Goal: Information Seeking & Learning: Learn about a topic

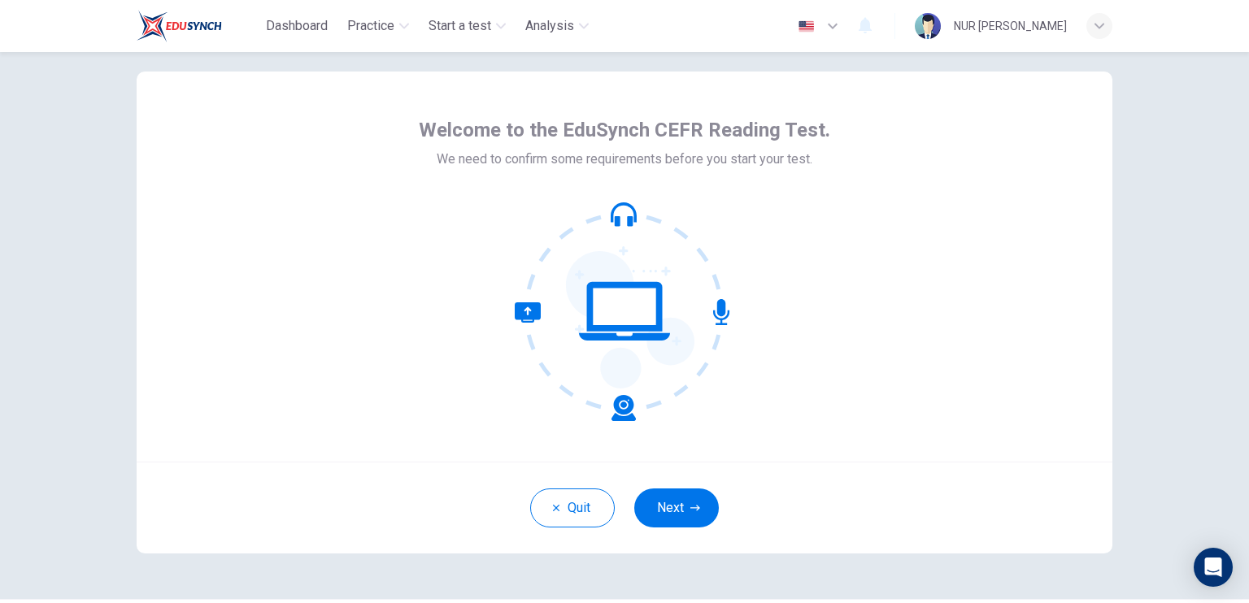
scroll to position [36, 0]
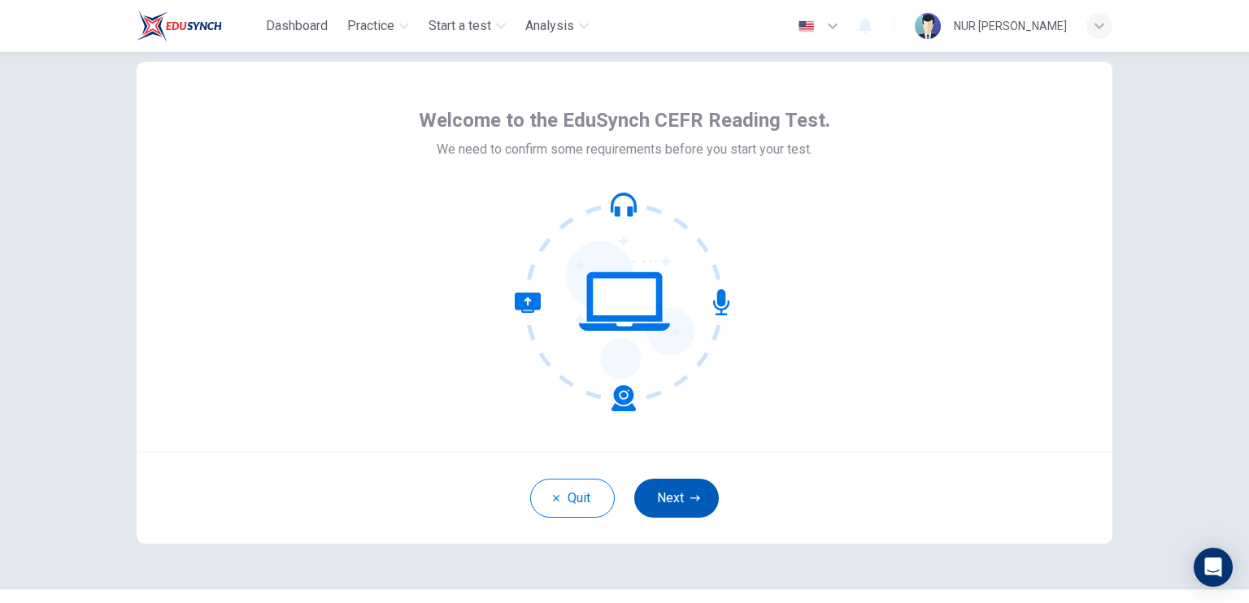
click at [687, 488] on button "Next" at bounding box center [676, 498] width 85 height 39
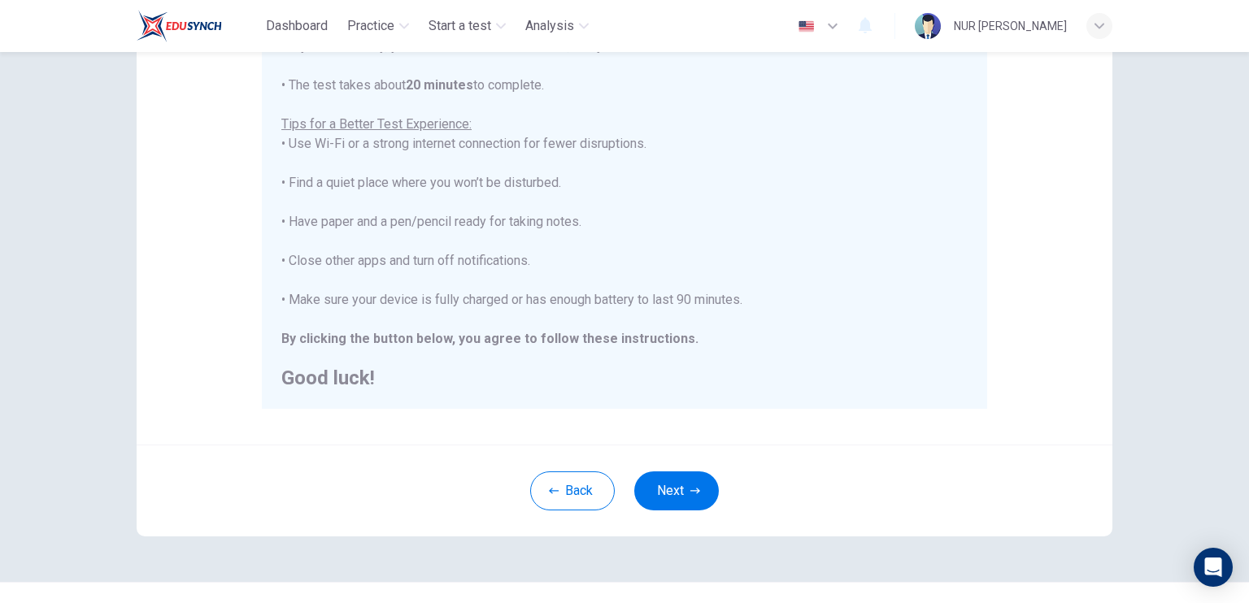
scroll to position [272, 0]
click at [697, 476] on button "Next" at bounding box center [676, 489] width 85 height 39
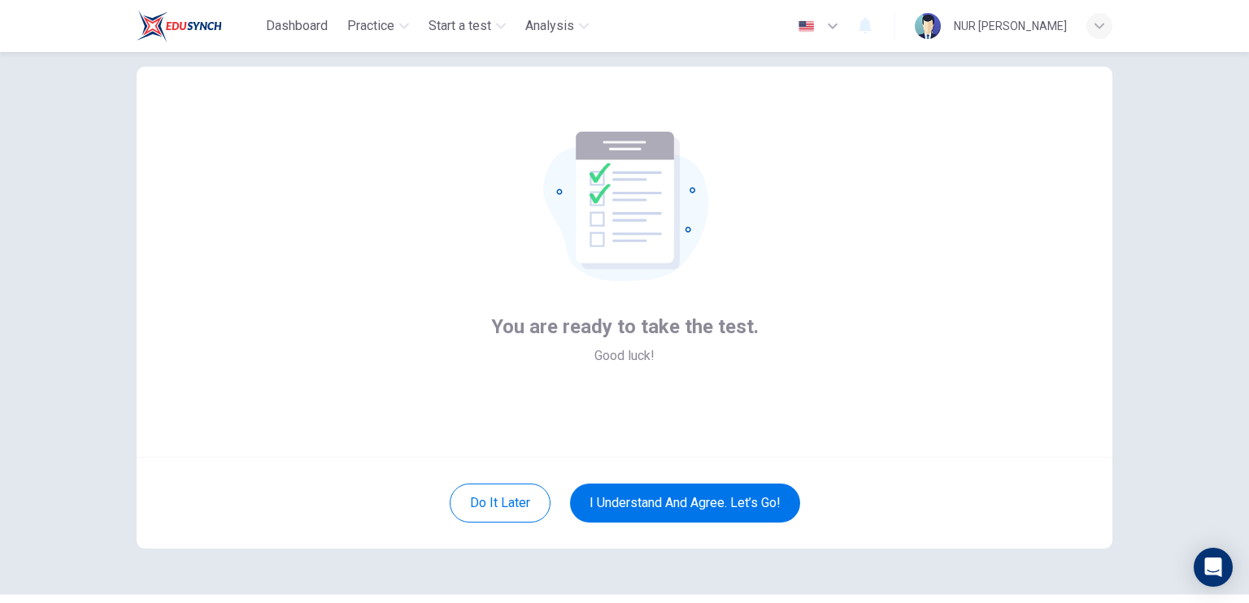
scroll to position [34, 0]
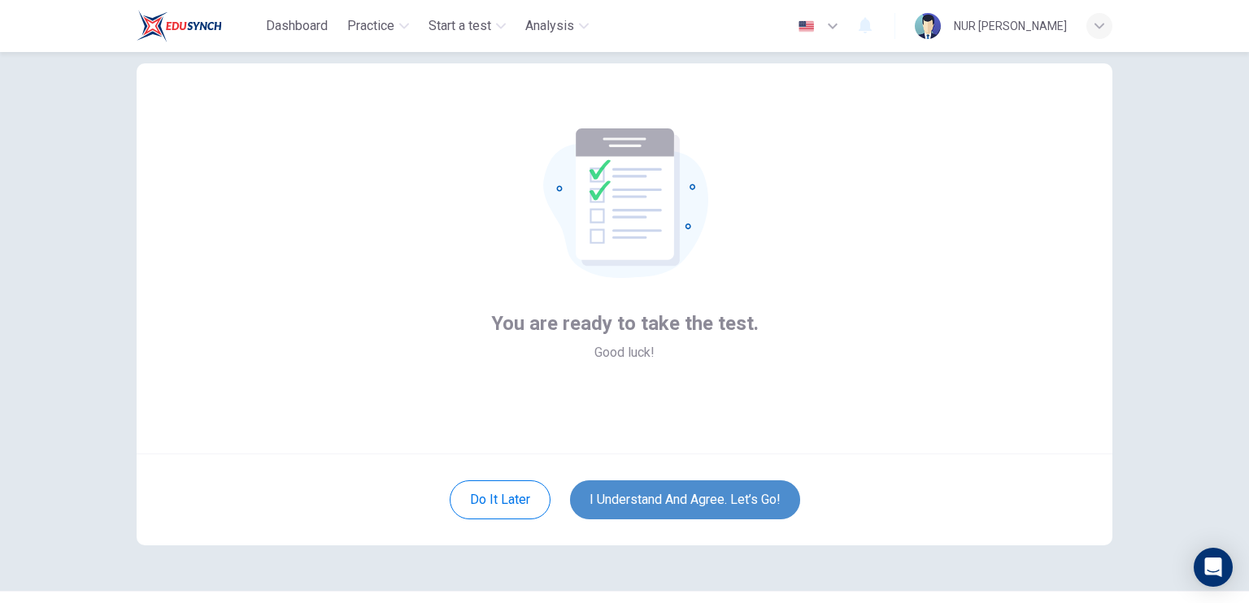
click at [700, 487] on button "I understand and agree. Let’s go!" at bounding box center [685, 499] width 230 height 39
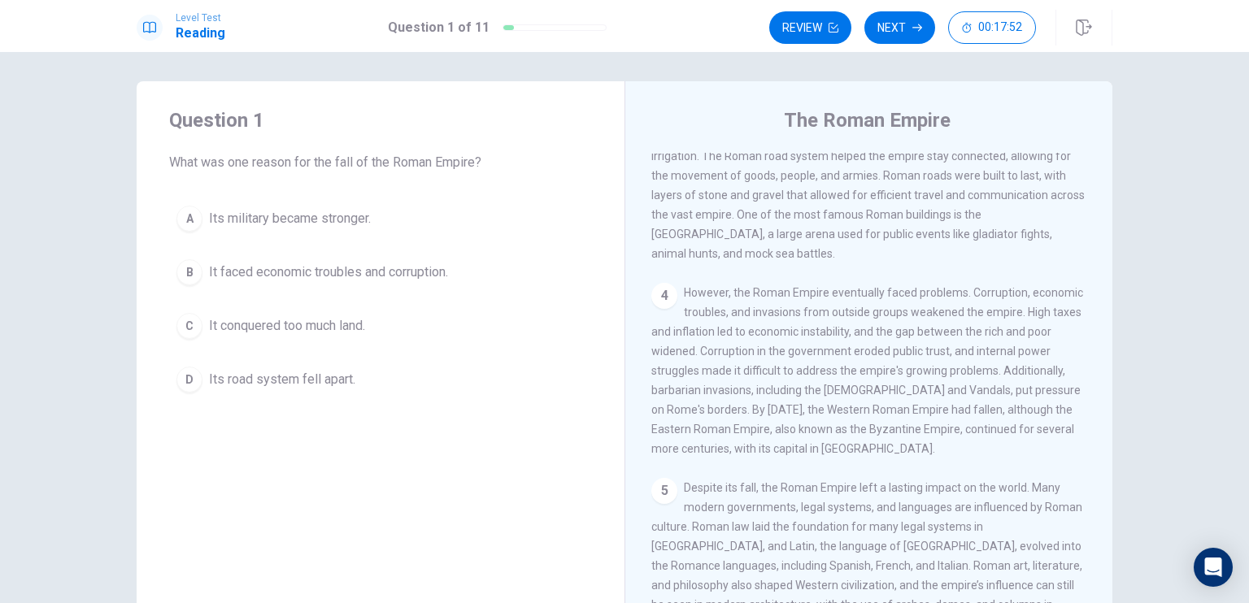
scroll to position [5, 0]
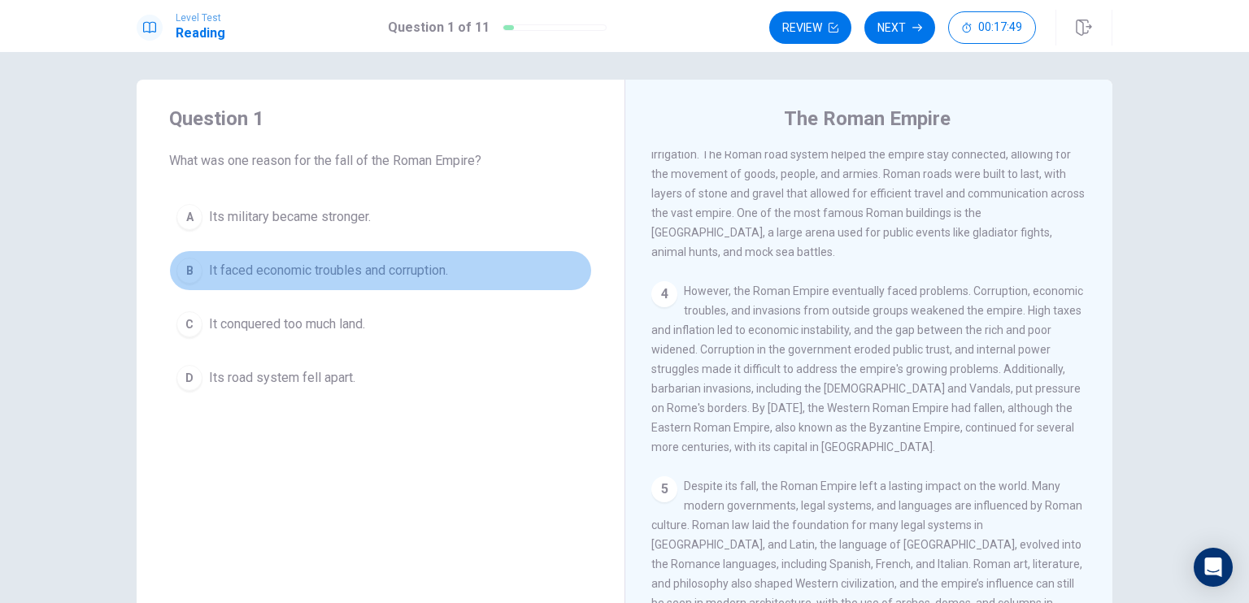
click at [359, 266] on span "It faced economic troubles and corruption." at bounding box center [328, 271] width 239 height 20
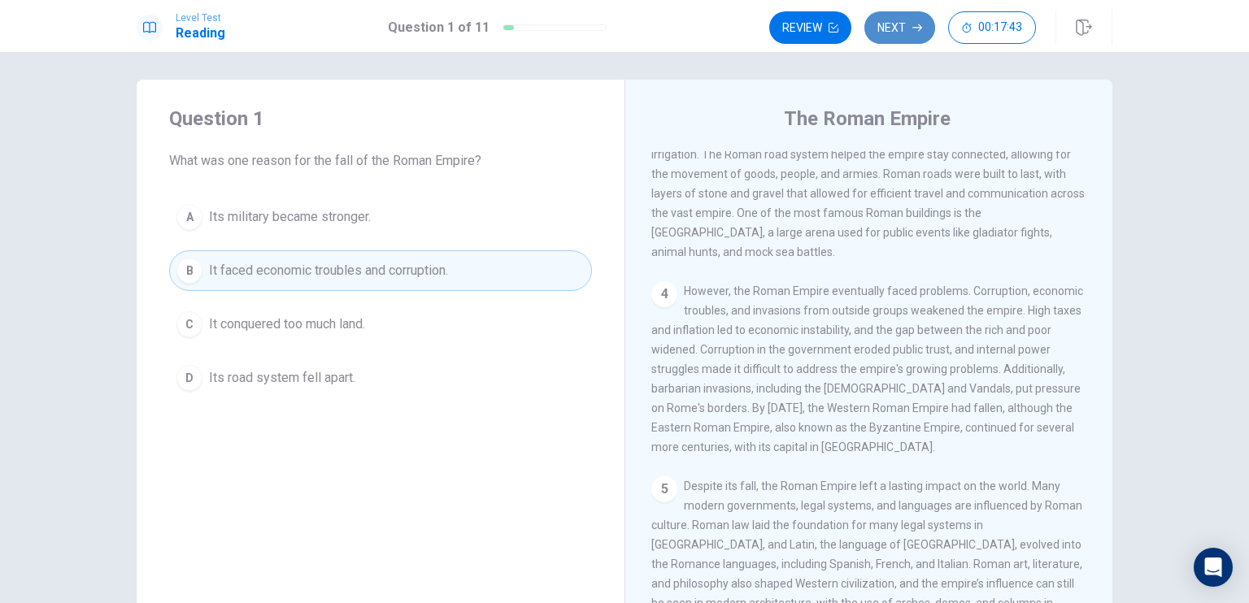
click at [896, 32] on button "Next" at bounding box center [899, 27] width 71 height 33
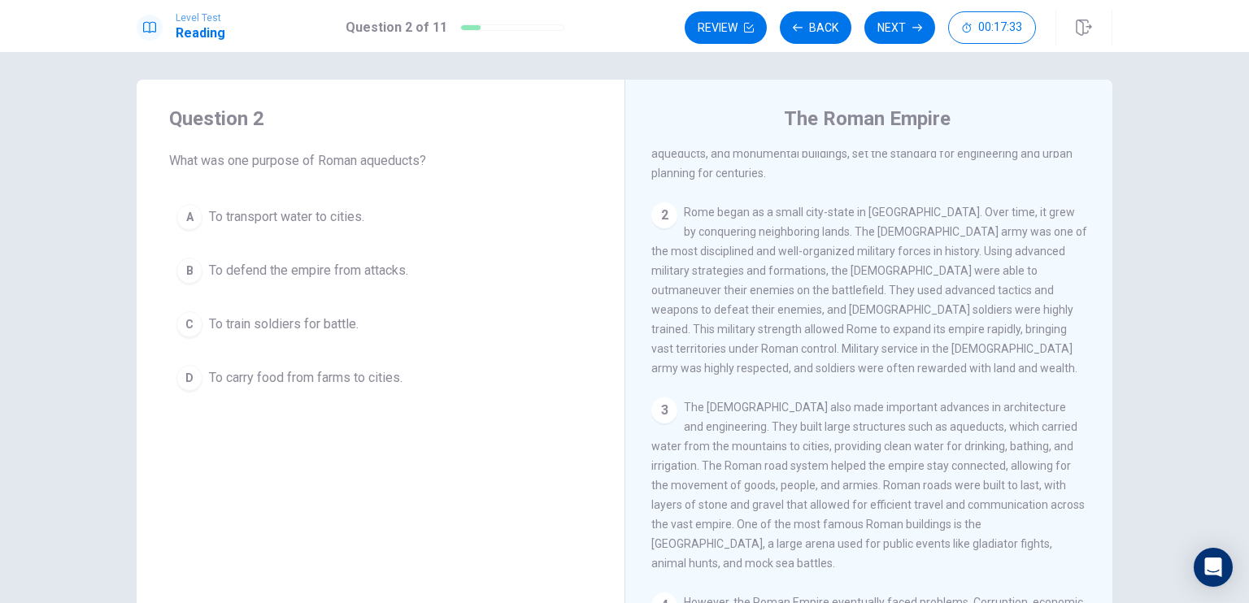
scroll to position [183, 0]
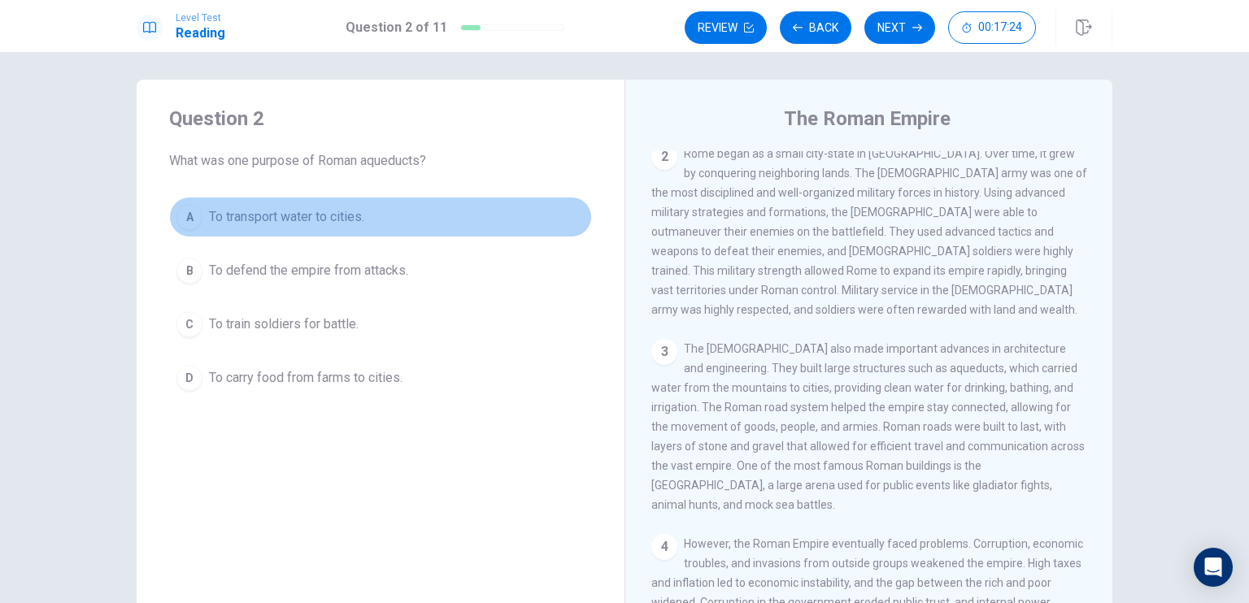
click at [309, 211] on span "To transport water to cities." at bounding box center [286, 217] width 155 height 20
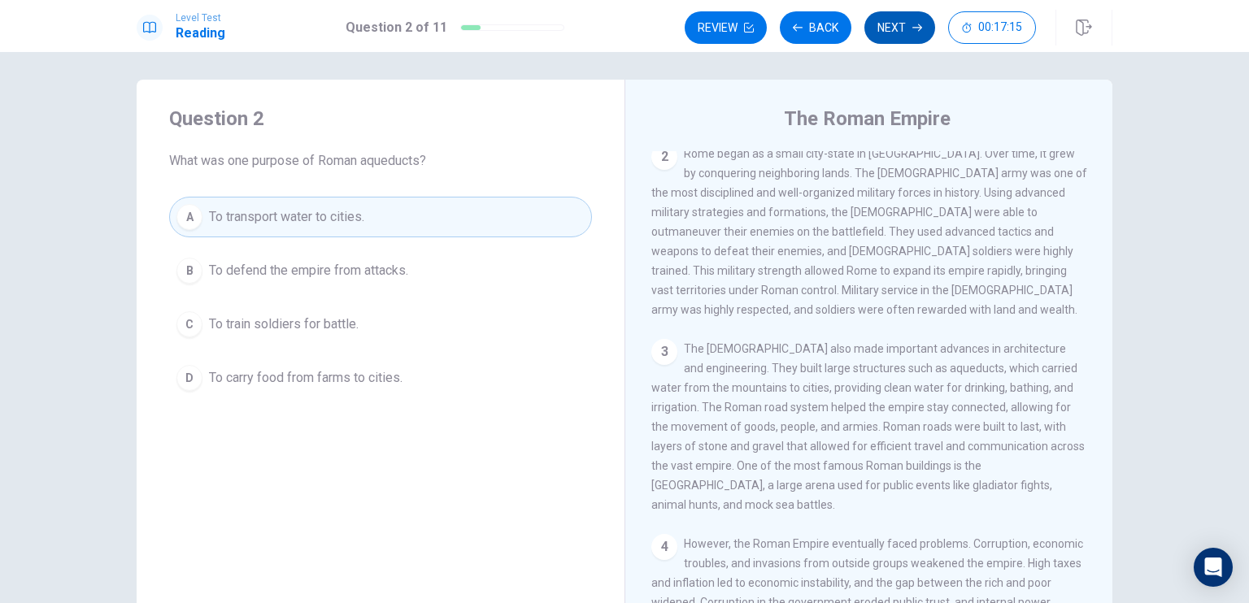
click at [907, 40] on button "Next" at bounding box center [899, 27] width 71 height 33
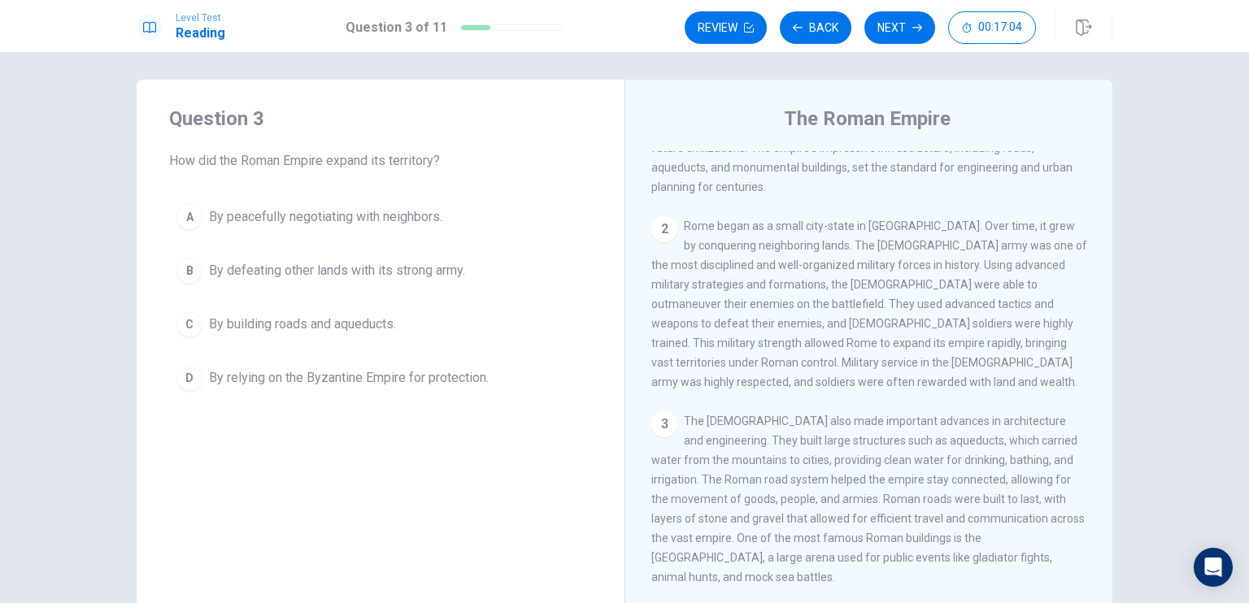
scroll to position [108, 0]
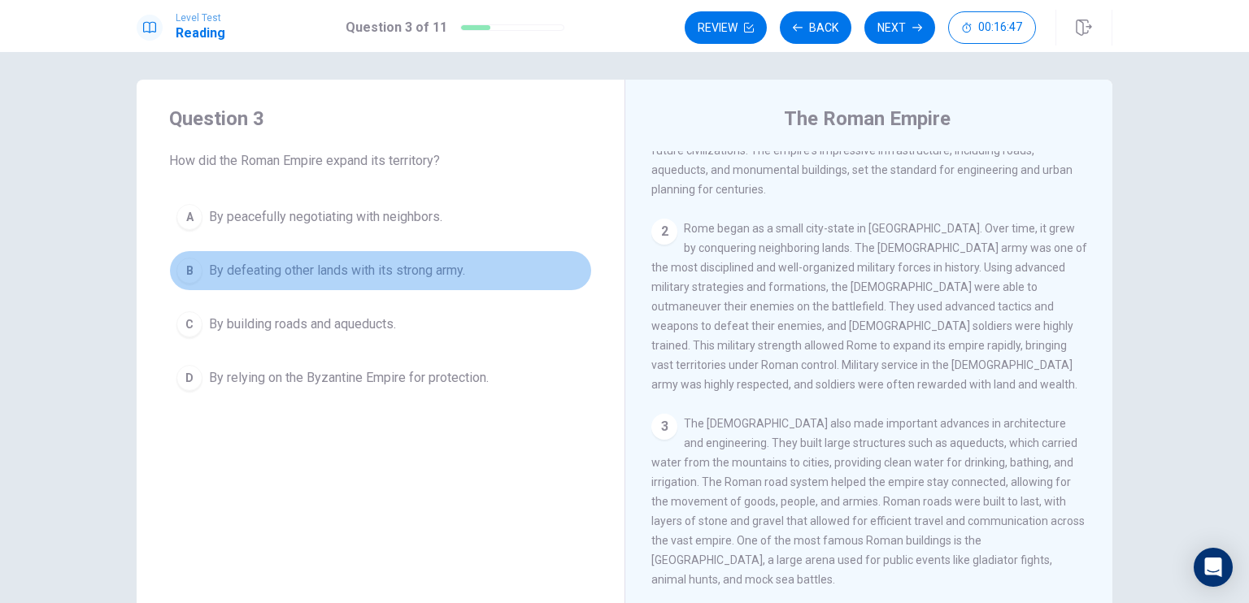
click at [379, 262] on span "By defeating other lands with its strong army." at bounding box center [337, 271] width 256 height 20
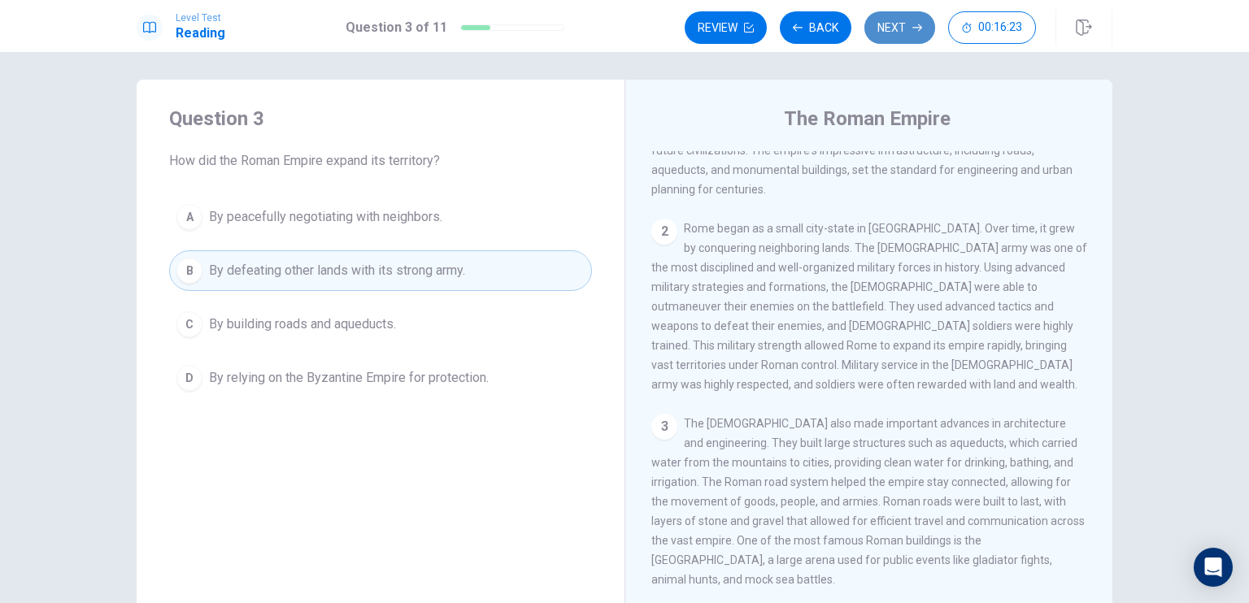
click at [899, 28] on button "Next" at bounding box center [899, 27] width 71 height 33
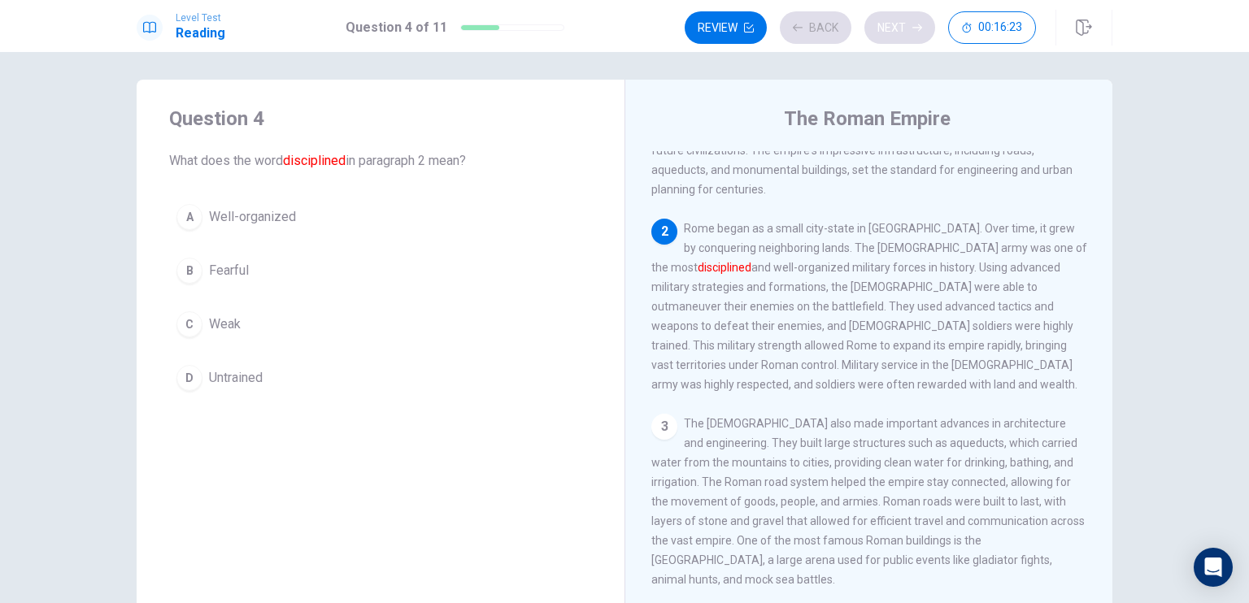
scroll to position [160, 0]
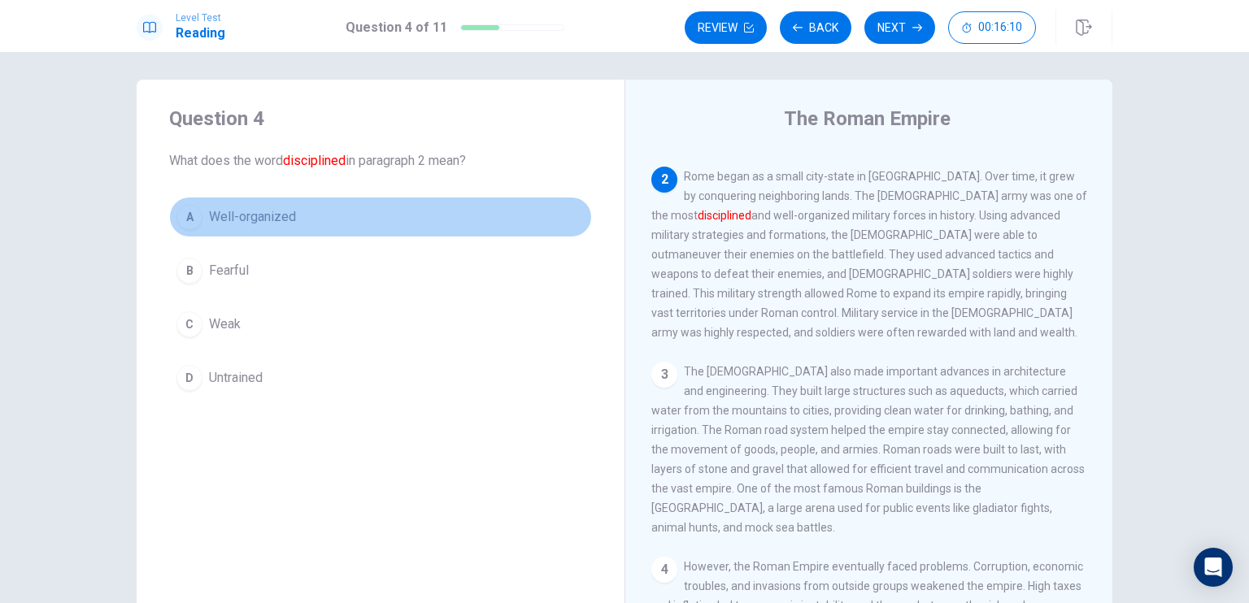
click at [385, 216] on button "A Well-organized" at bounding box center [380, 217] width 423 height 41
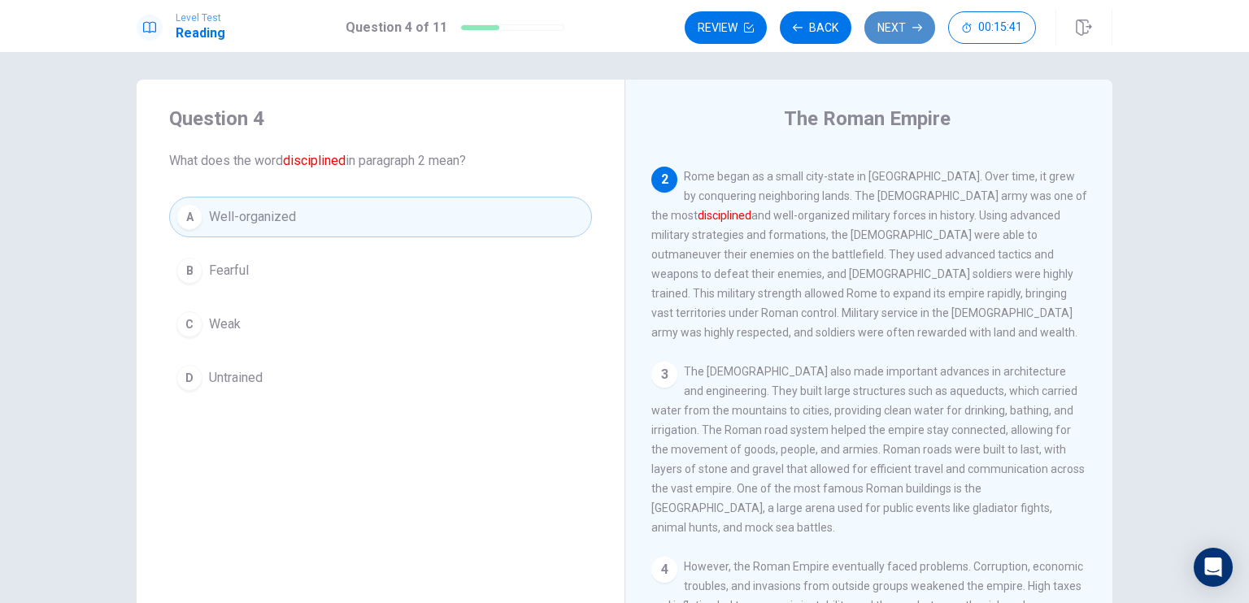
click at [906, 23] on button "Next" at bounding box center [899, 27] width 71 height 33
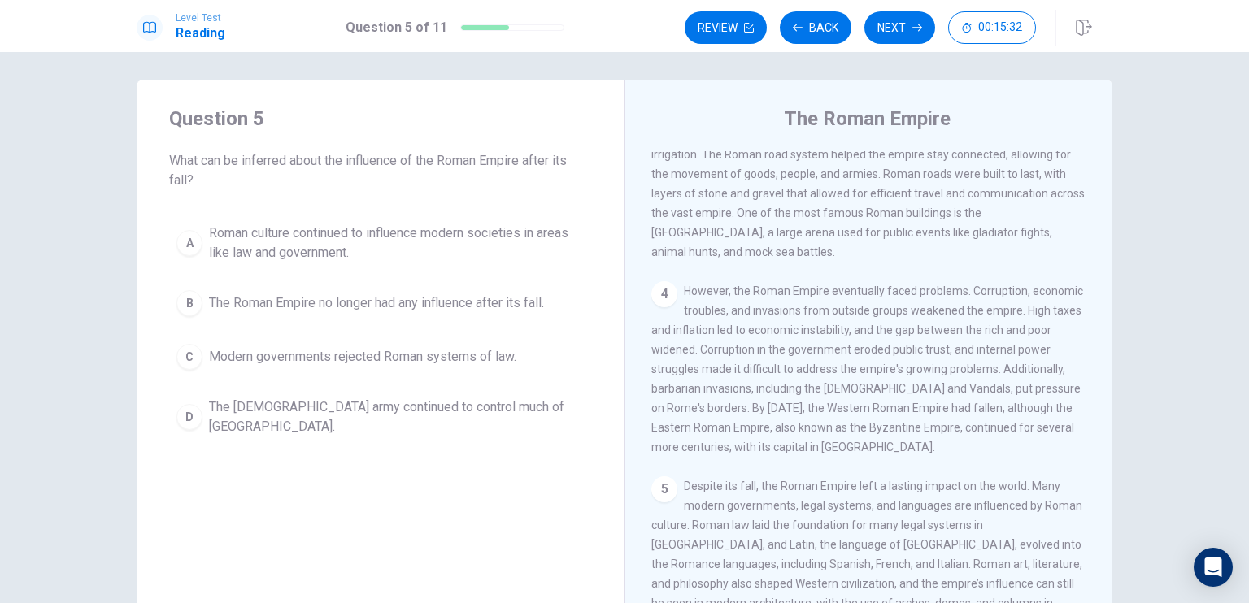
scroll to position [68, 0]
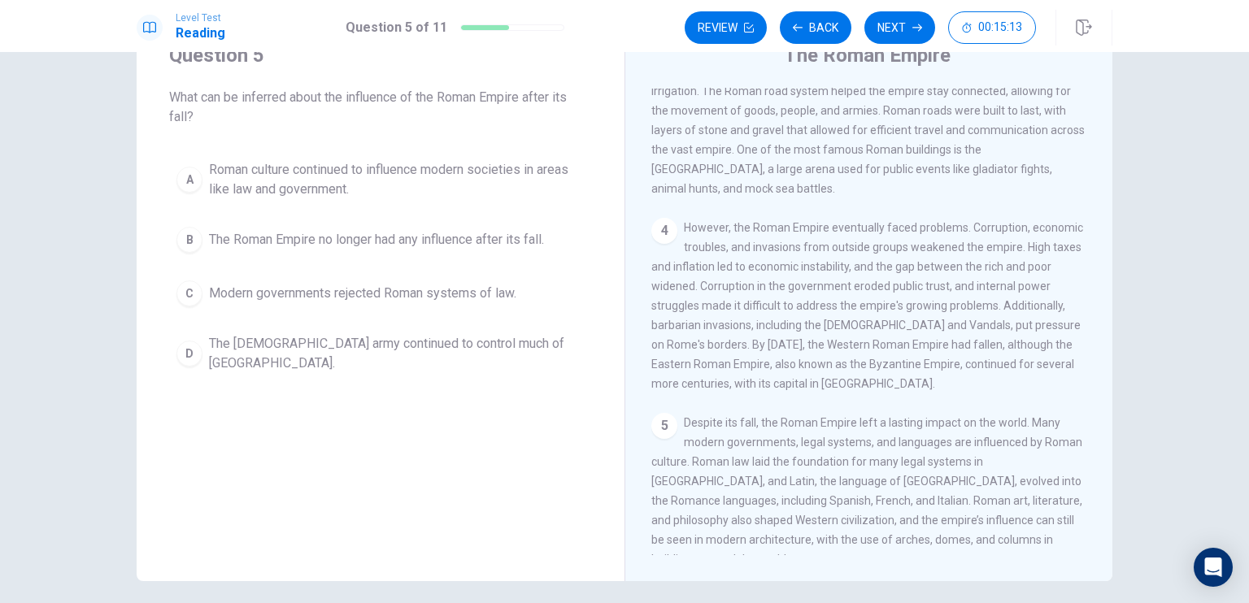
click at [464, 178] on span "Roman culture continued to influence modern societies in areas like law and gov…" at bounding box center [397, 179] width 376 height 39
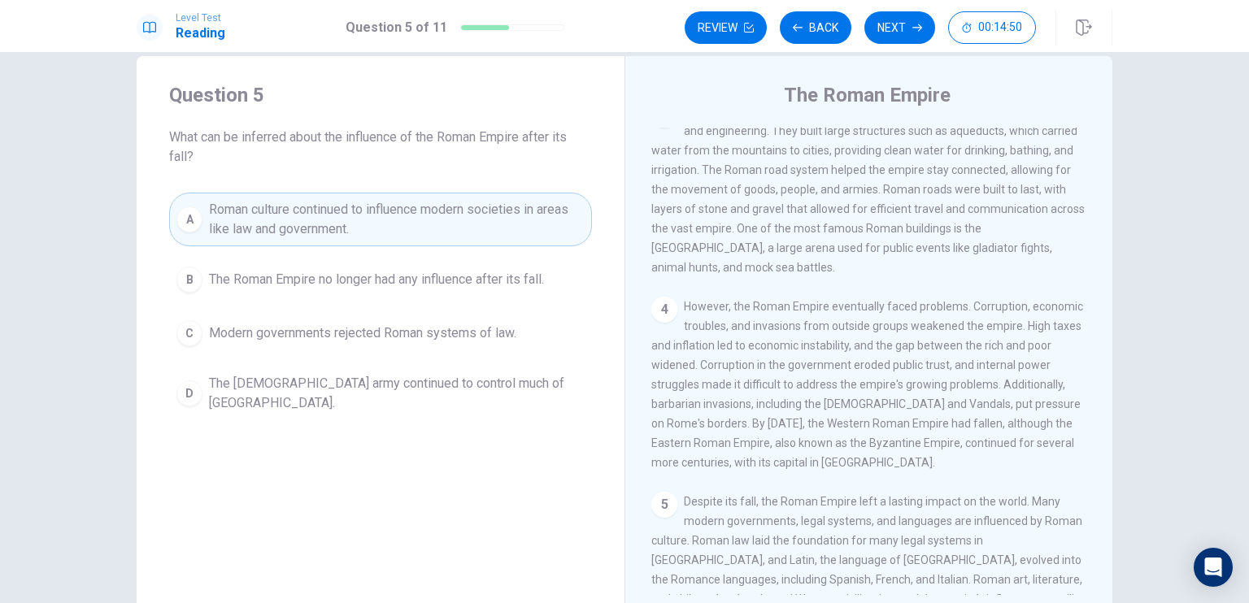
scroll to position [0, 0]
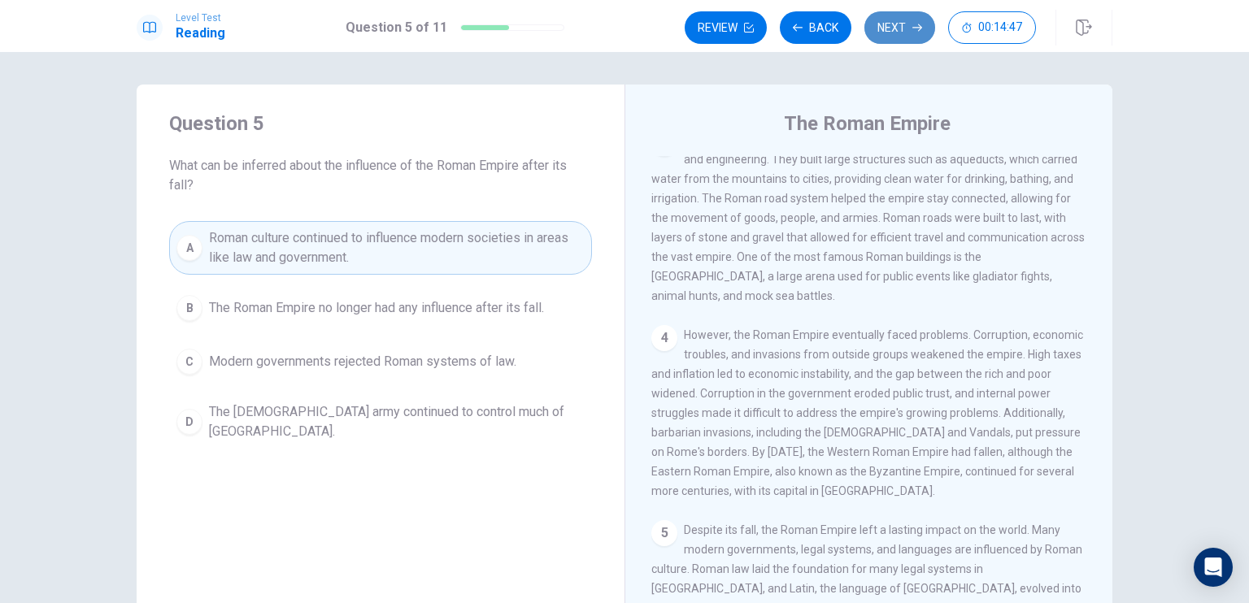
click at [904, 27] on button "Next" at bounding box center [899, 27] width 71 height 33
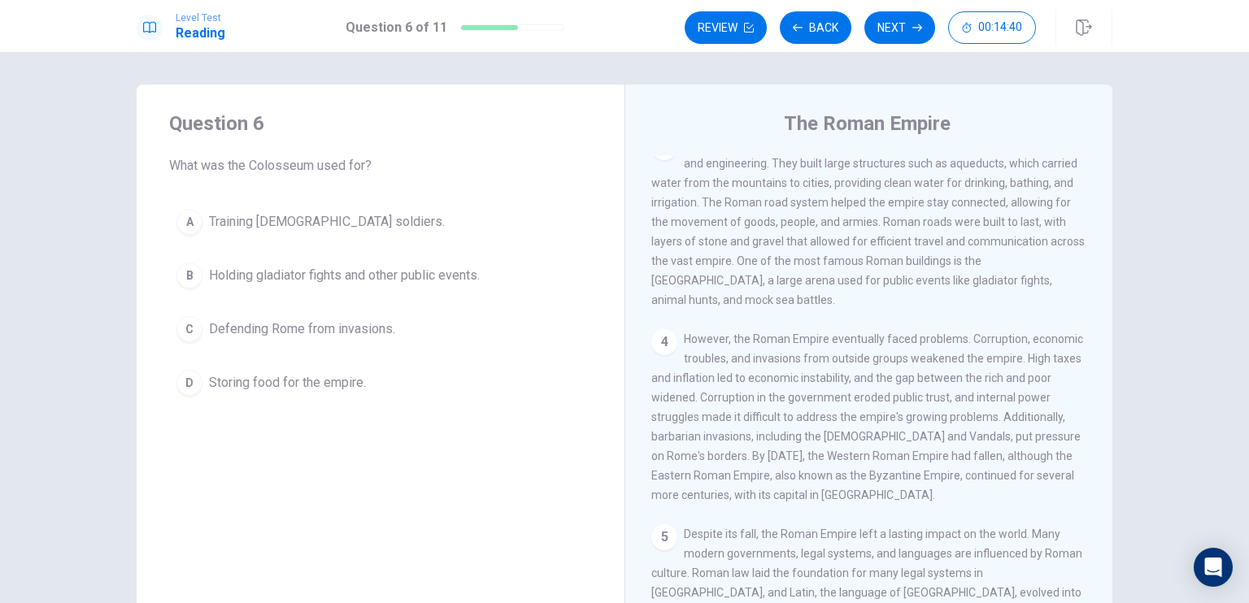
scroll to position [391, 0]
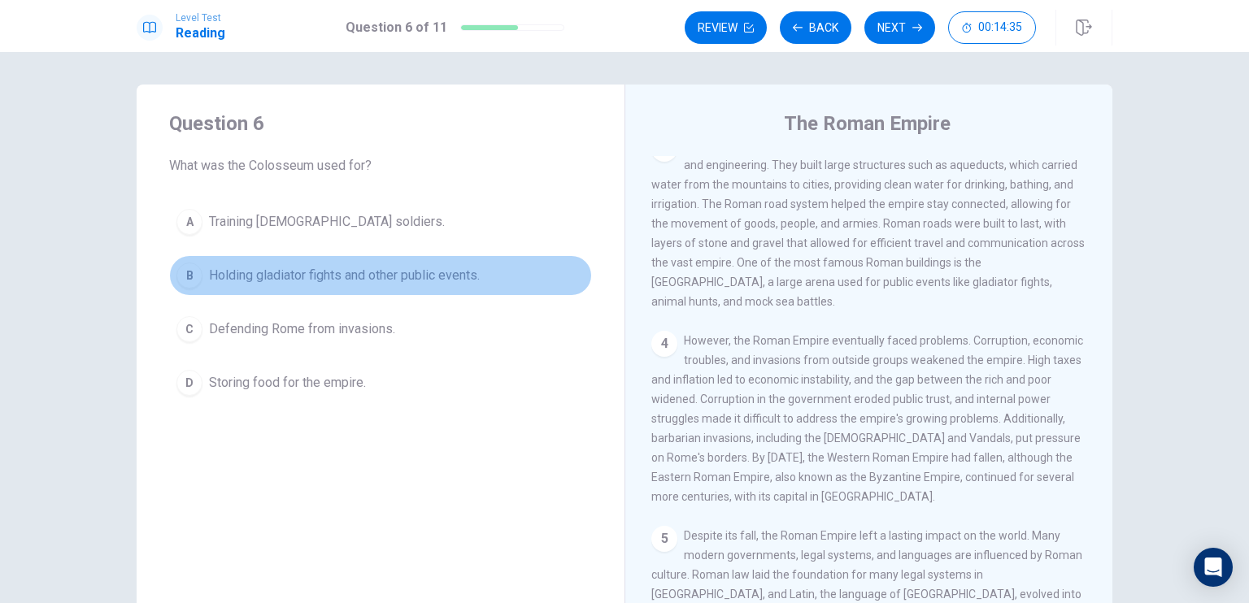
click at [412, 272] on span "Holding gladiator fights and other public events." at bounding box center [344, 276] width 271 height 20
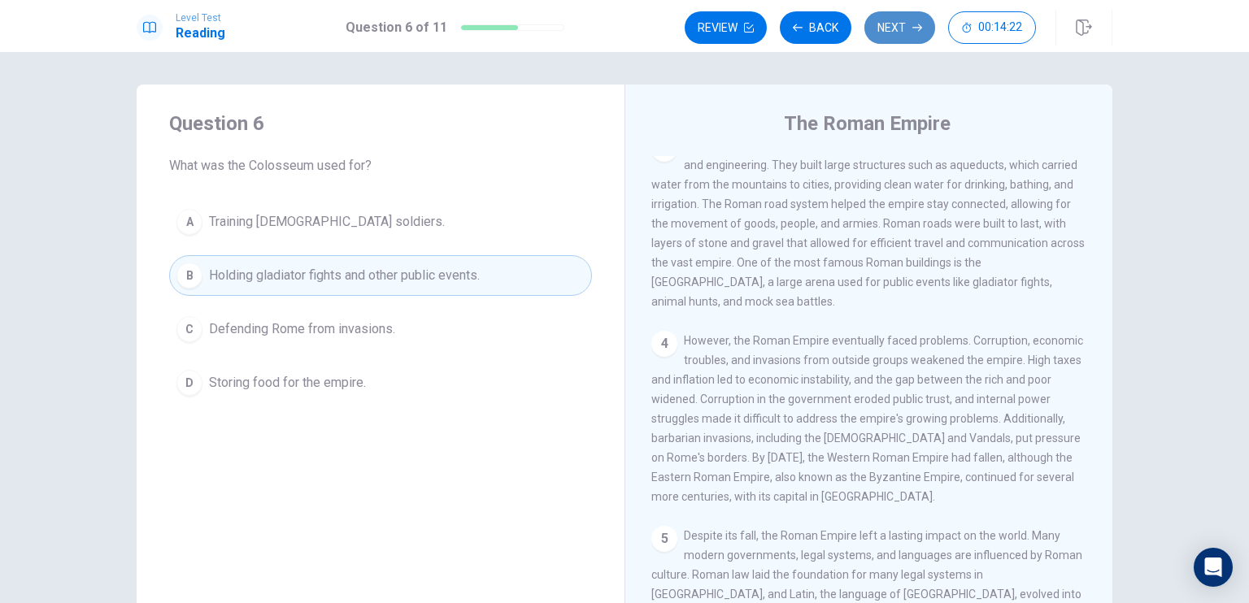
click at [912, 27] on icon "button" at bounding box center [917, 28] width 10 height 10
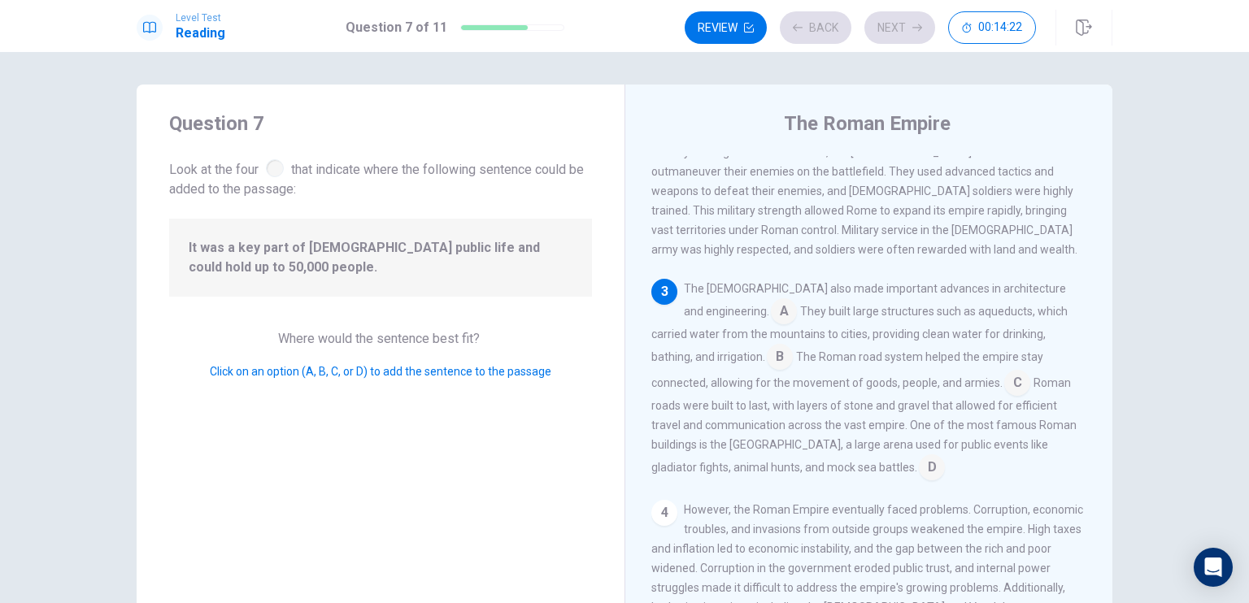
scroll to position [258, 0]
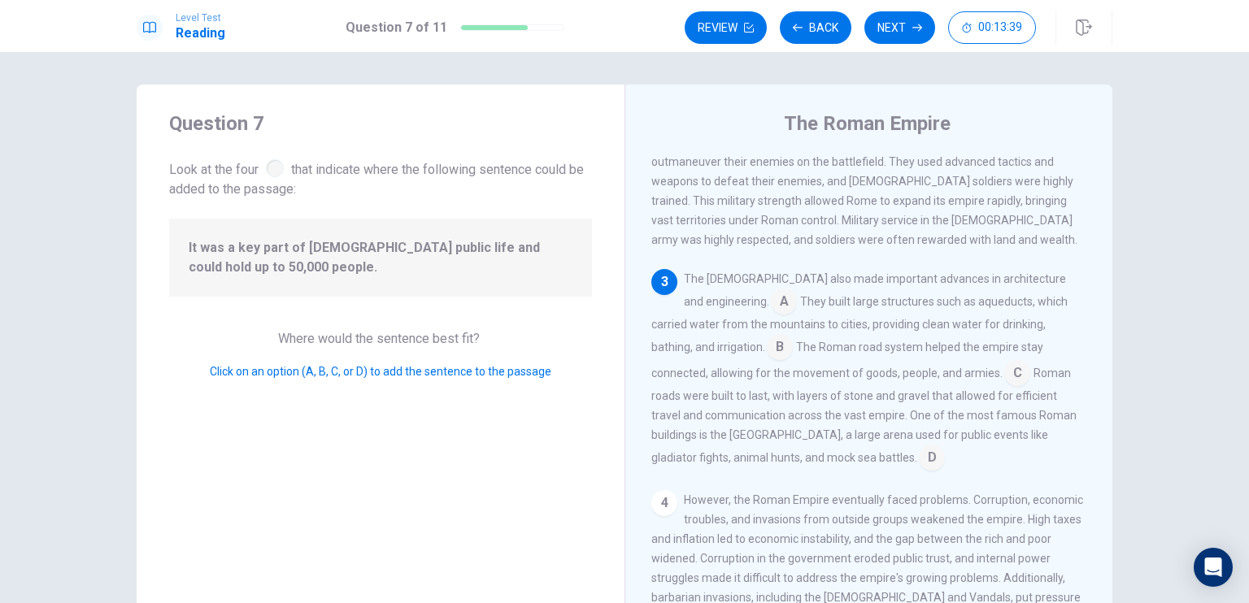
click at [919, 446] on input at bounding box center [932, 459] width 26 height 26
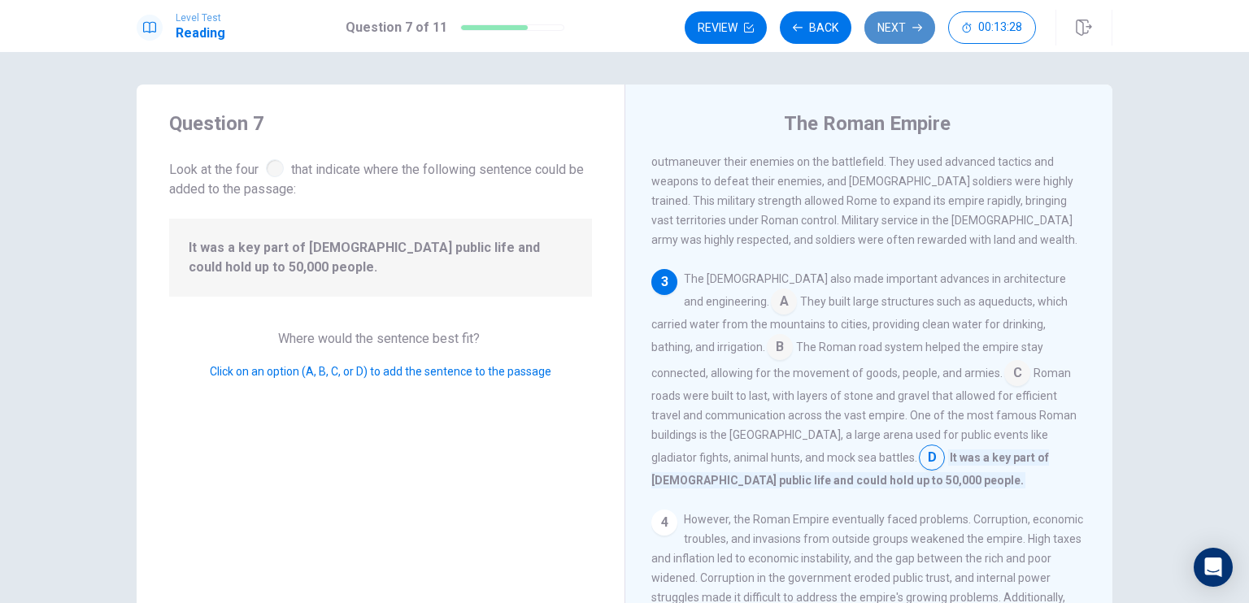
click at [901, 28] on button "Next" at bounding box center [899, 27] width 71 height 33
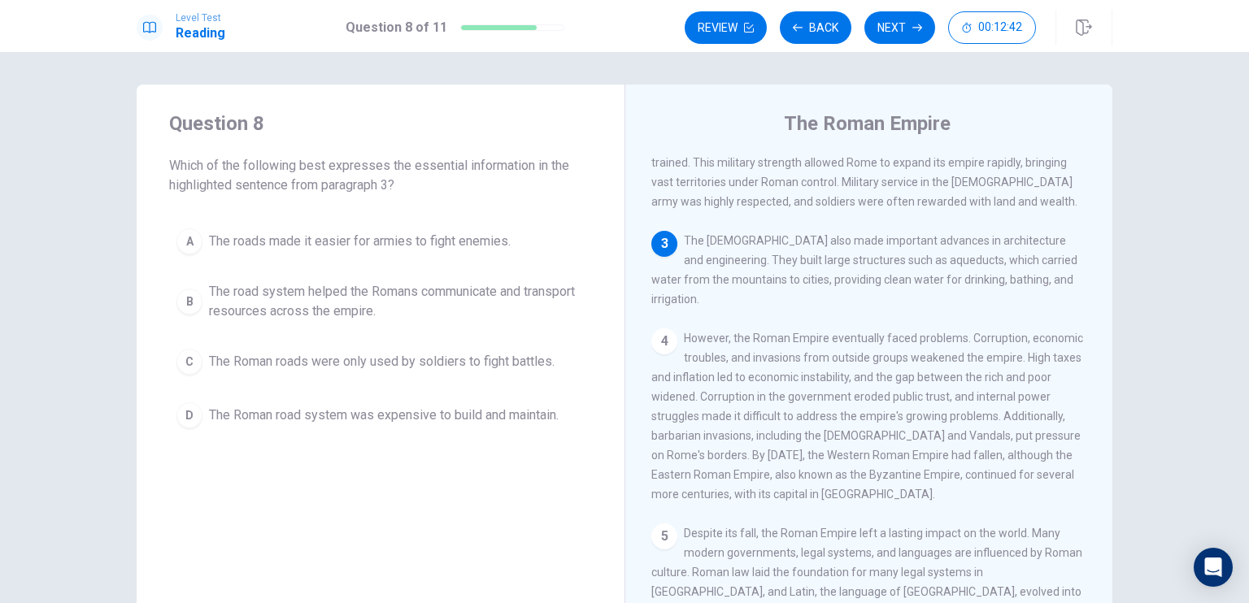
scroll to position [335, 0]
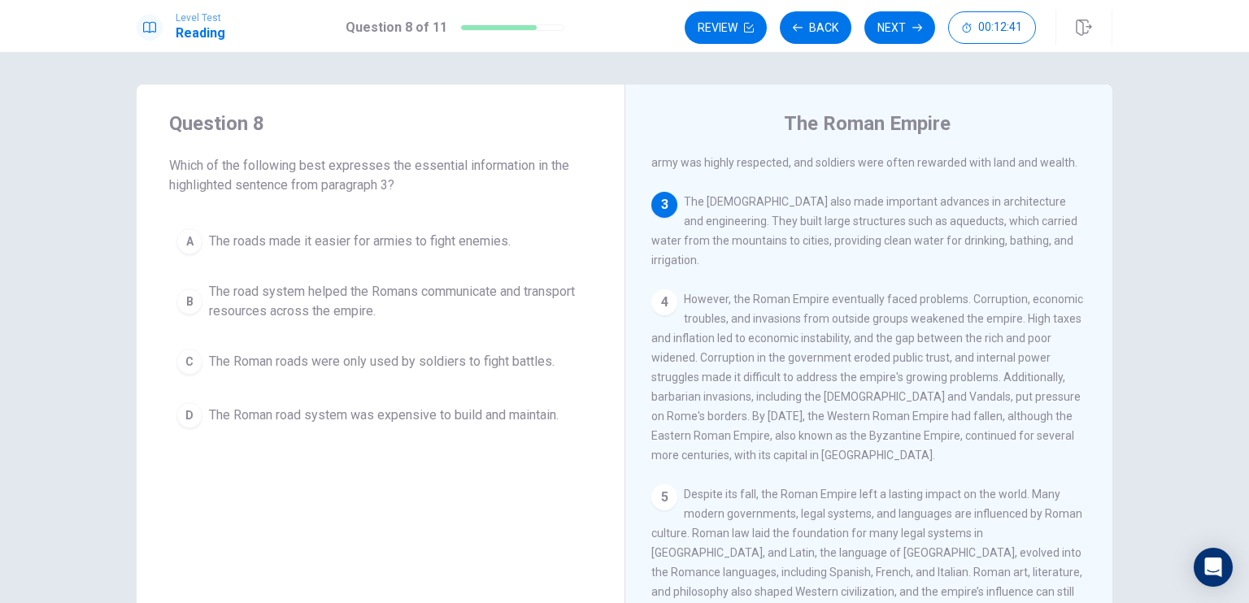
click at [867, 211] on span "The Romans also made important advances in architecture and engineering. They b…" at bounding box center [864, 231] width 426 height 72
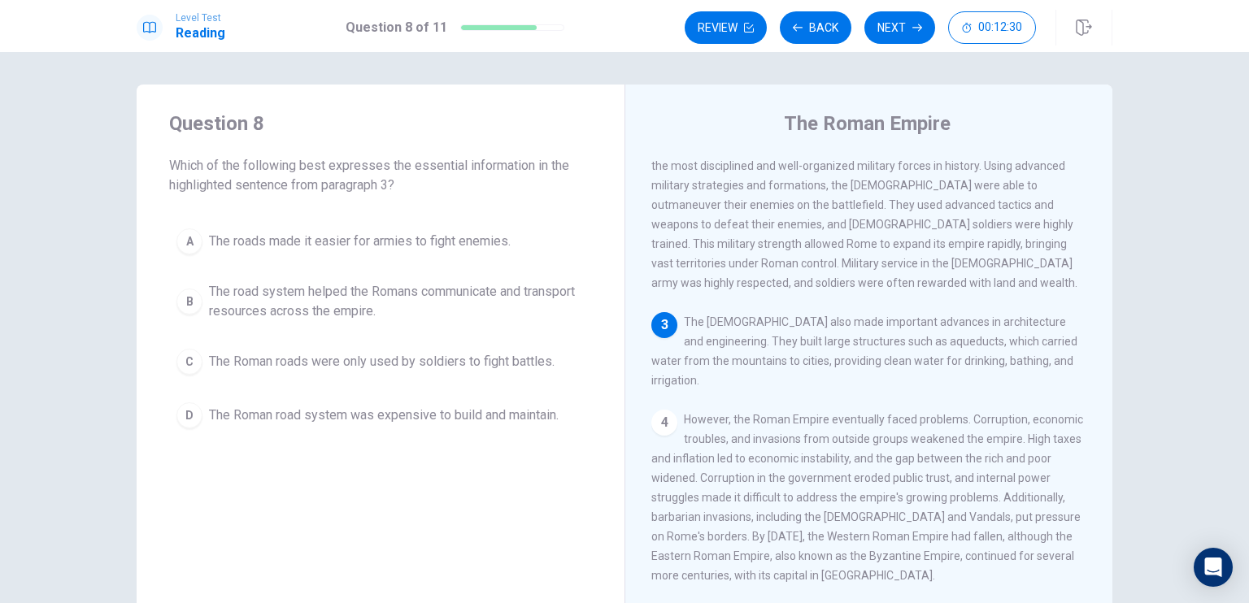
scroll to position [215, 0]
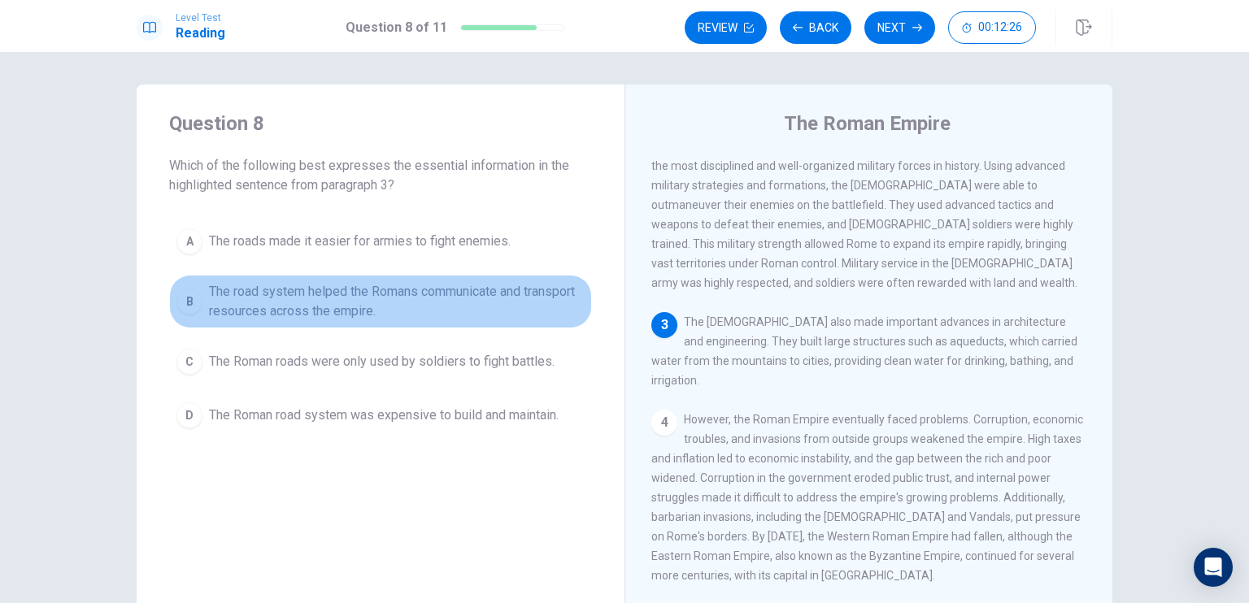
click at [358, 311] on span "The road system helped the Romans communicate and transport resources across th…" at bounding box center [397, 301] width 376 height 39
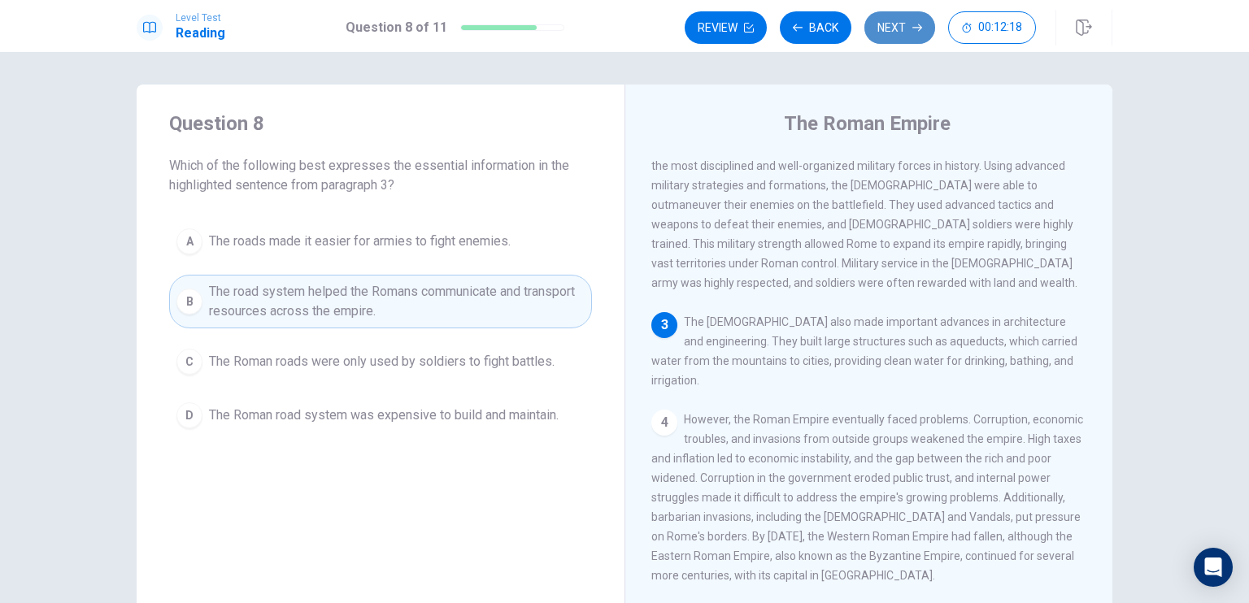
click at [905, 42] on button "Next" at bounding box center [899, 27] width 71 height 33
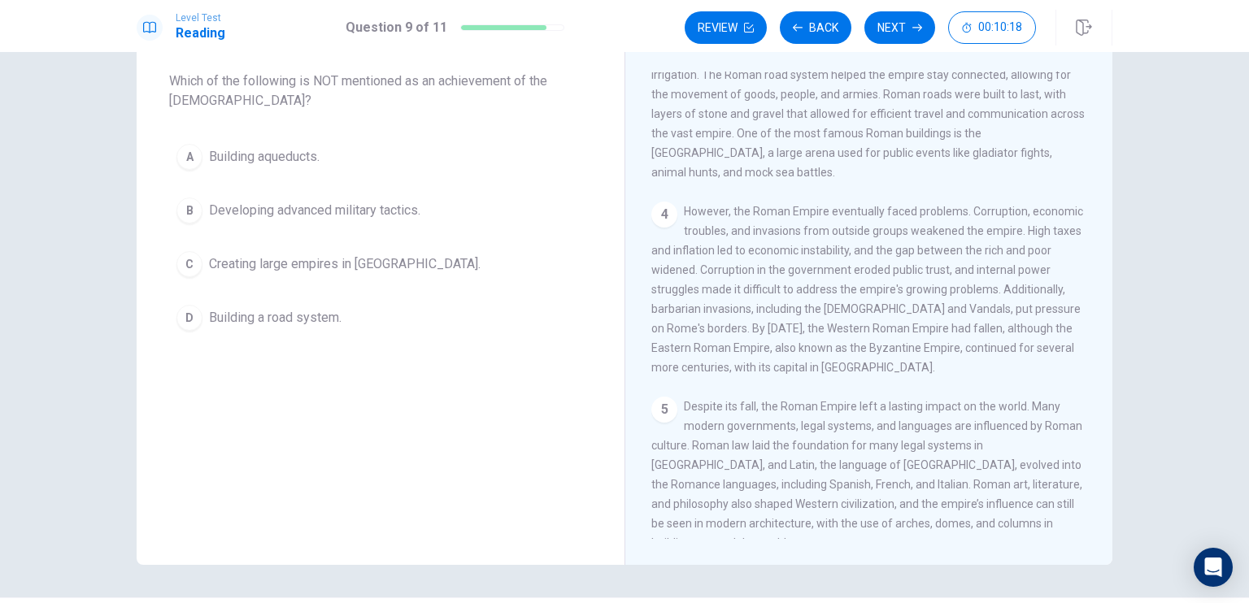
scroll to position [91, 0]
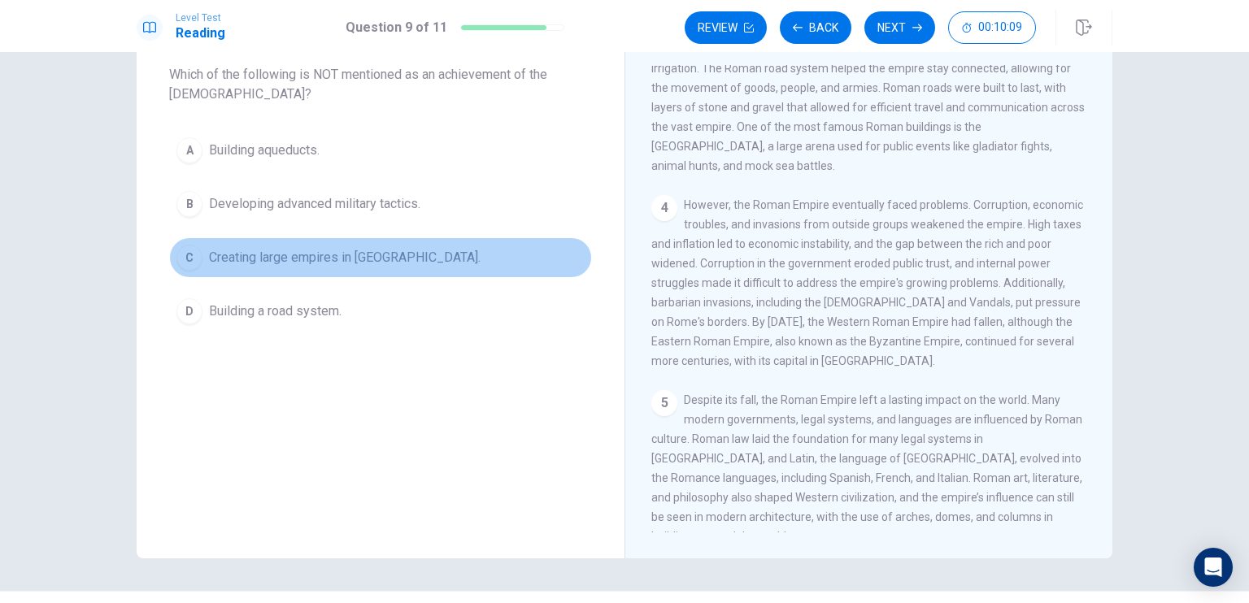
click at [312, 248] on span "Creating large empires in Africa." at bounding box center [345, 258] width 272 height 20
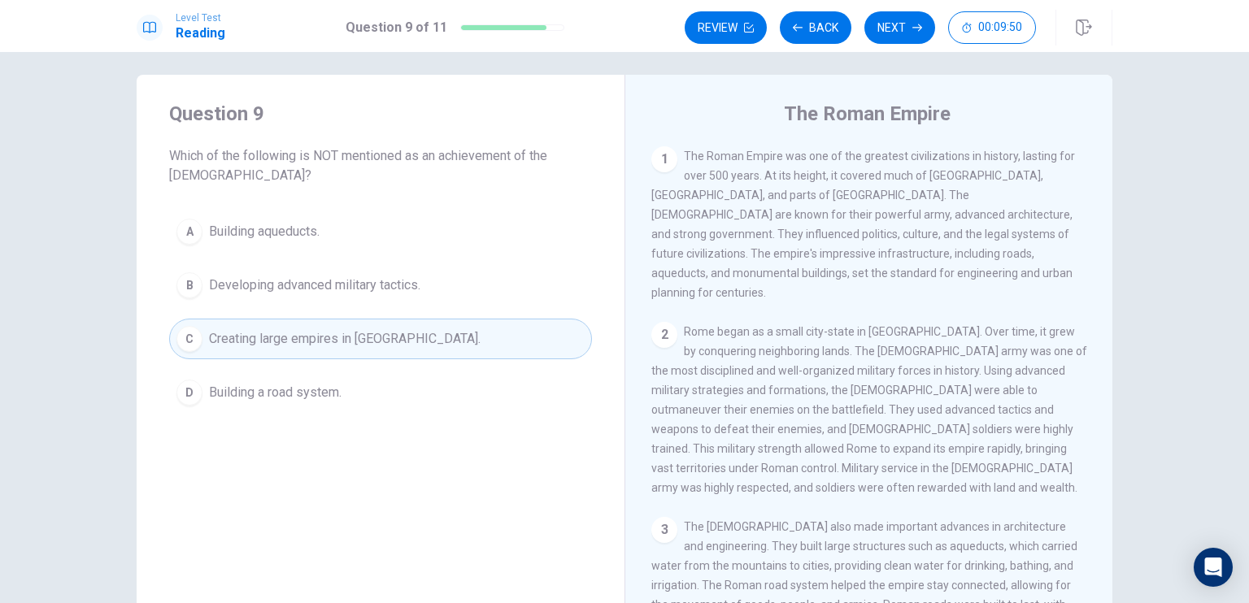
scroll to position [8, 0]
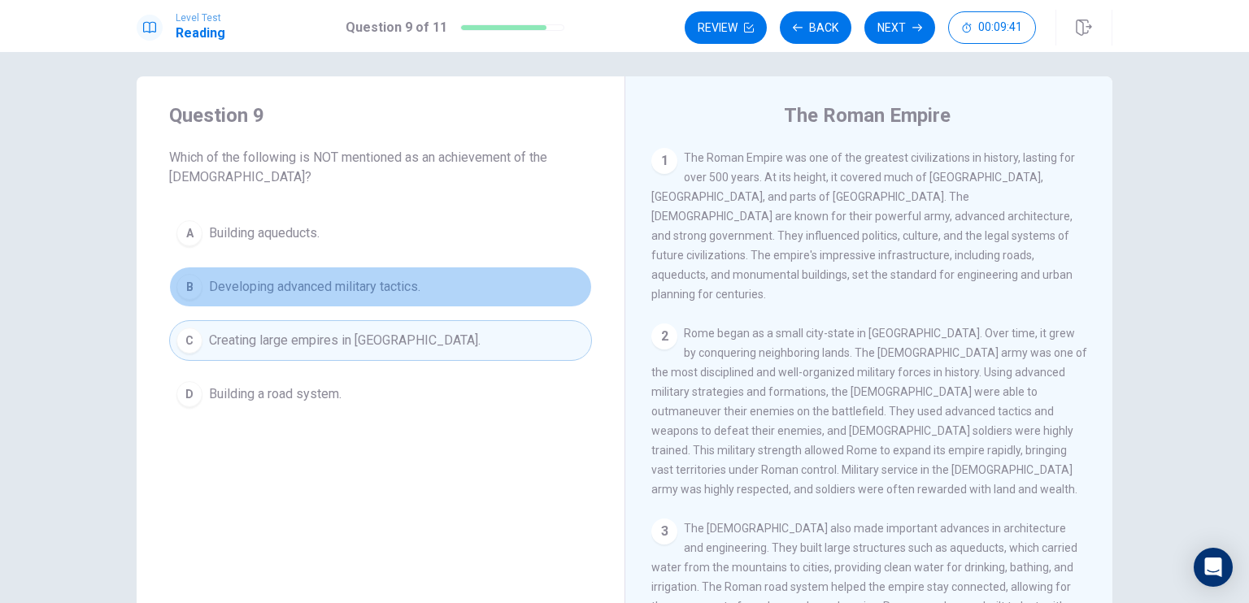
click at [331, 283] on span "Developing advanced military tactics." at bounding box center [314, 287] width 211 height 20
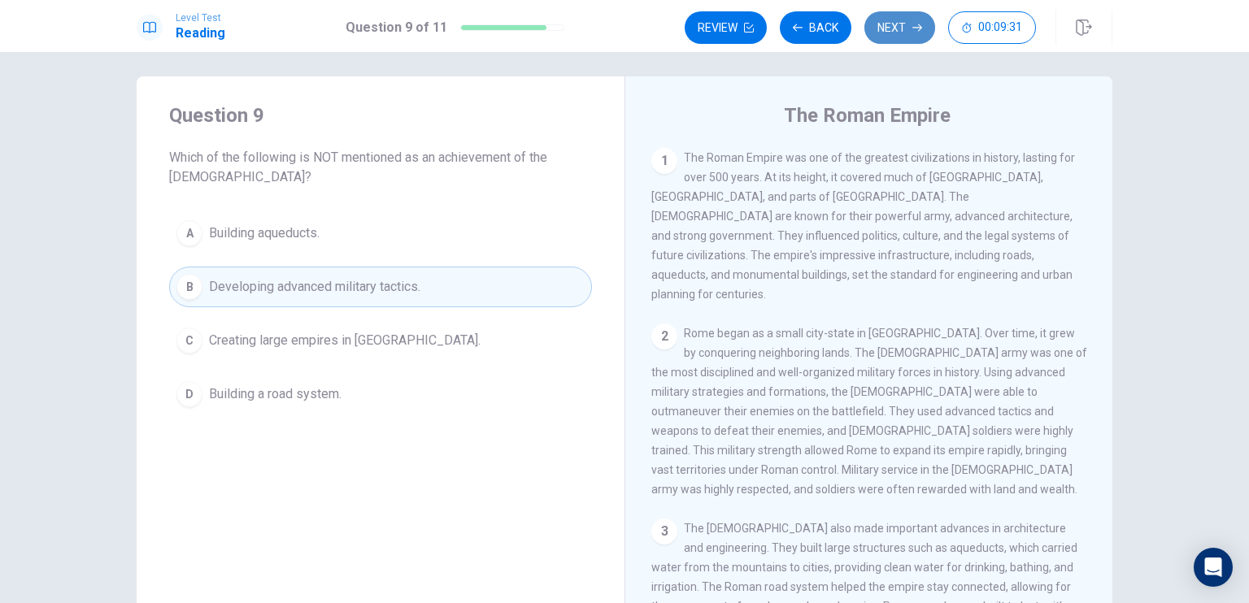
click at [910, 20] on button "Next" at bounding box center [899, 27] width 71 height 33
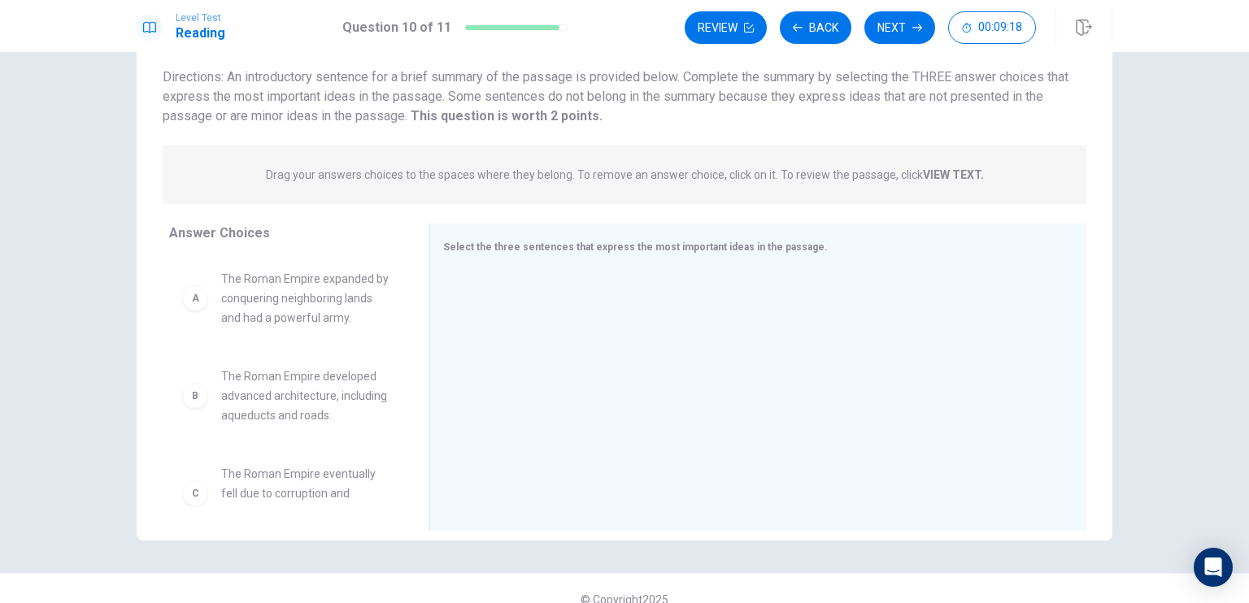
scroll to position [119, 0]
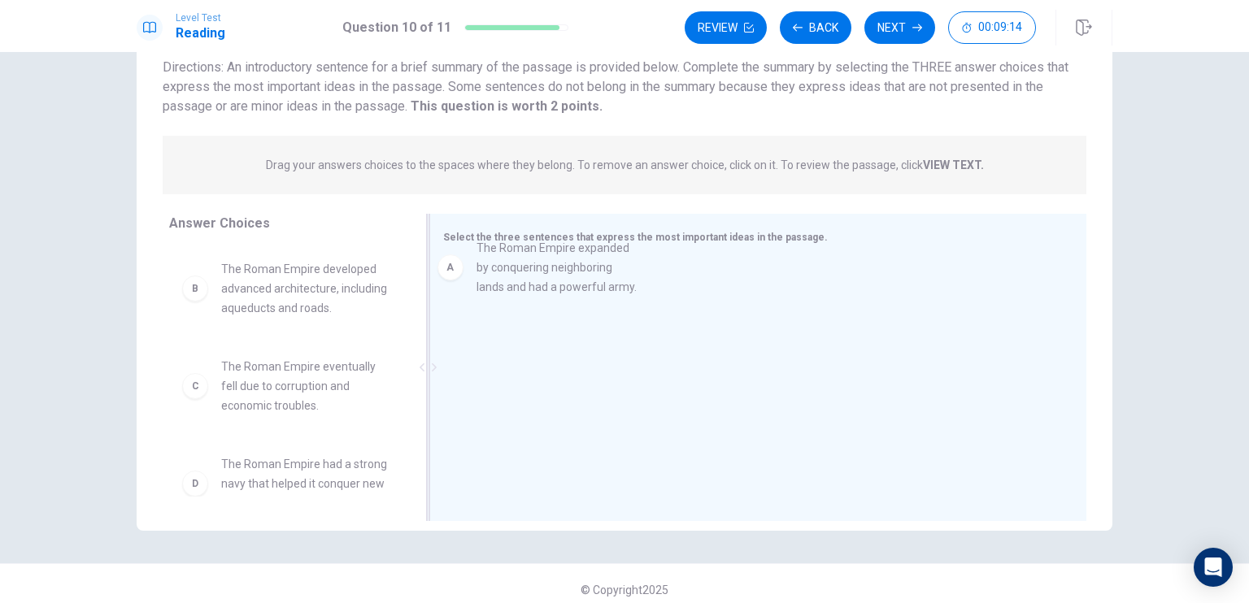
drag, startPoint x: 289, startPoint y: 290, endPoint x: 641, endPoint y: 279, distance: 353.0
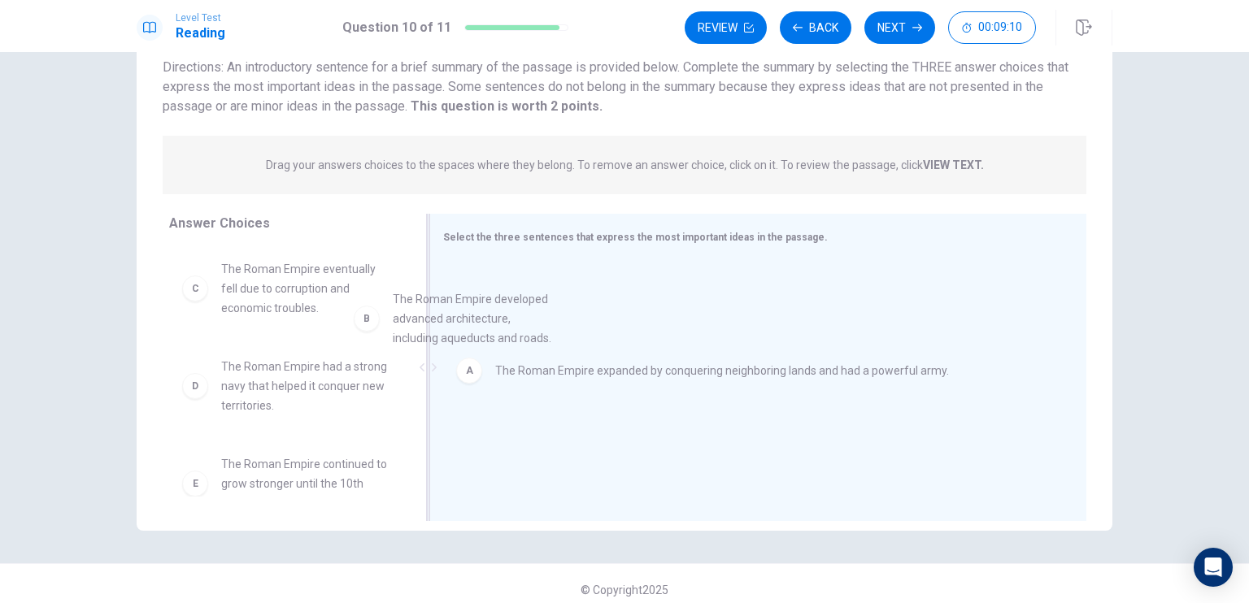
drag, startPoint x: 306, startPoint y: 297, endPoint x: 563, endPoint y: 328, distance: 259.6
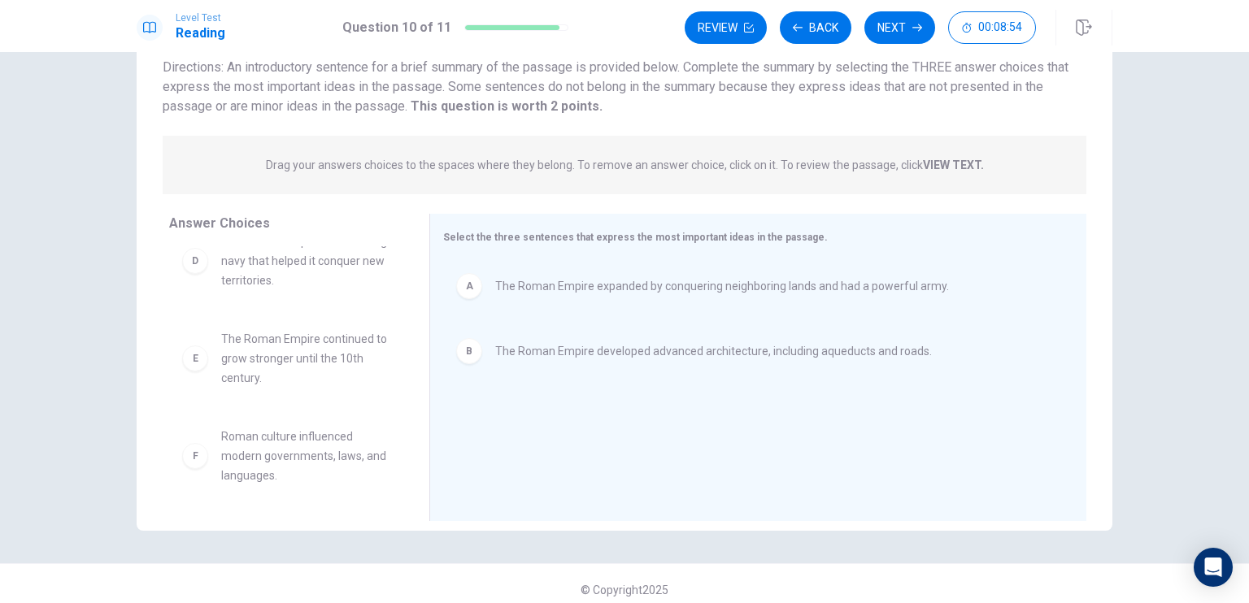
scroll to position [127, 0]
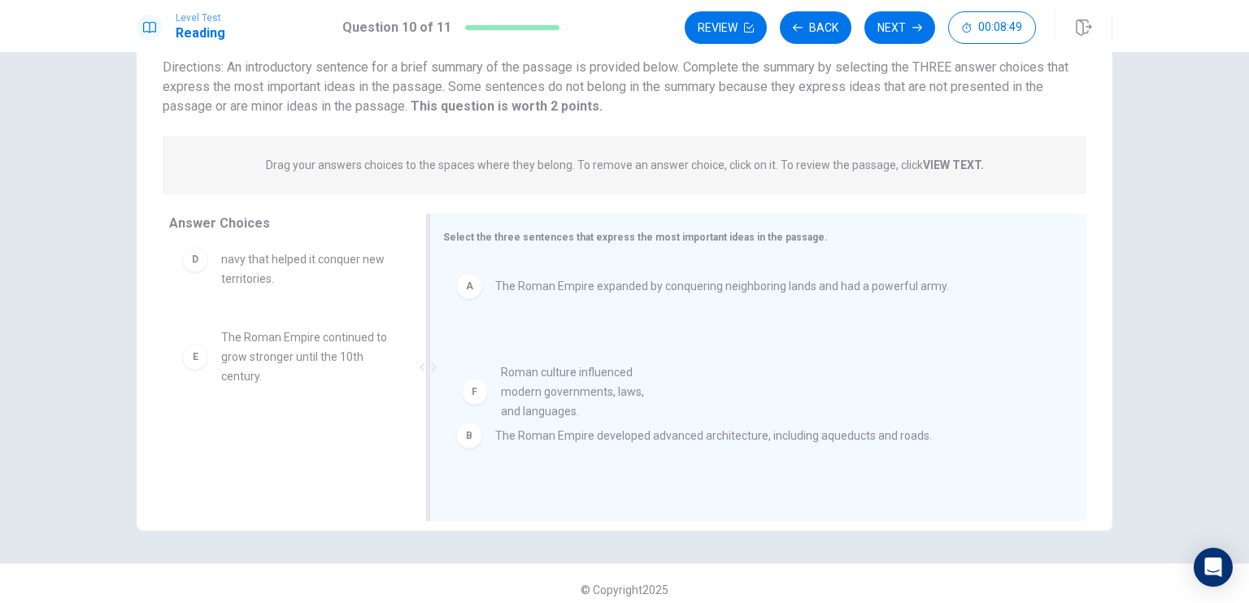
drag, startPoint x: 324, startPoint y: 473, endPoint x: 623, endPoint y: 409, distance: 306.0
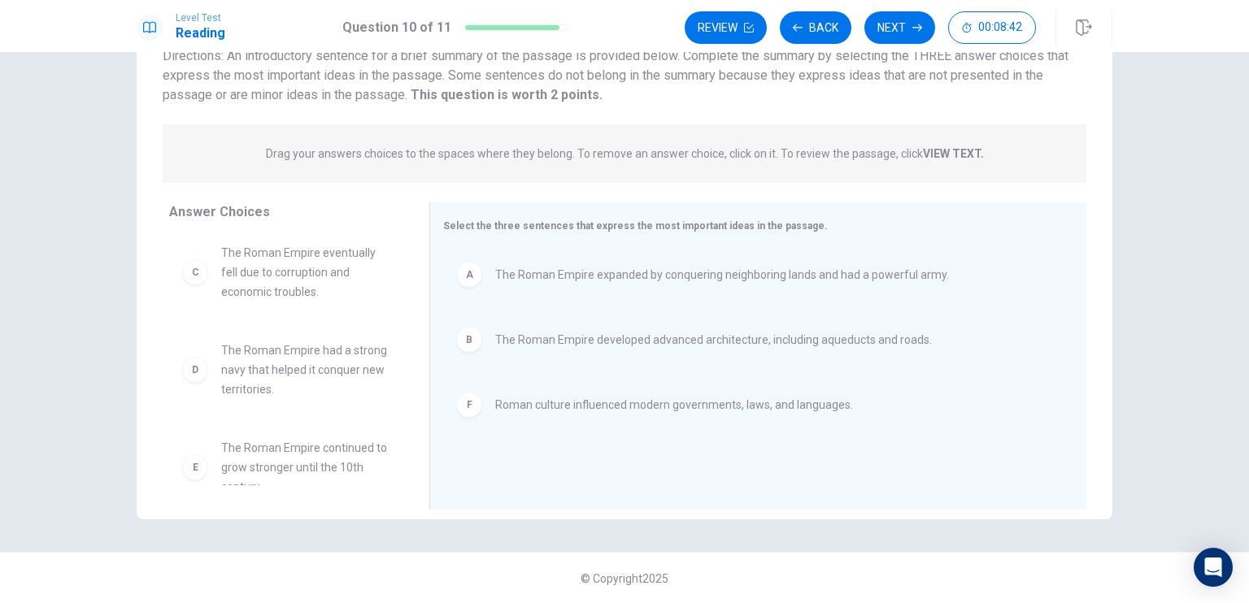
scroll to position [0, 0]
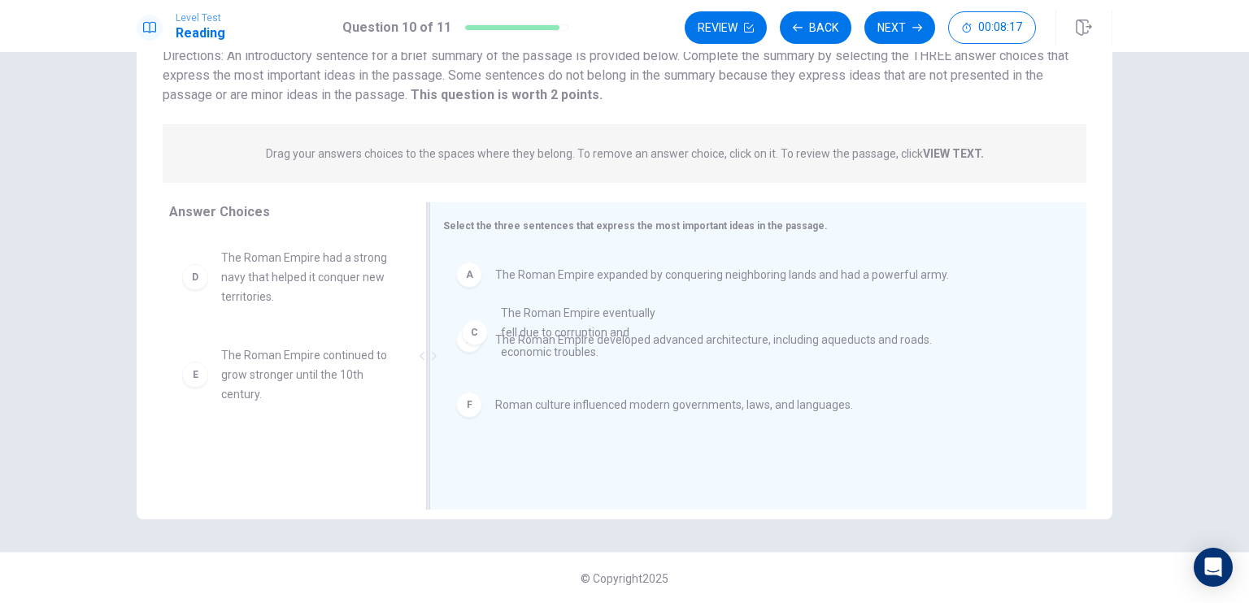
drag, startPoint x: 328, startPoint y: 262, endPoint x: 745, endPoint y: 318, distance: 420.8
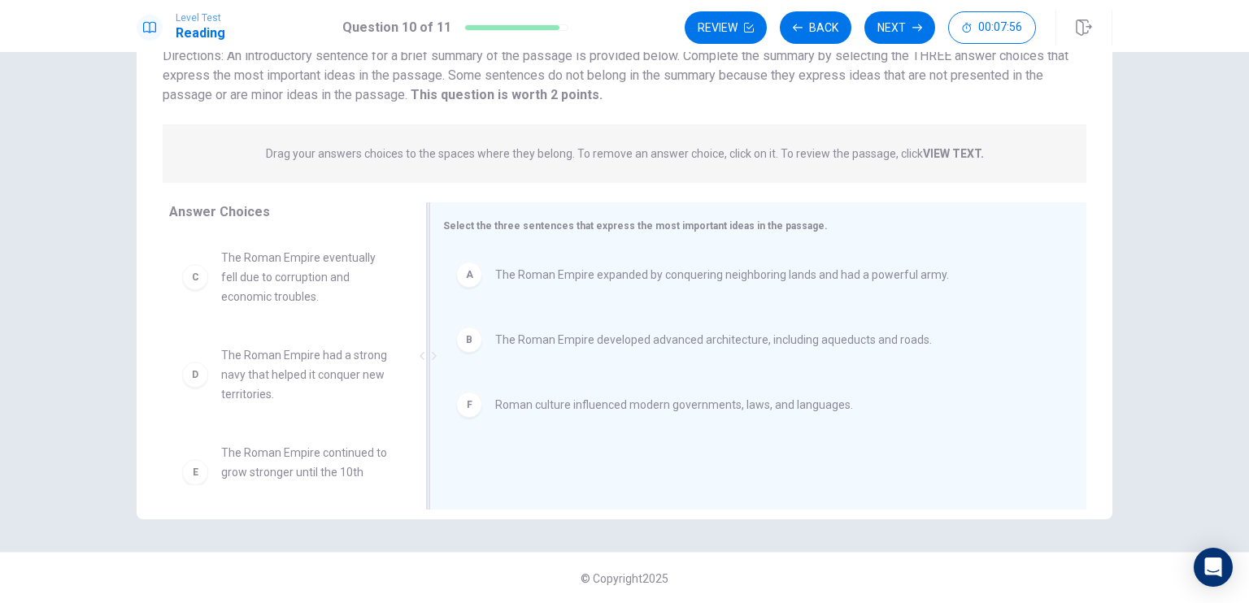
click at [432, 207] on div at bounding box center [428, 355] width 20 height 307
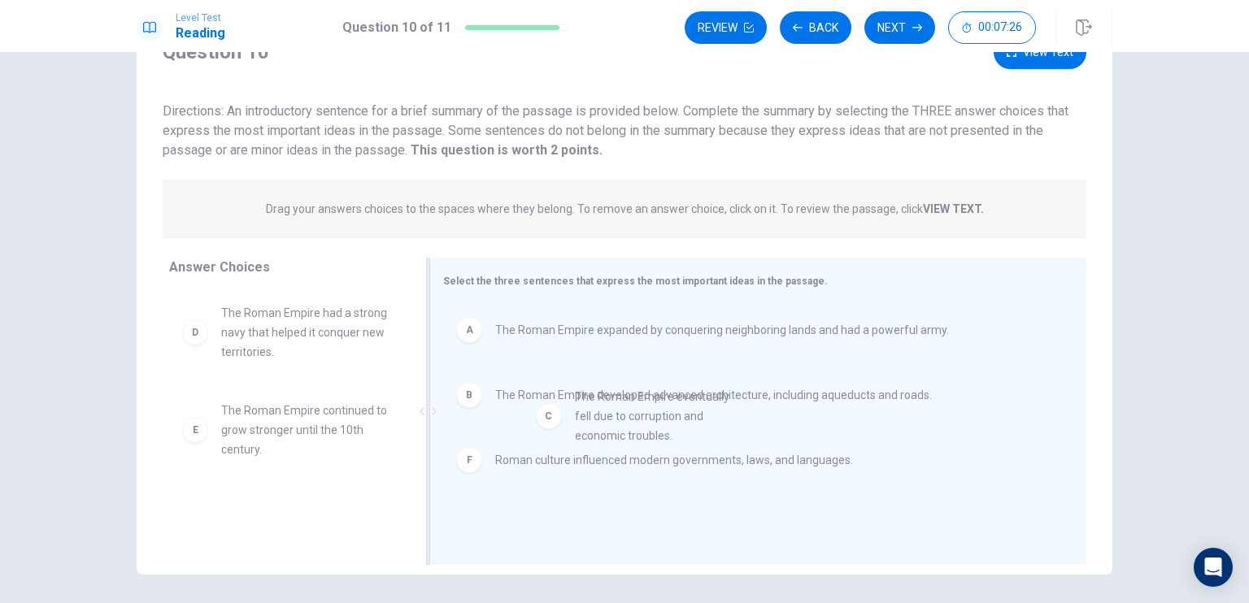
drag, startPoint x: 276, startPoint y: 345, endPoint x: 647, endPoint y: 443, distance: 383.5
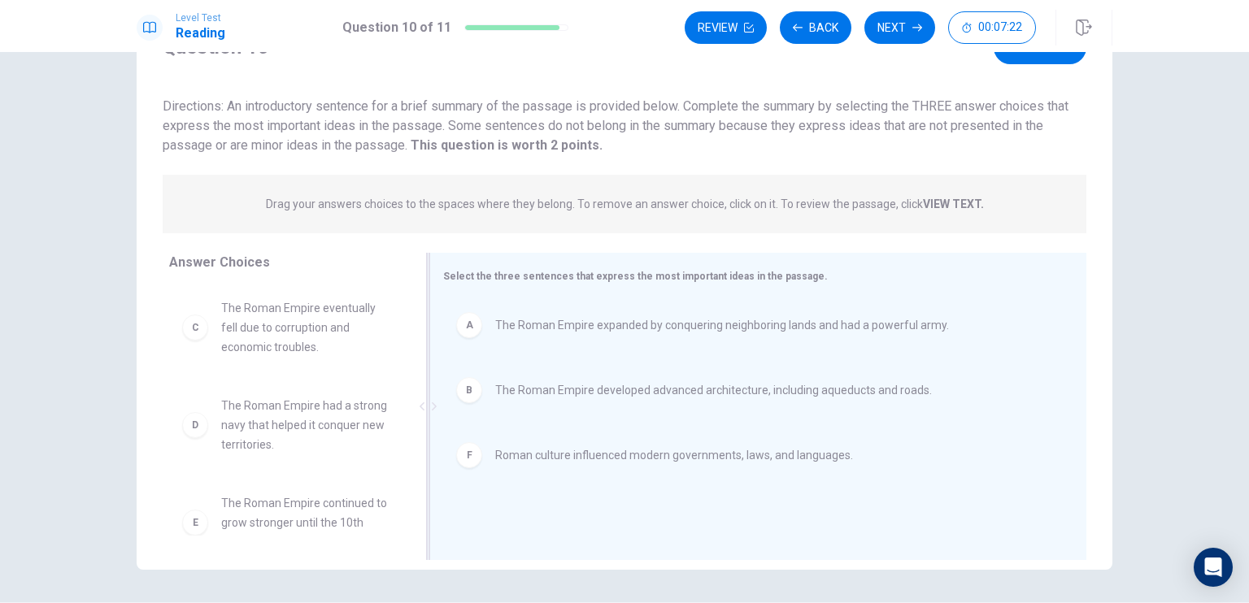
scroll to position [80, 0]
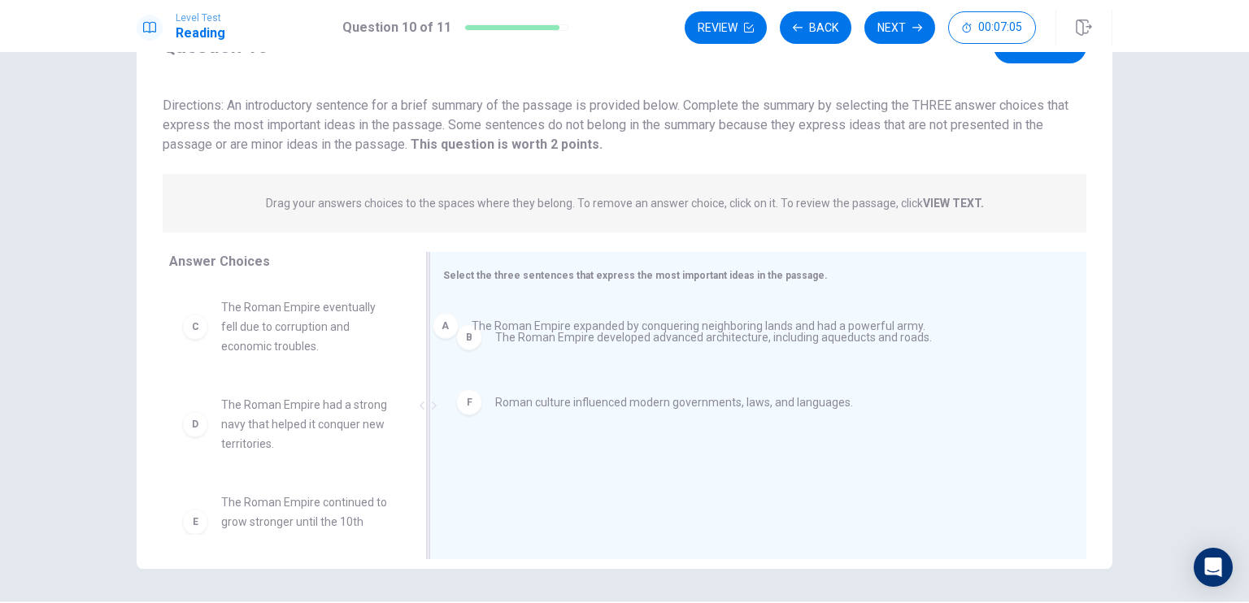
drag, startPoint x: 649, startPoint y: 334, endPoint x: 624, endPoint y: 336, distance: 24.4
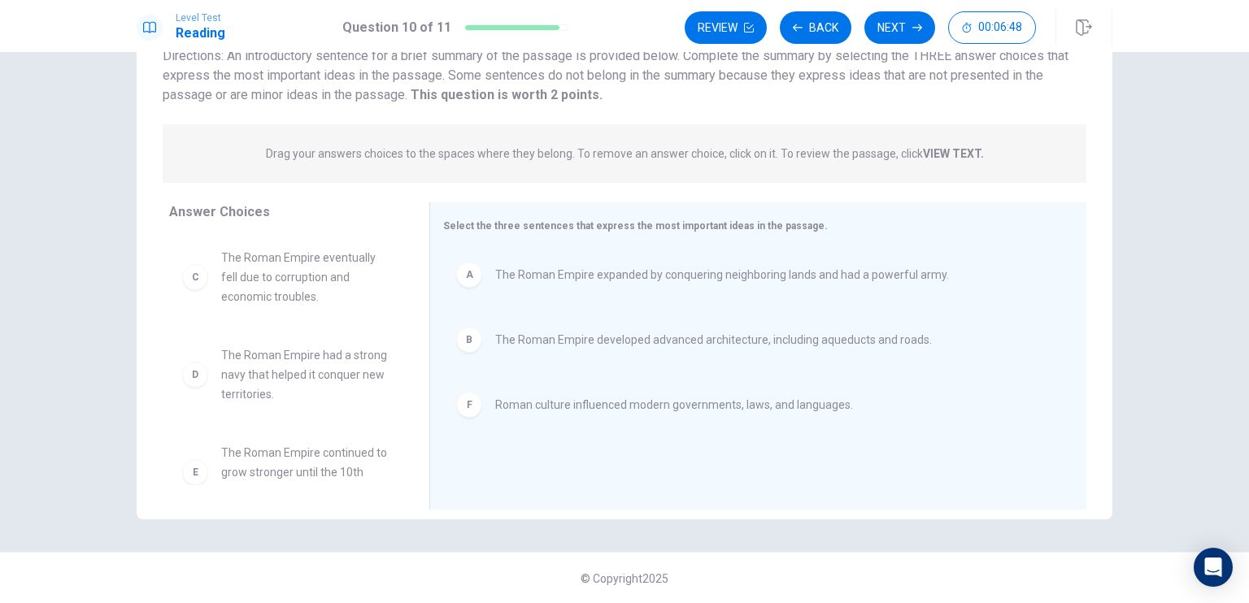
scroll to position [0, 0]
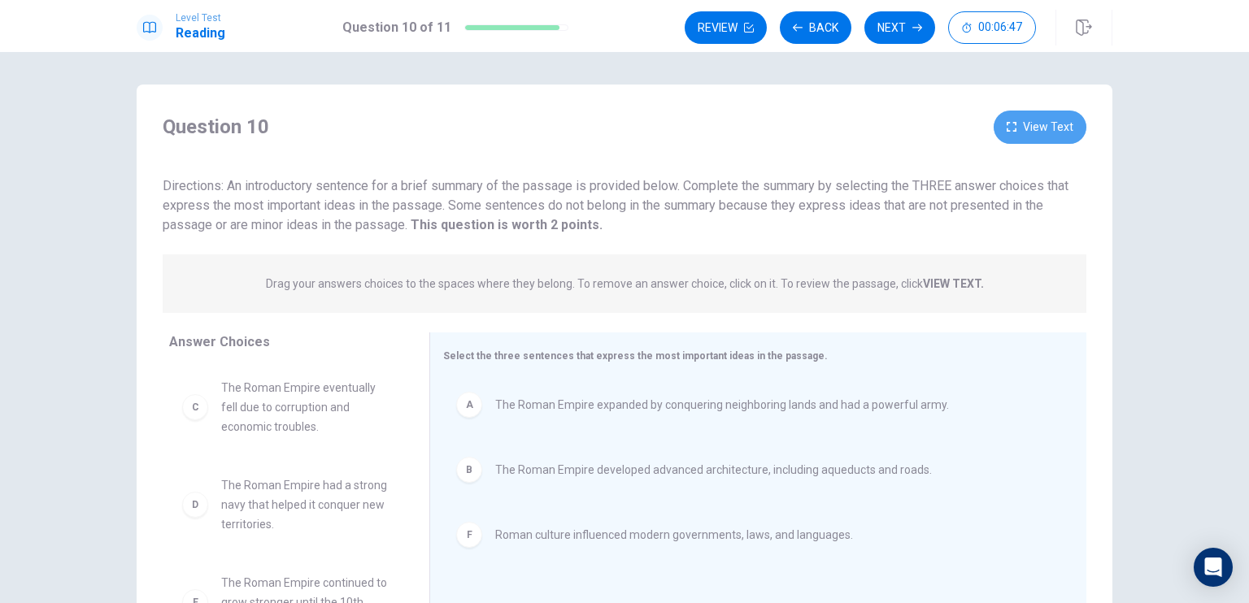
click at [1040, 132] on button "View Text" at bounding box center [1039, 127] width 93 height 33
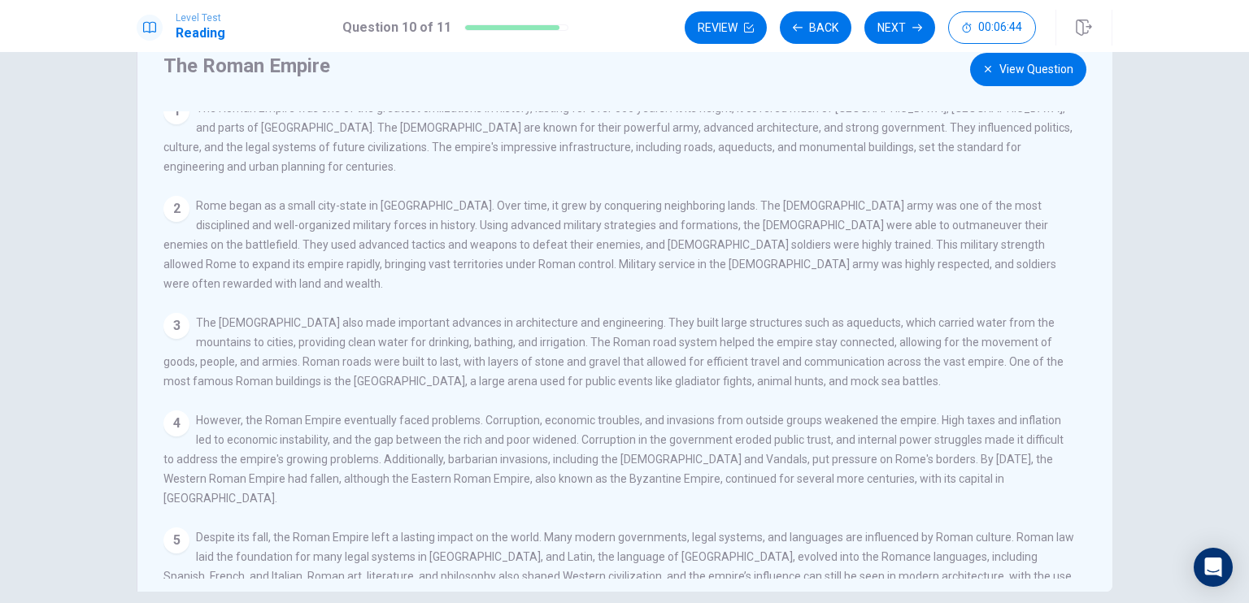
scroll to position [62, 0]
click at [1005, 73] on button "View Question" at bounding box center [1028, 65] width 116 height 33
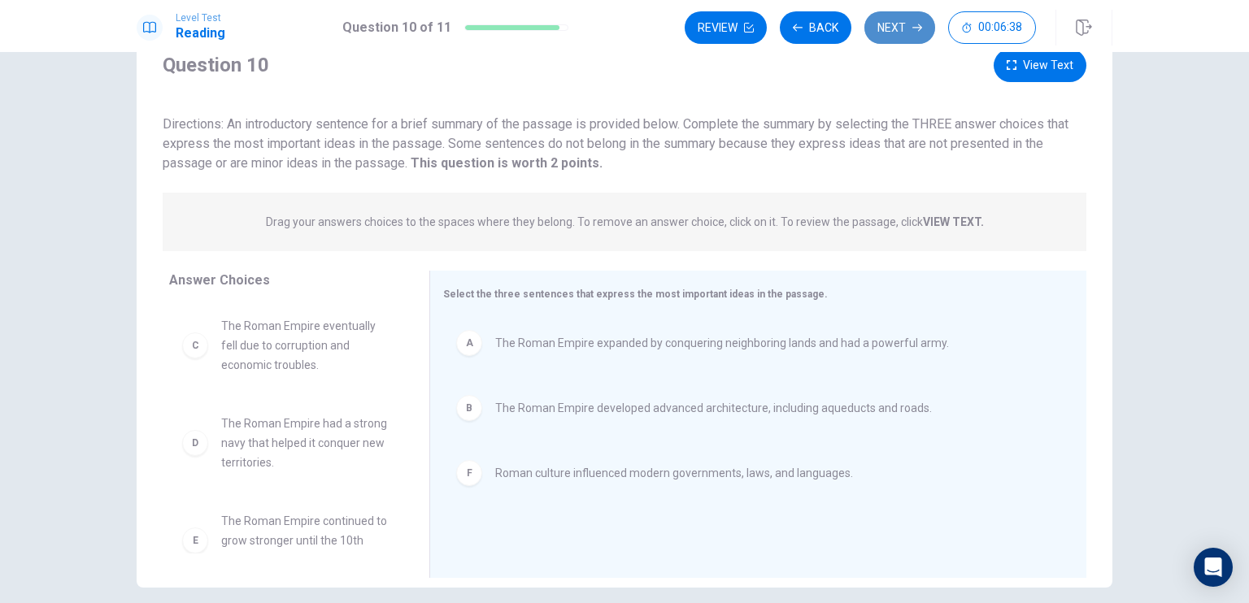
click at [907, 35] on button "Next" at bounding box center [899, 27] width 71 height 33
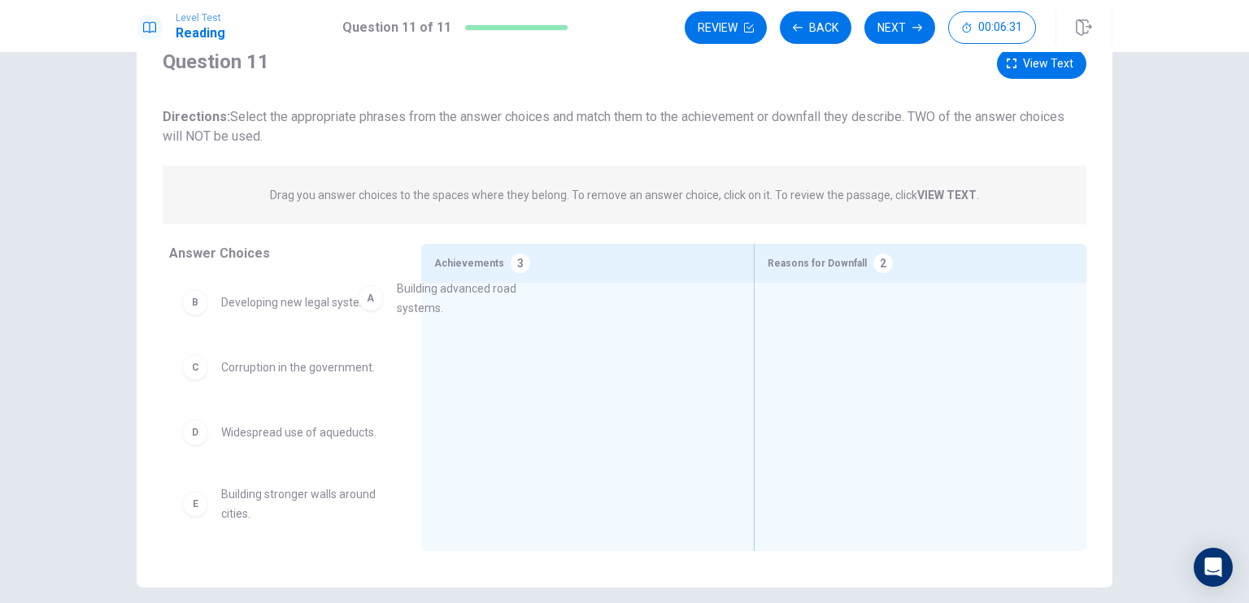
drag, startPoint x: 298, startPoint y: 328, endPoint x: 606, endPoint y: 379, distance: 311.5
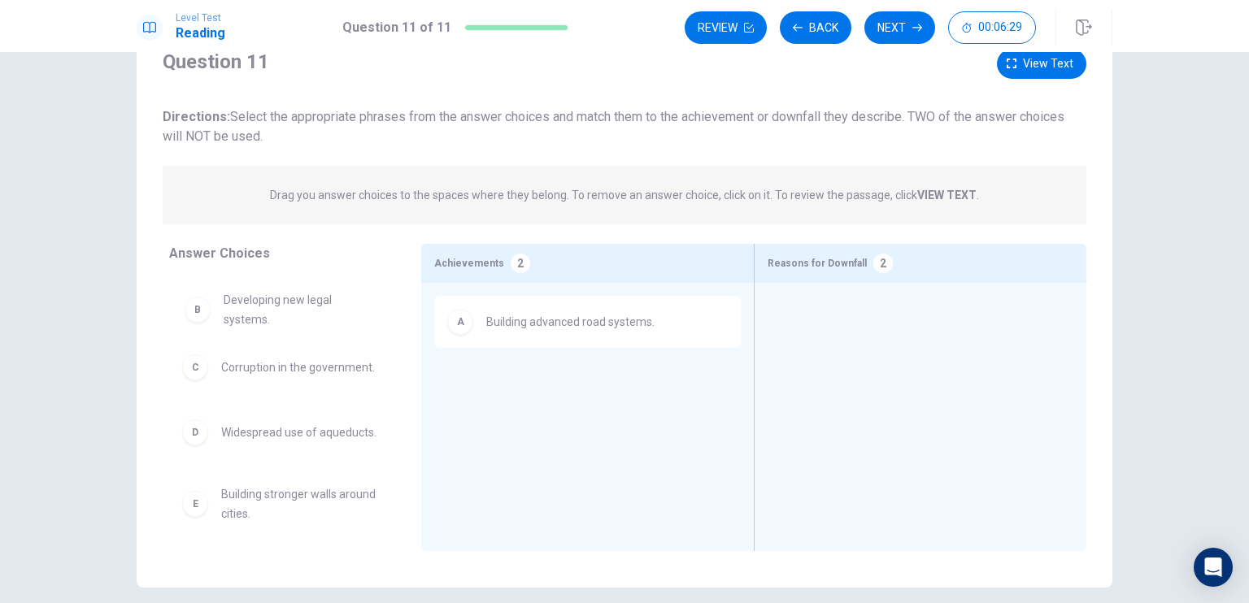
drag, startPoint x: 263, startPoint y: 318, endPoint x: 273, endPoint y: 316, distance: 9.9
drag, startPoint x: 325, startPoint y: 397, endPoint x: 912, endPoint y: 387, distance: 587.0
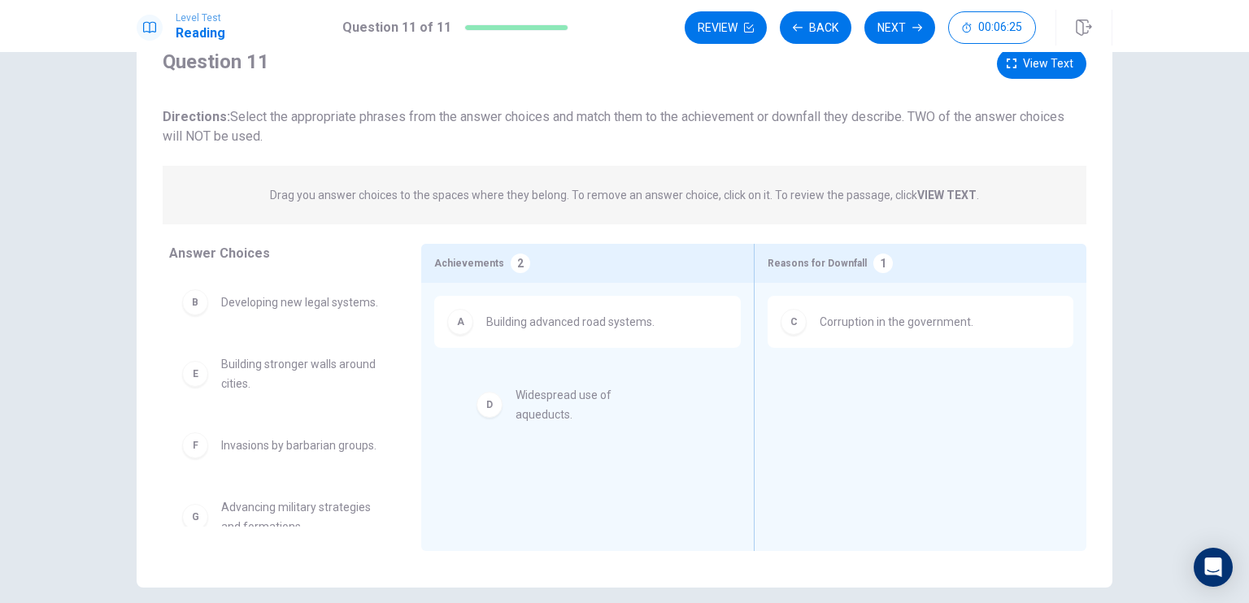
drag, startPoint x: 317, startPoint y: 390, endPoint x: 656, endPoint y: 407, distance: 339.4
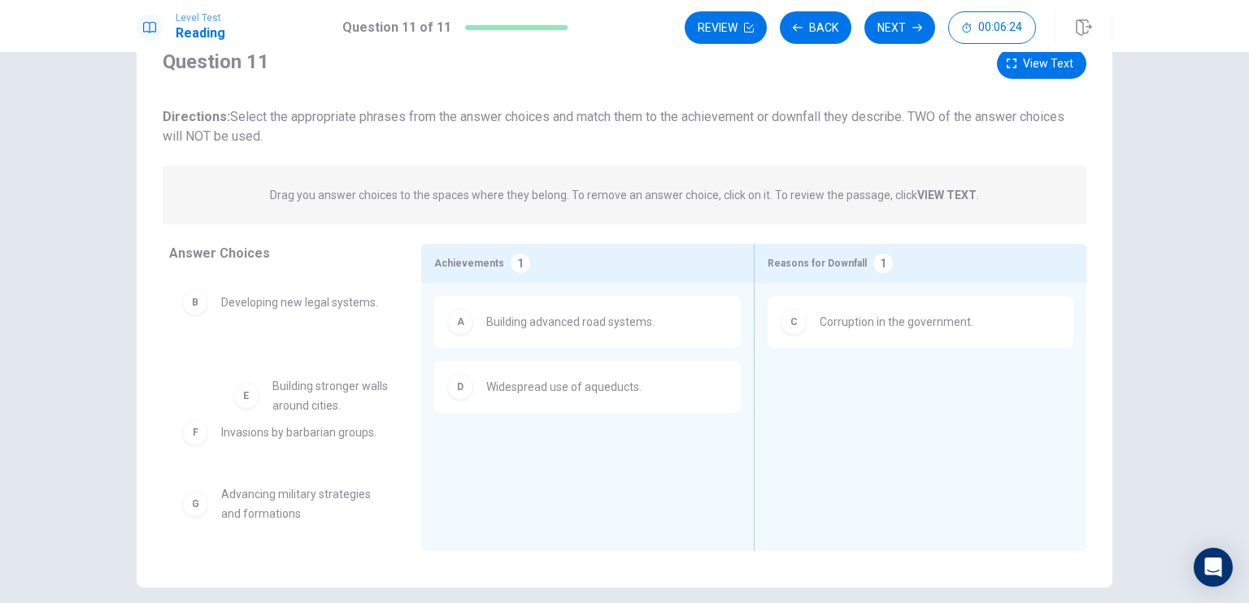
drag, startPoint x: 314, startPoint y: 386, endPoint x: 683, endPoint y: 472, distance: 379.0
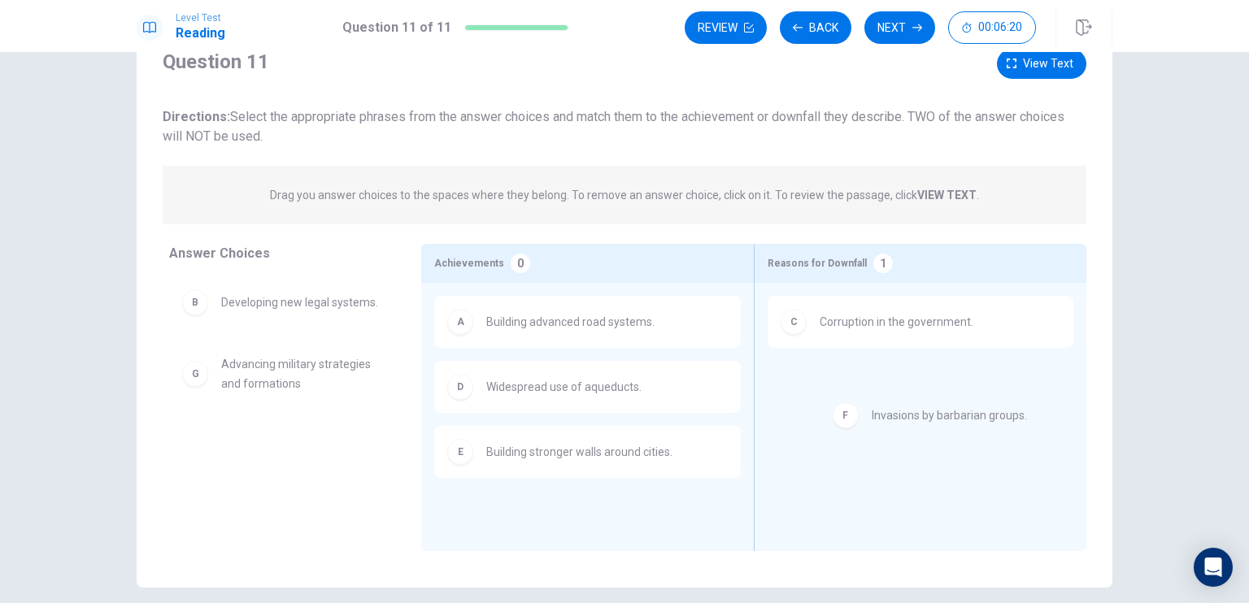
drag, startPoint x: 305, startPoint y: 376, endPoint x: 975, endPoint y: 424, distance: 671.5
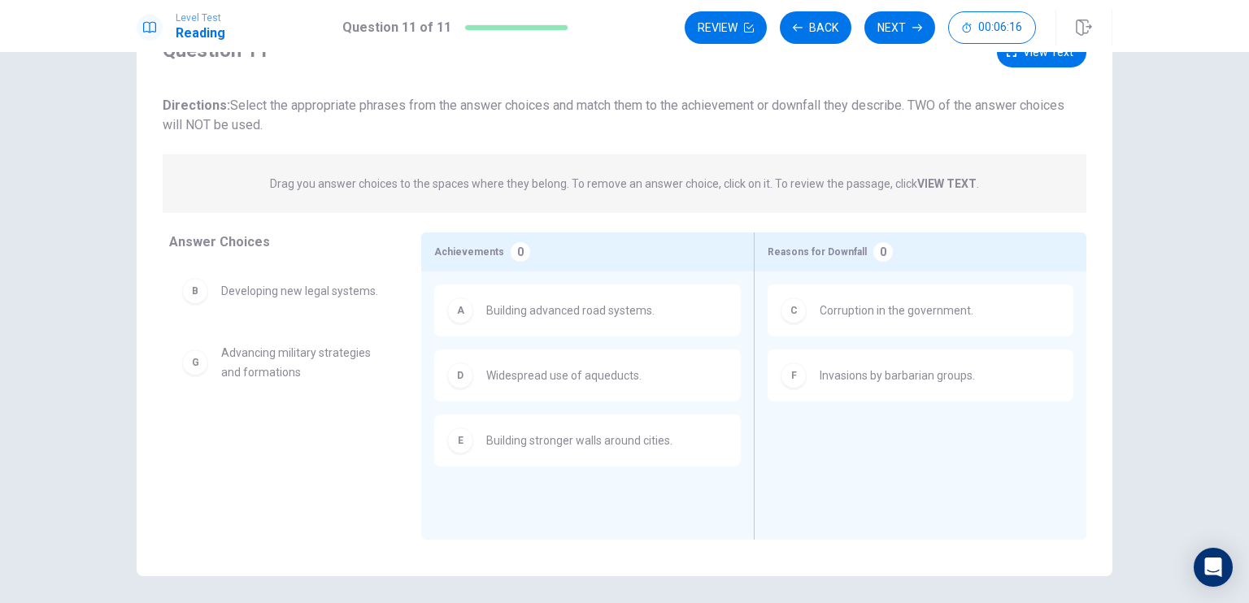
scroll to position [76, 0]
drag, startPoint x: 315, startPoint y: 365, endPoint x: 406, endPoint y: 365, distance: 91.0
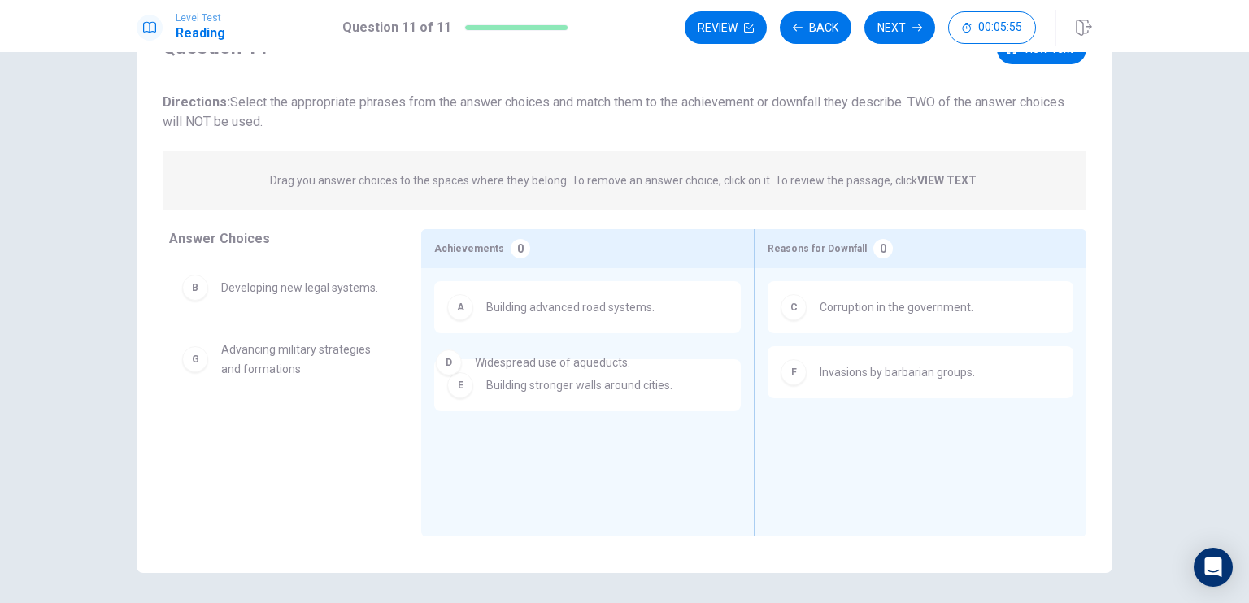
drag, startPoint x: 530, startPoint y: 380, endPoint x: 519, endPoint y: 371, distance: 15.0
drag, startPoint x: 554, startPoint y: 461, endPoint x: 278, endPoint y: 450, distance: 275.8
click at [283, 356] on span "Building stronger walls around cities." at bounding box center [301, 359] width 161 height 39
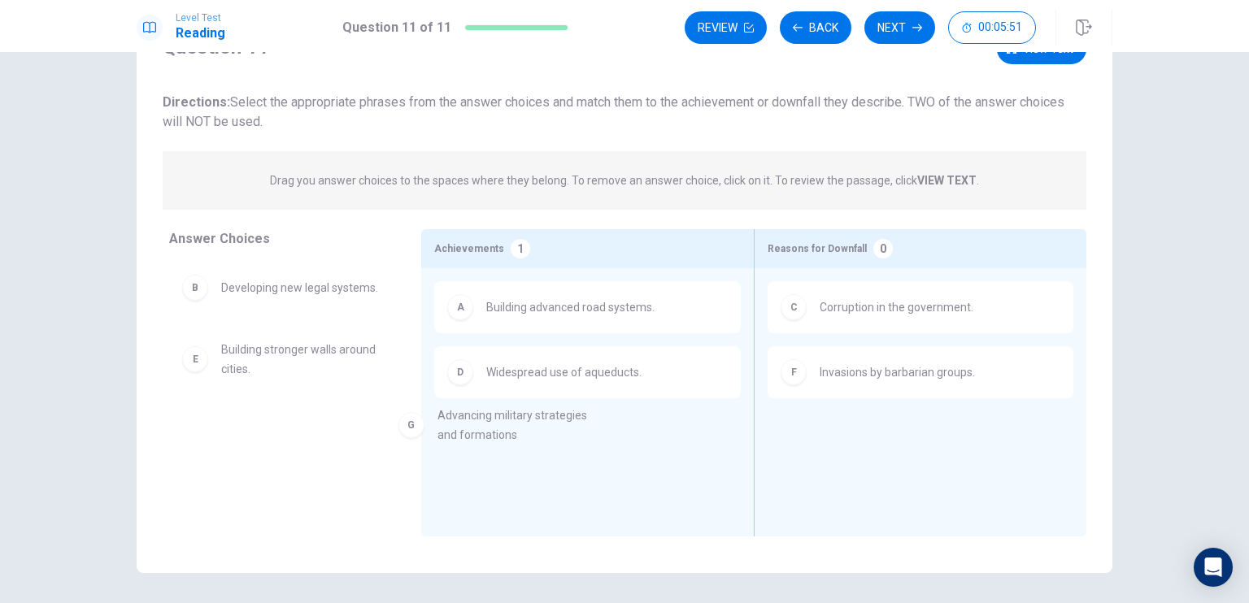
drag, startPoint x: 341, startPoint y: 460, endPoint x: 598, endPoint y: 445, distance: 258.1
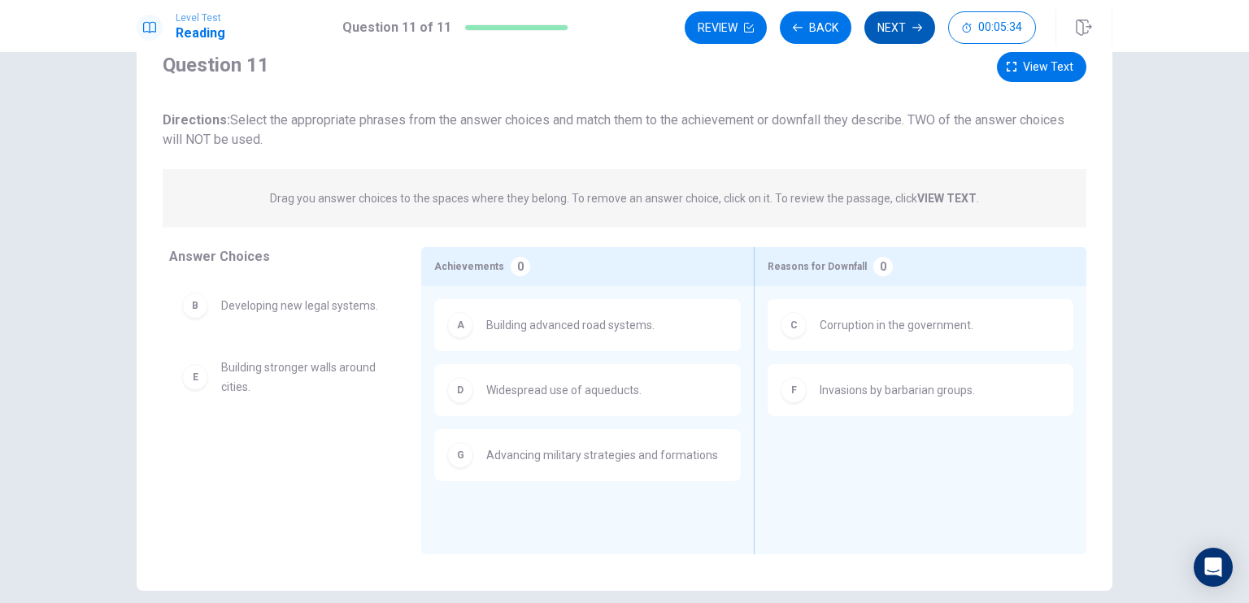
scroll to position [59, 0]
click at [902, 25] on button "Next" at bounding box center [899, 27] width 71 height 33
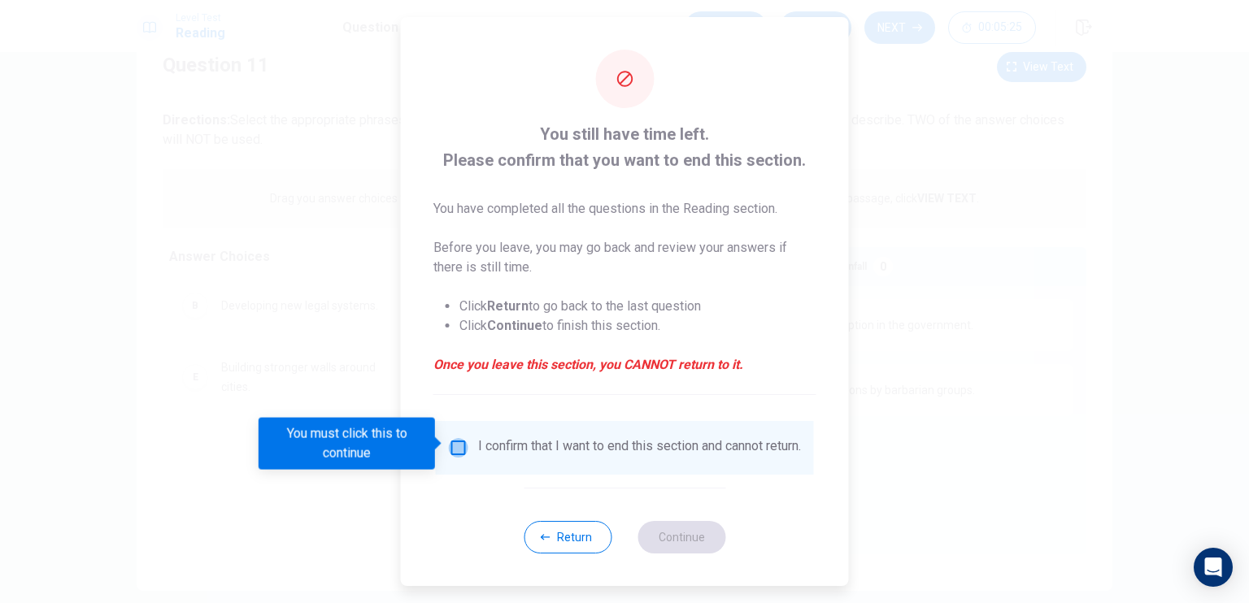
click at [452, 445] on input "You must click this to continue" at bounding box center [459, 448] width 20 height 20
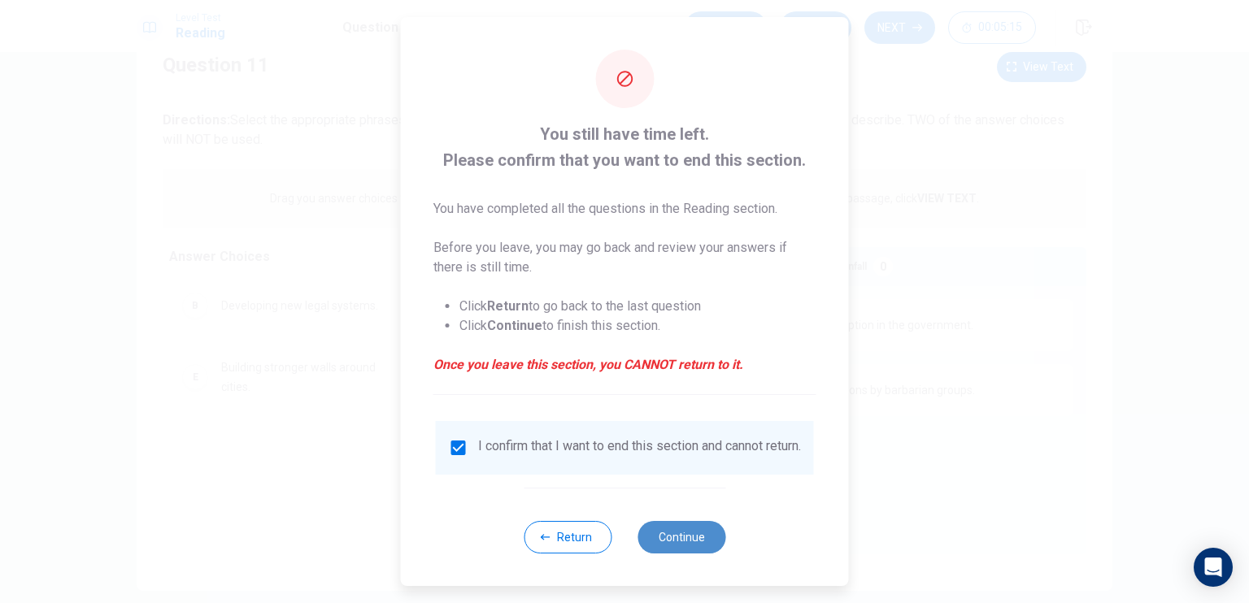
click at [666, 544] on button "Continue" at bounding box center [681, 537] width 88 height 33
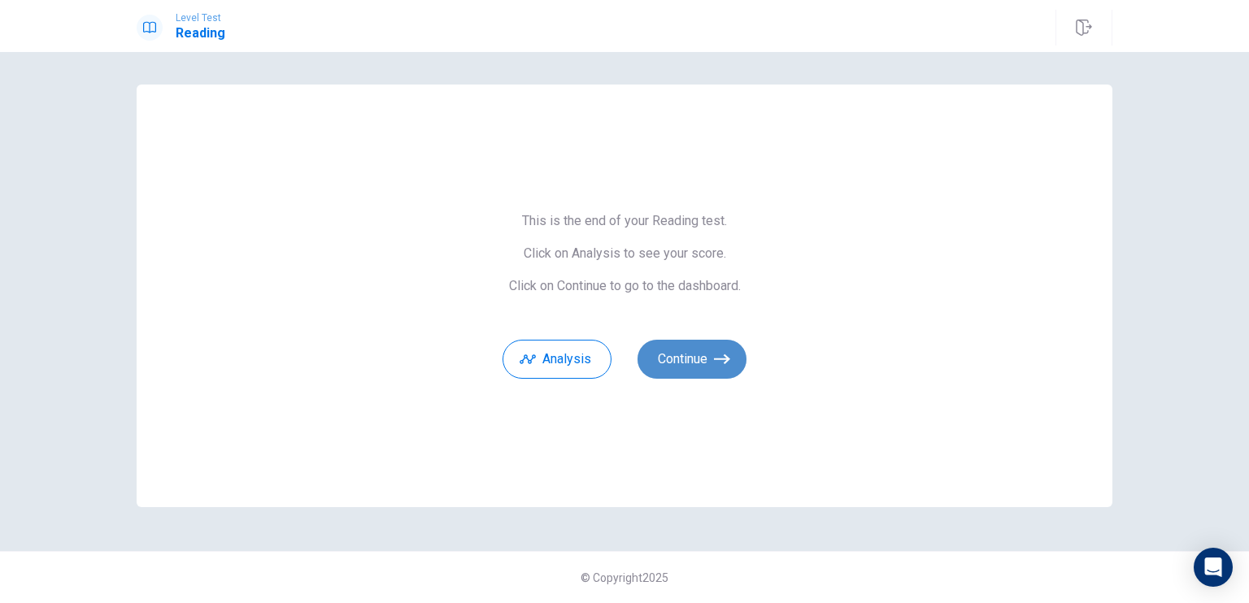
click at [699, 358] on button "Continue" at bounding box center [691, 359] width 109 height 39
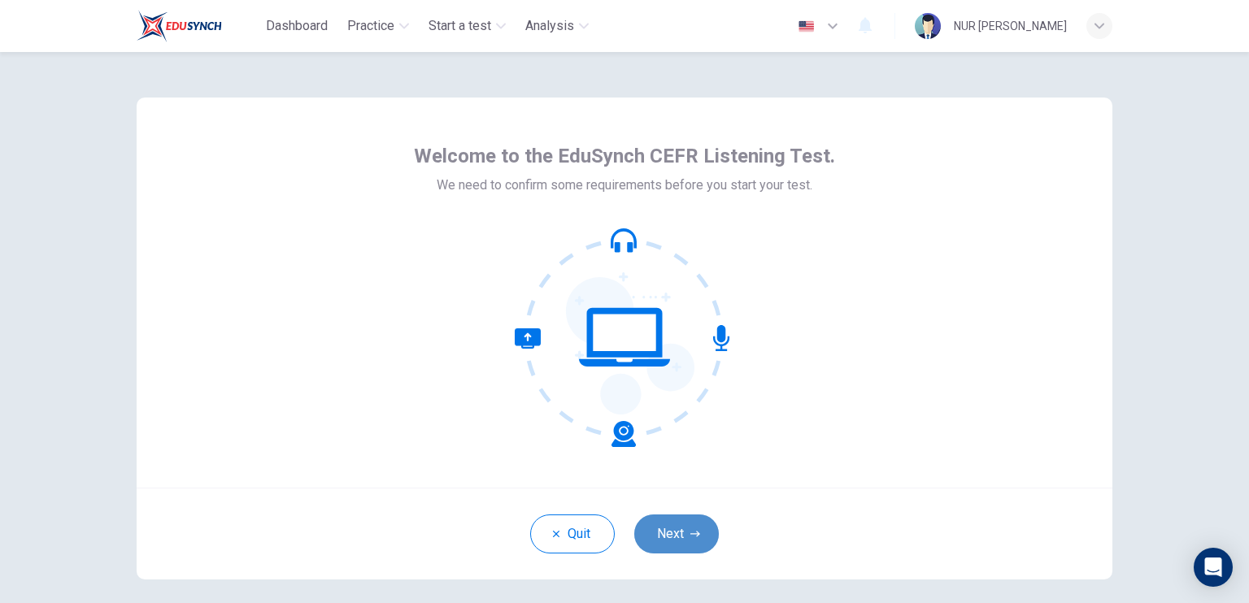
click at [665, 531] on button "Next" at bounding box center [676, 534] width 85 height 39
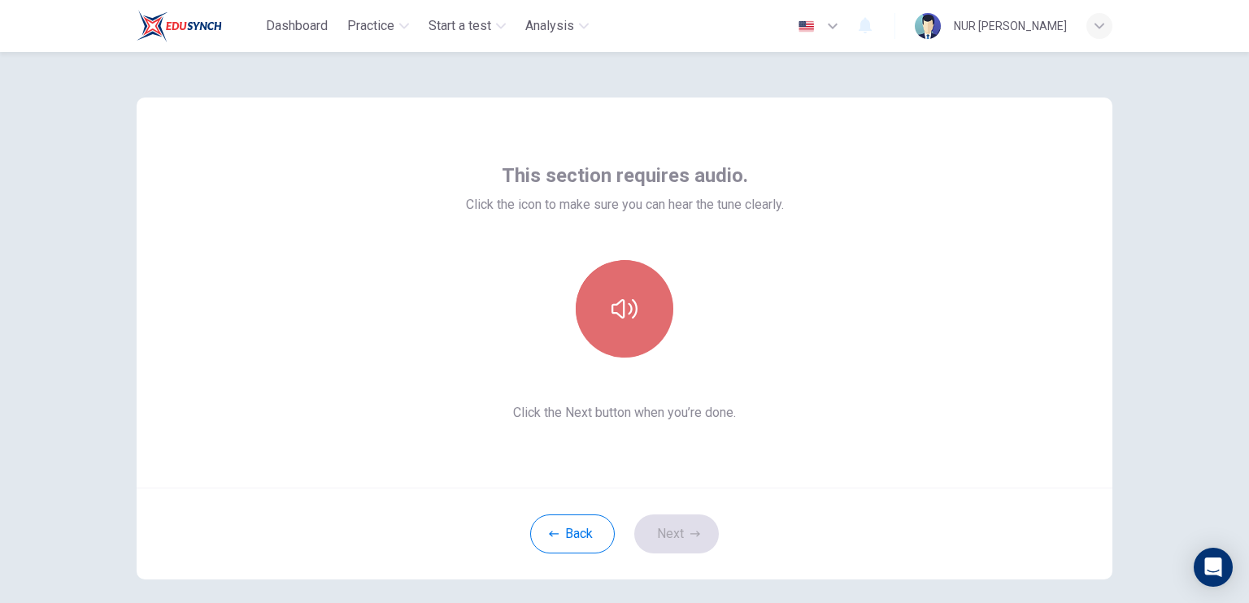
click at [631, 305] on icon "button" at bounding box center [624, 309] width 26 height 20
click at [635, 308] on button "button" at bounding box center [625, 309] width 98 height 98
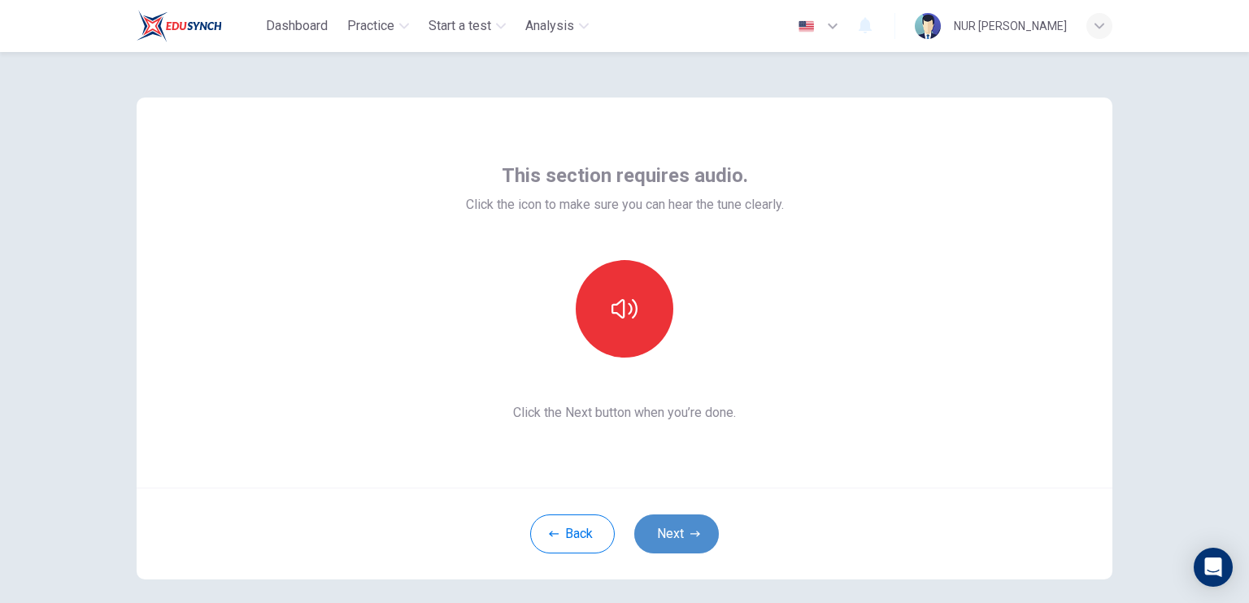
click at [691, 528] on button "Next" at bounding box center [676, 534] width 85 height 39
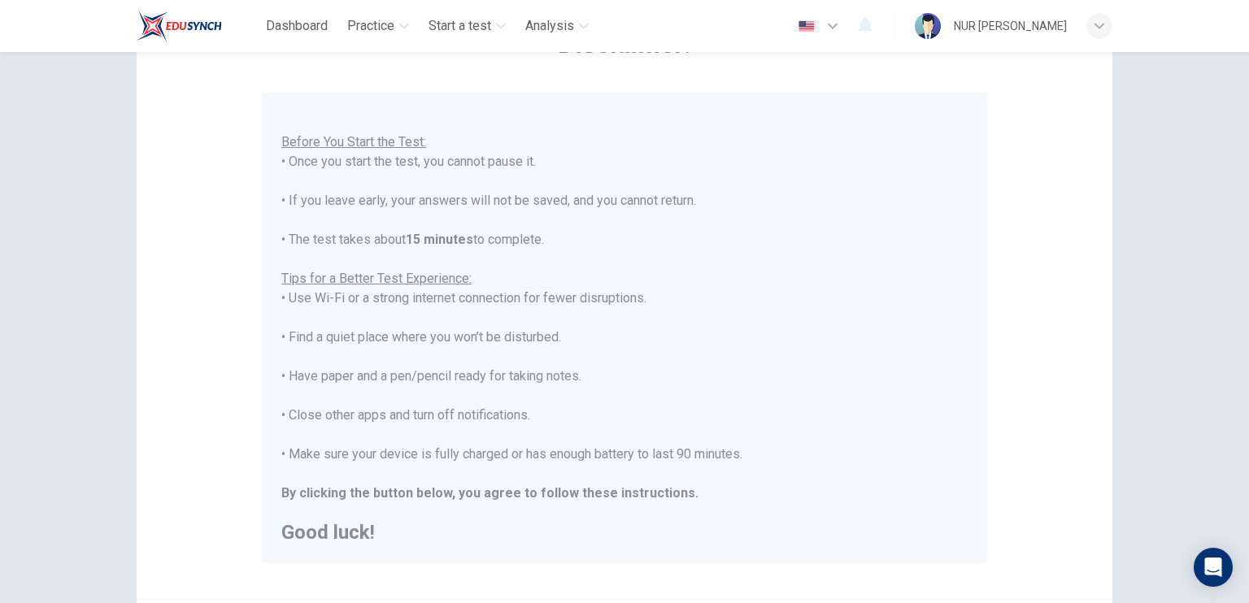
scroll to position [300, 0]
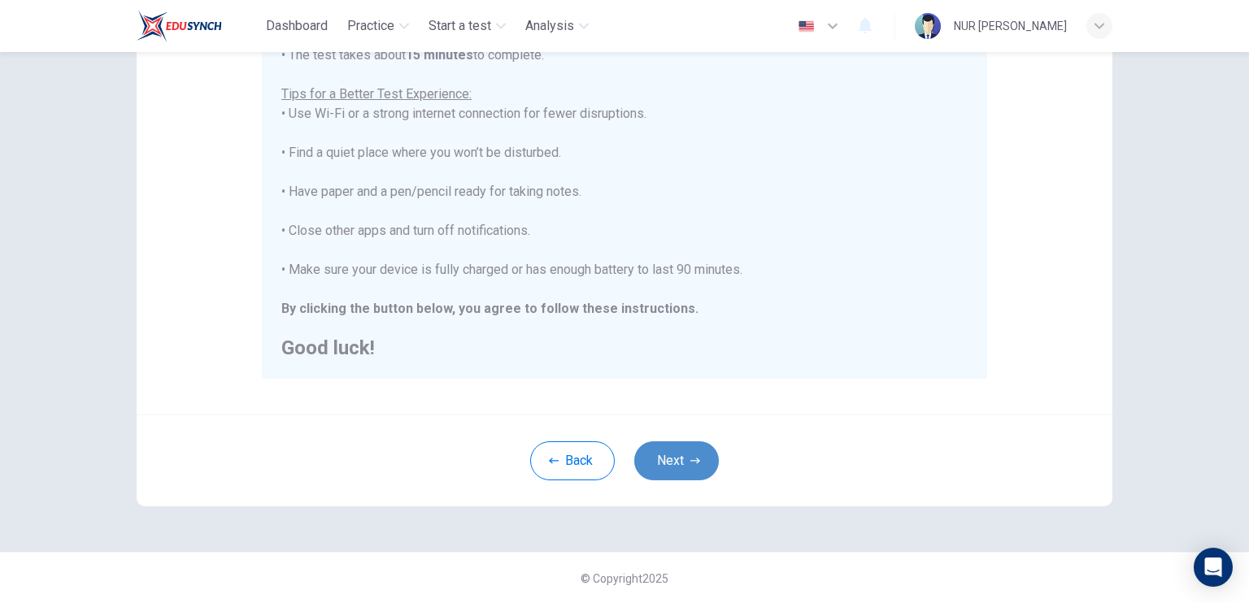
click at [671, 458] on button "Next" at bounding box center [676, 460] width 85 height 39
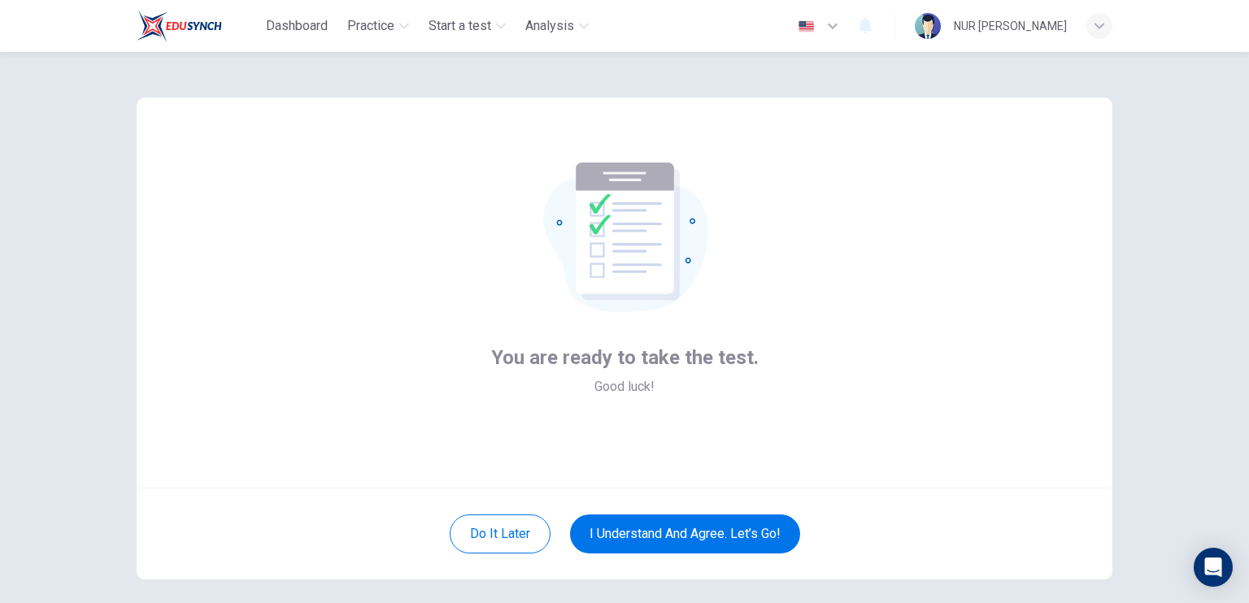
scroll to position [73, 0]
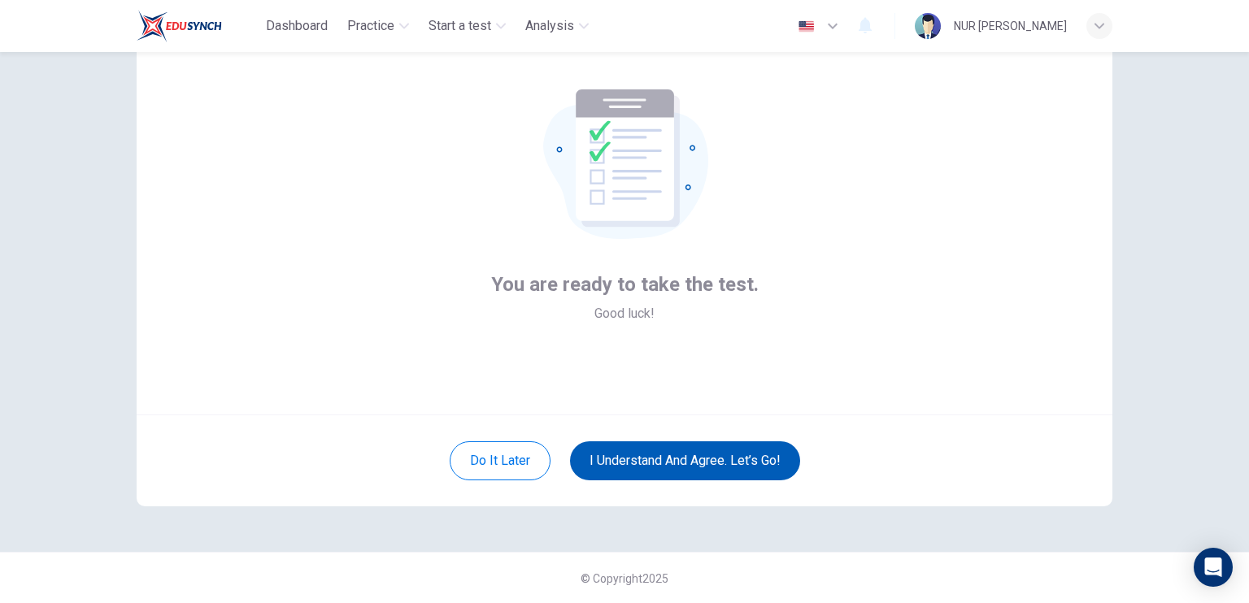
click at [732, 456] on button "I understand and agree. Let’s go!" at bounding box center [685, 460] width 230 height 39
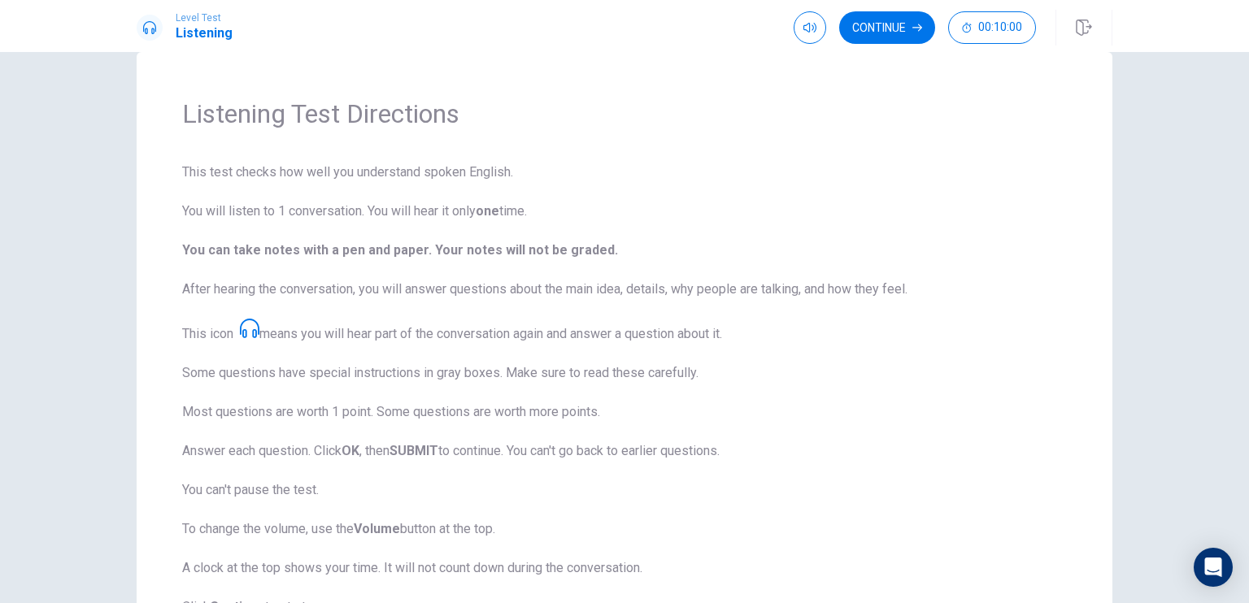
scroll to position [45, 0]
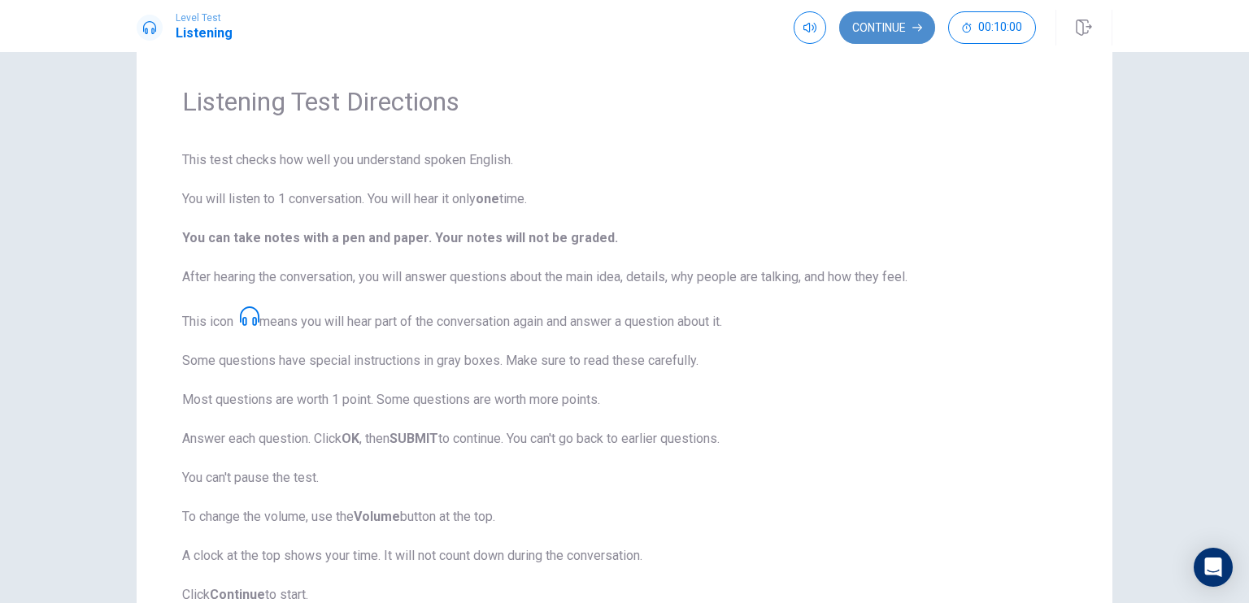
click at [901, 22] on button "Continue" at bounding box center [887, 27] width 96 height 33
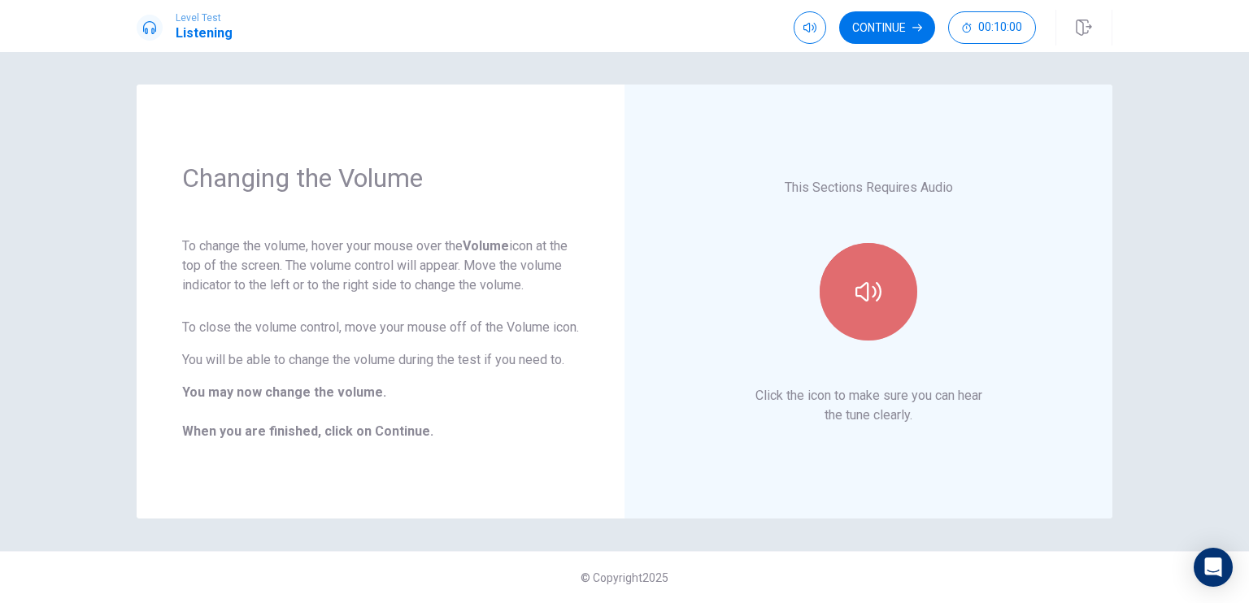
click at [837, 273] on button "button" at bounding box center [868, 292] width 98 height 98
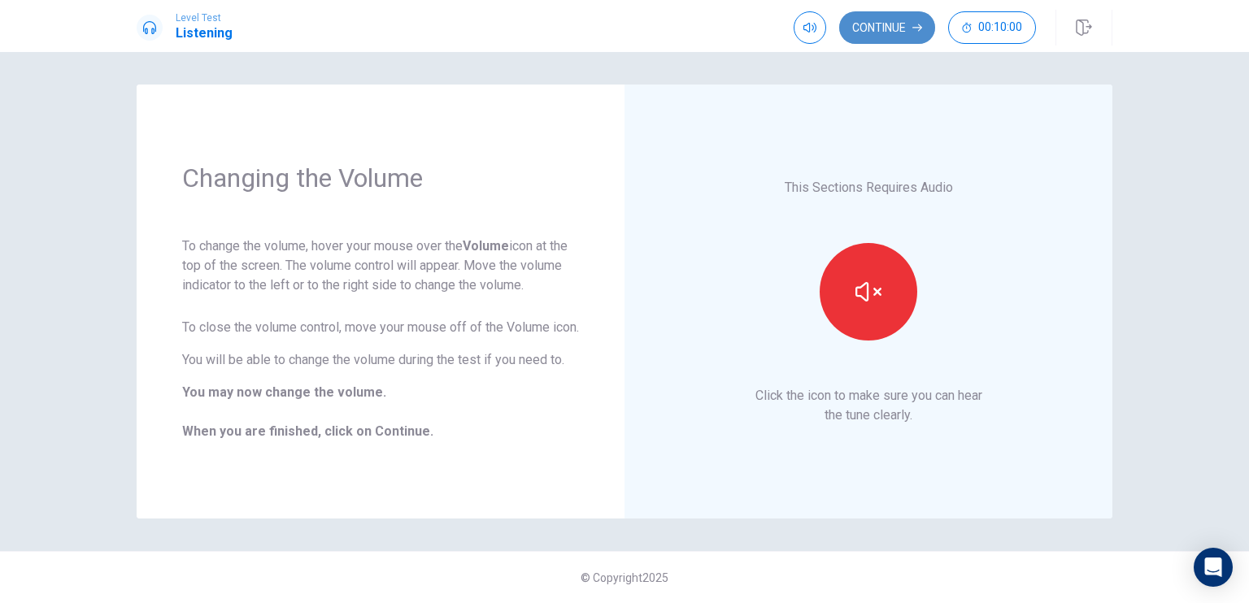
click at [907, 28] on button "Continue" at bounding box center [887, 27] width 96 height 33
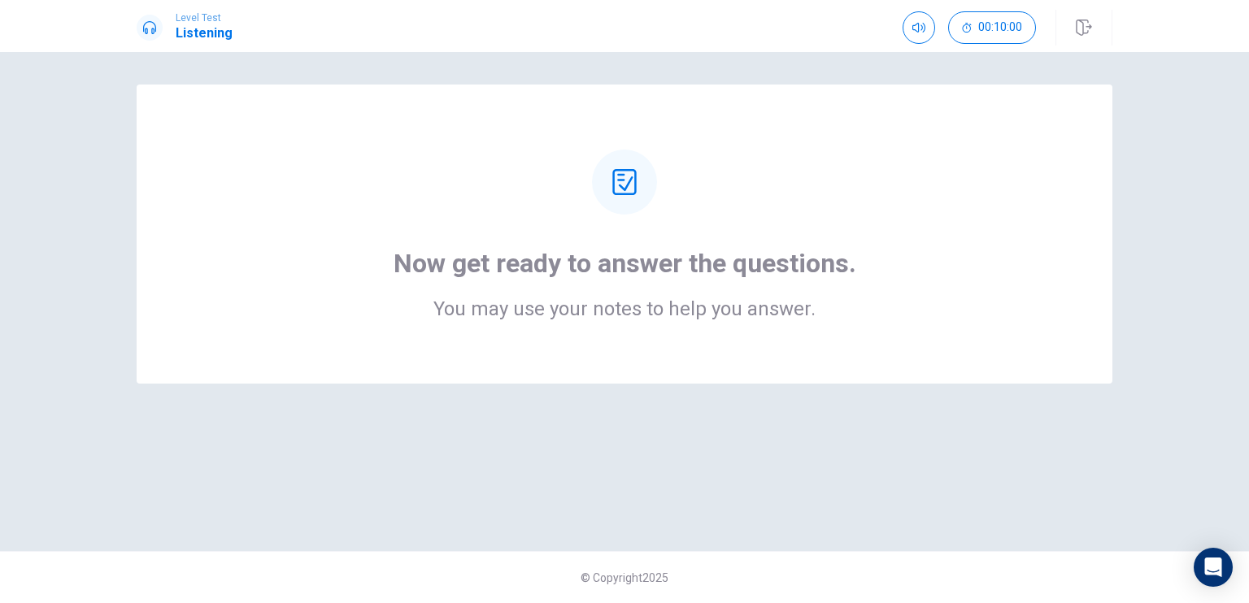
click at [766, 230] on div "Now get ready to answer the questions. You may use your notes to help you answe…" at bounding box center [624, 234] width 845 height 169
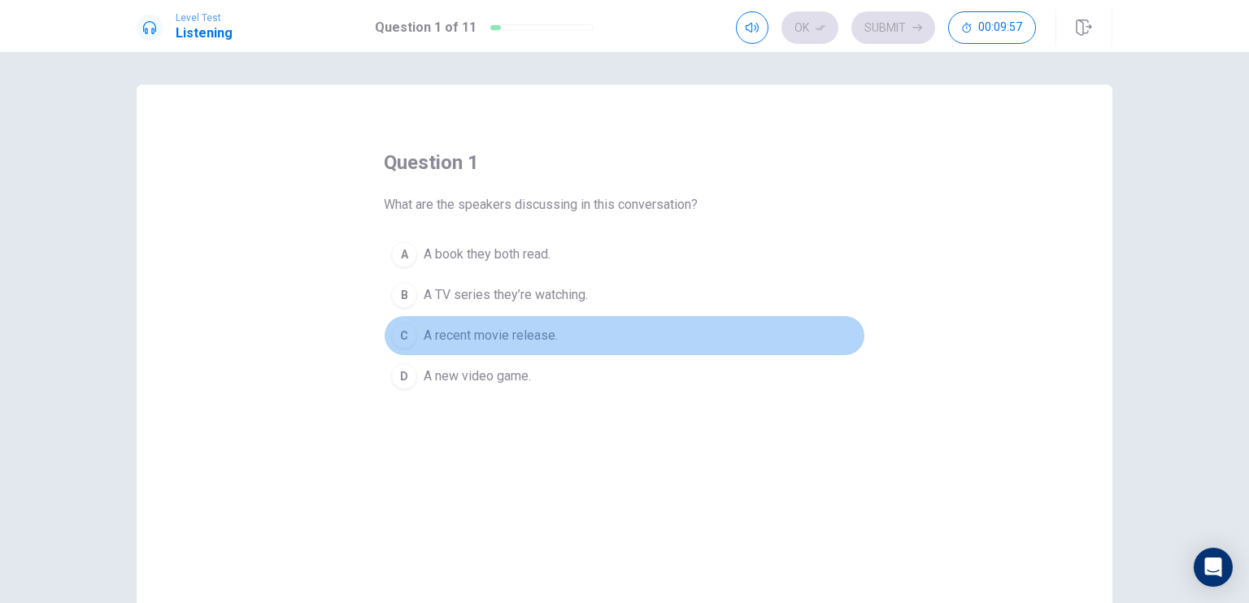
click at [532, 334] on span "A recent movie release." at bounding box center [491, 336] width 134 height 20
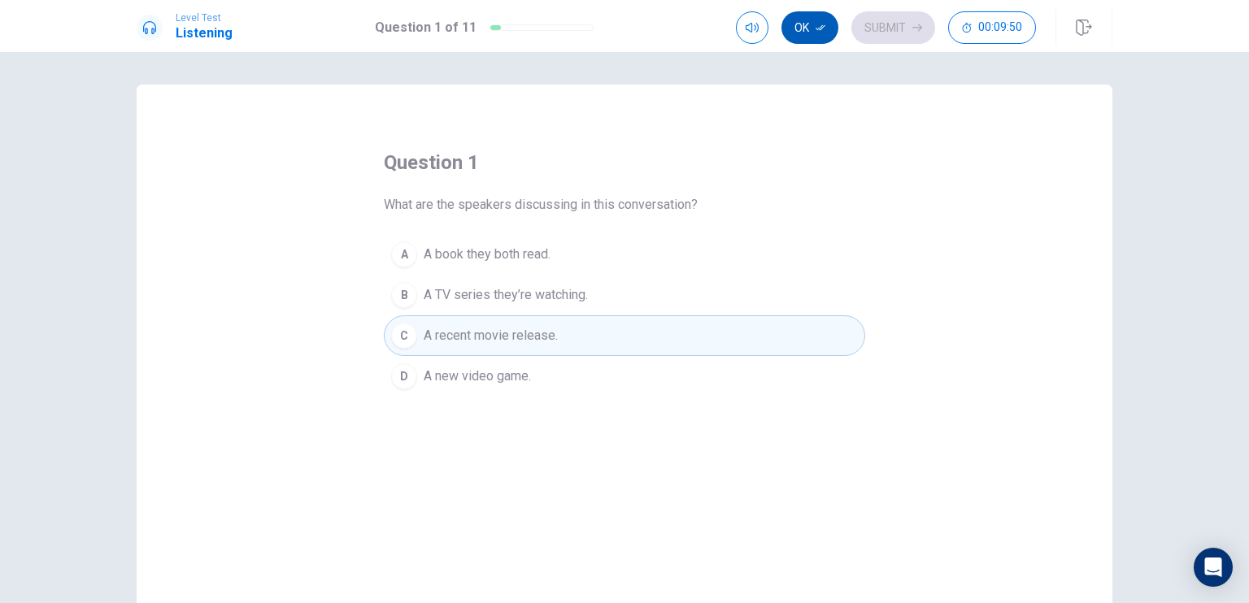
click at [816, 24] on icon "button" at bounding box center [820, 28] width 10 height 10
click at [875, 29] on button "Submit" at bounding box center [893, 27] width 84 height 33
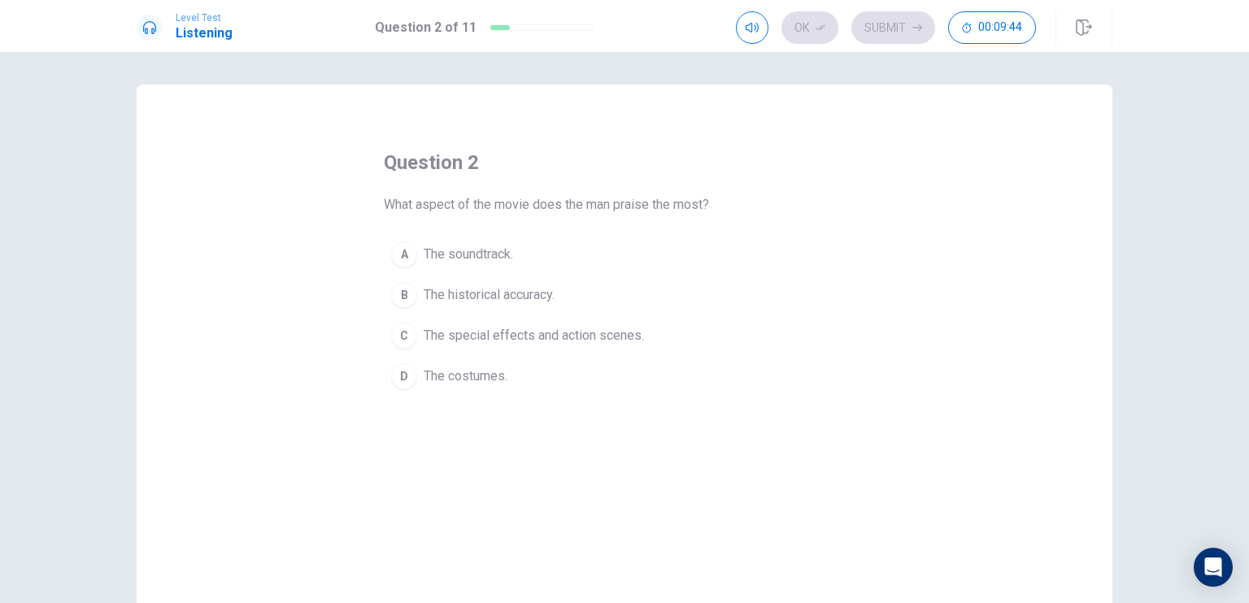
click at [557, 334] on span "The special effects and action scenes." at bounding box center [534, 336] width 220 height 20
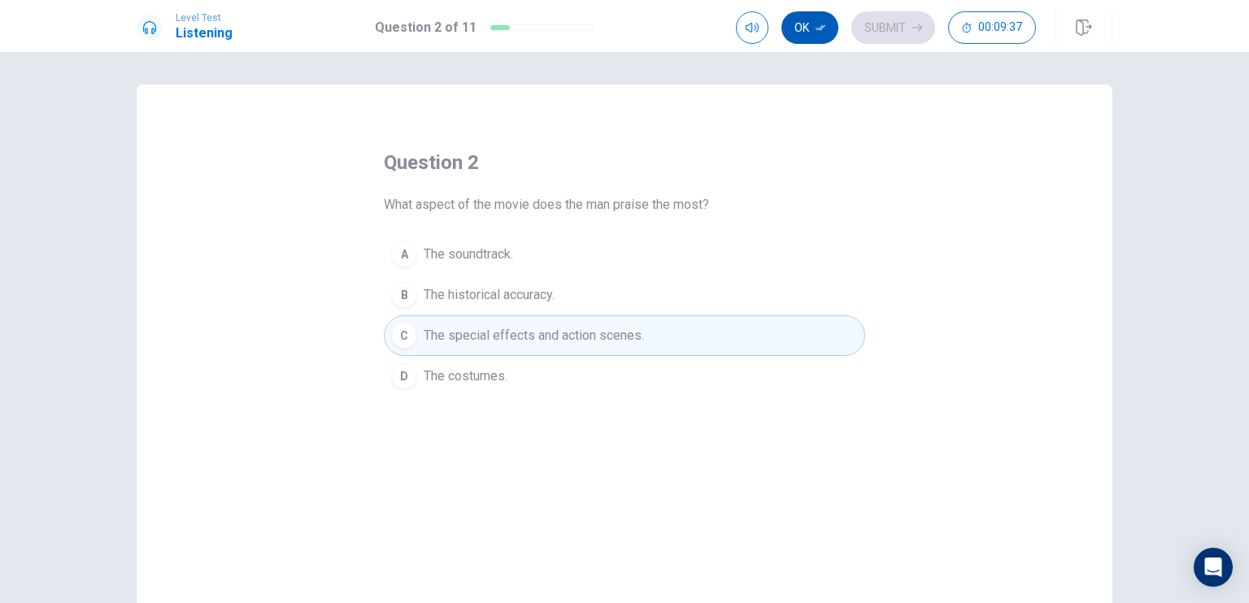
click at [812, 33] on button "Ok" at bounding box center [809, 27] width 57 height 33
click at [880, 24] on button "Submit" at bounding box center [893, 27] width 84 height 33
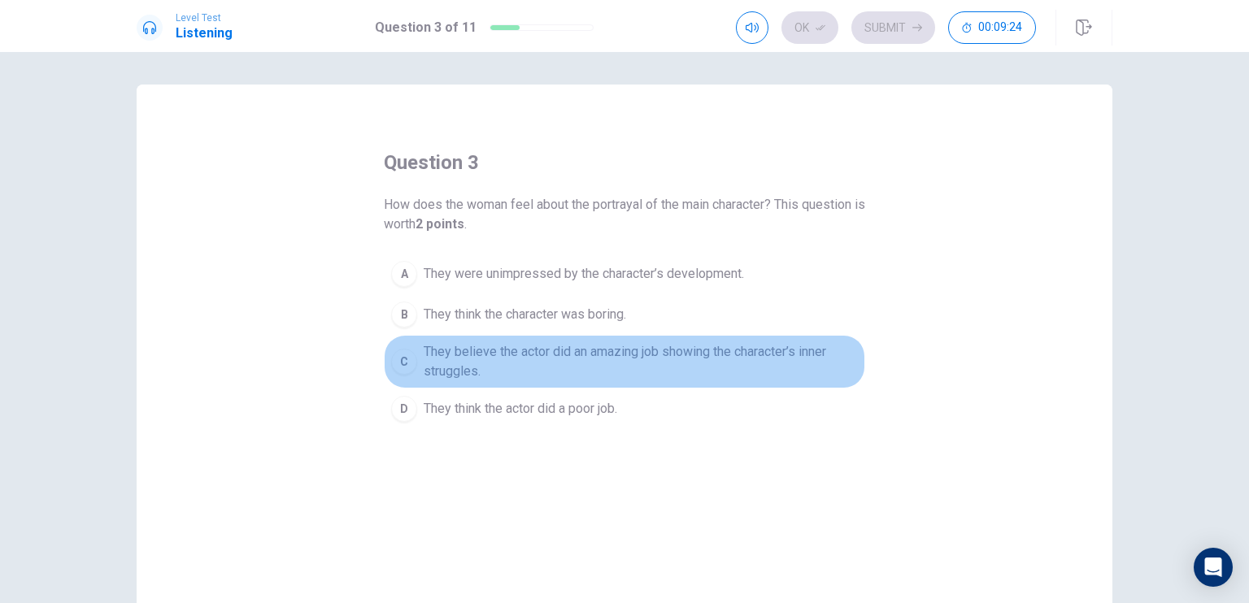
click at [605, 357] on span "They believe the actor did an amazing job showing the character’s inner struggl…" at bounding box center [641, 361] width 434 height 39
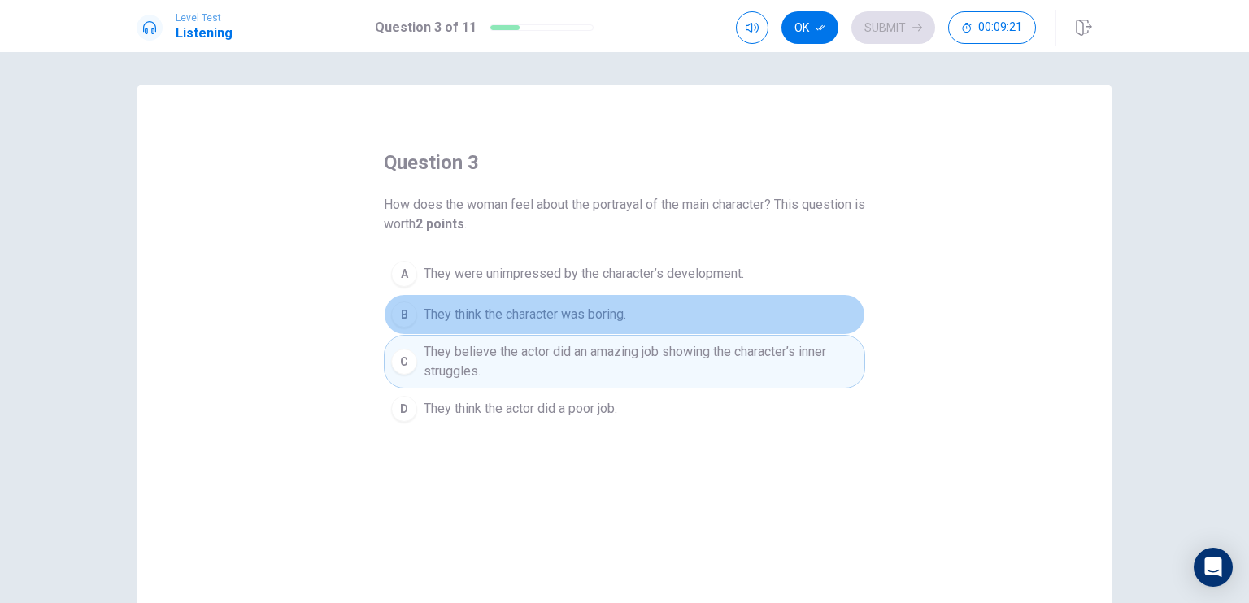
click at [644, 317] on button "B They think the character was boring." at bounding box center [624, 314] width 481 height 41
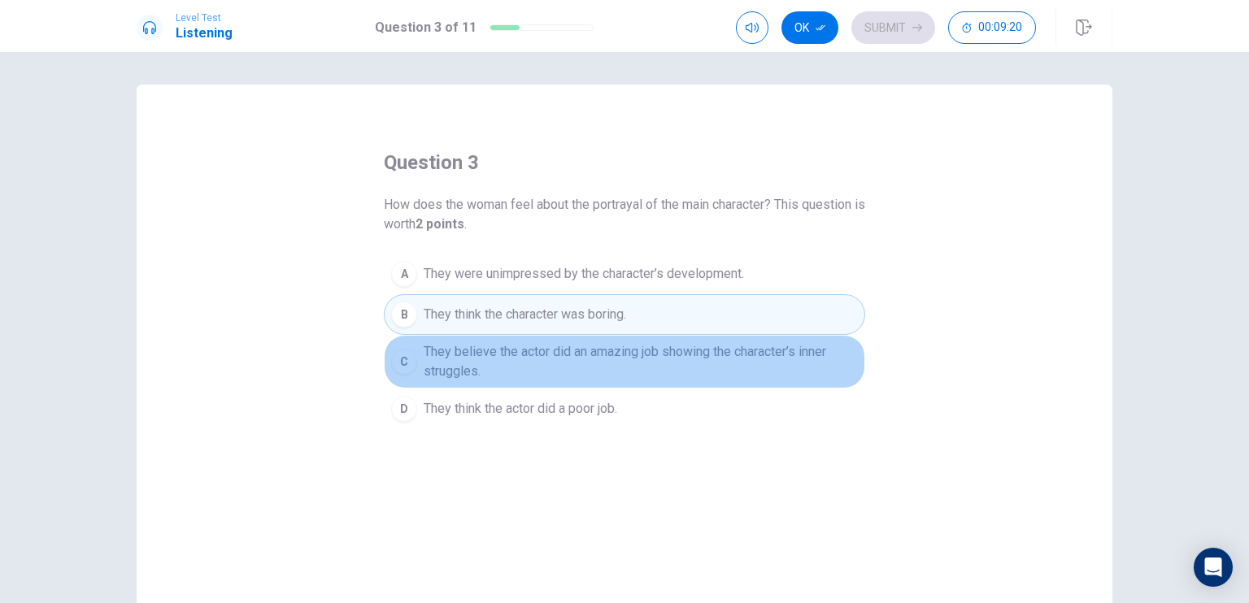
click at [590, 363] on span "They believe the actor did an amazing job showing the character’s inner struggl…" at bounding box center [641, 361] width 434 height 39
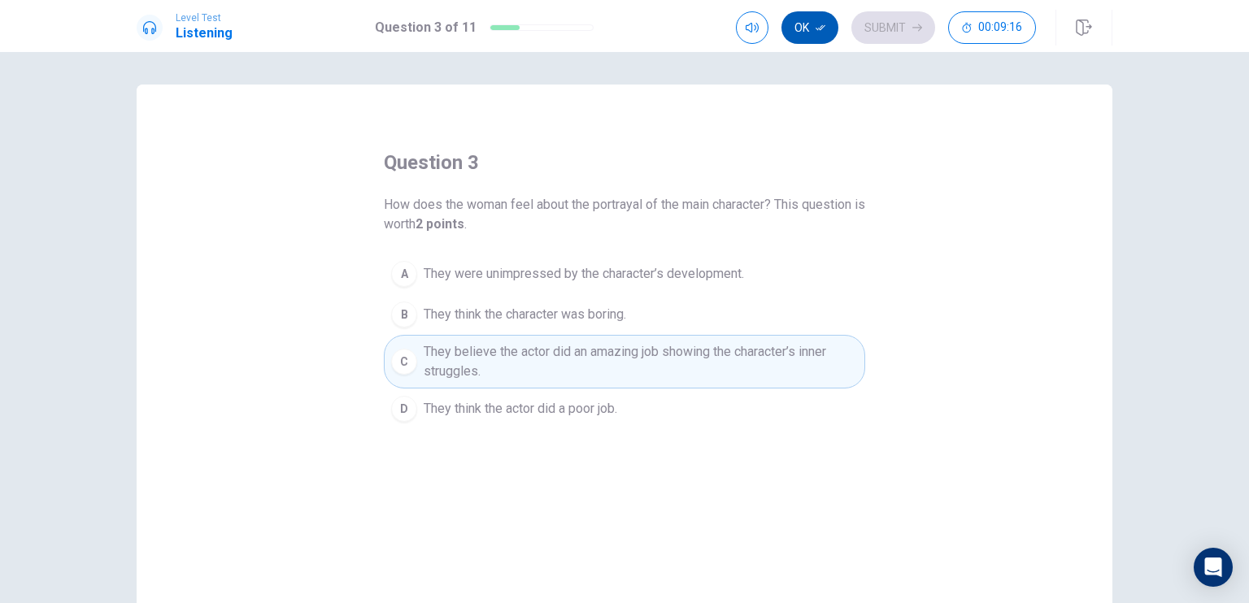
click at [818, 36] on button "Ok" at bounding box center [809, 27] width 57 height 33
click at [887, 28] on button "Submit" at bounding box center [893, 27] width 84 height 33
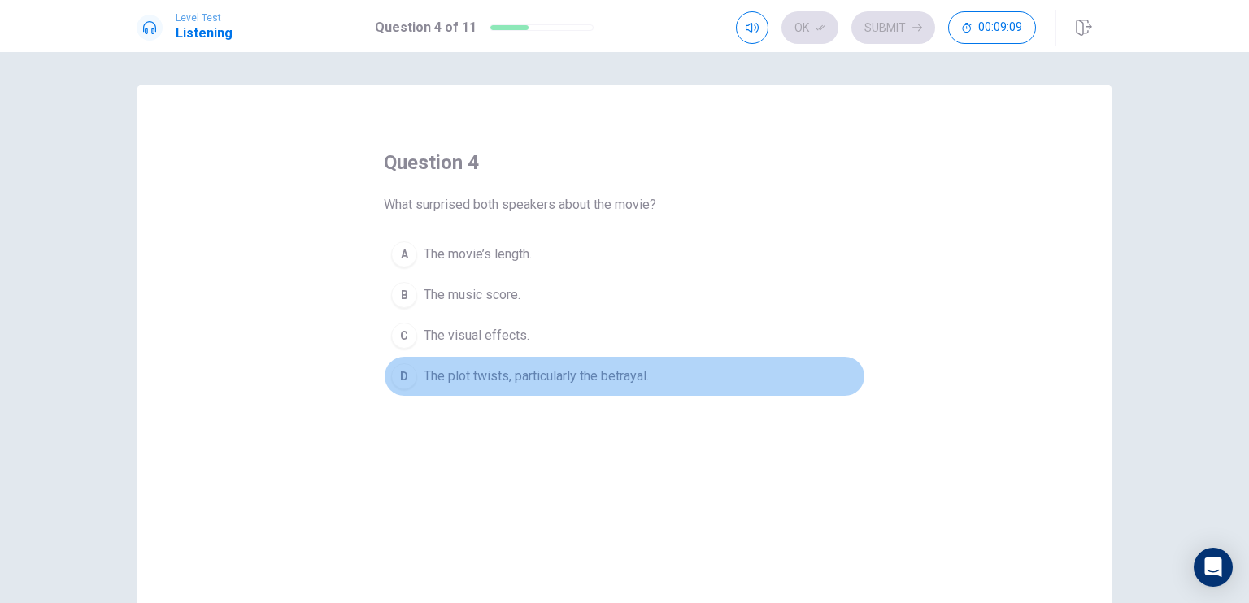
click at [559, 375] on span "The plot twists, particularly the betrayal." at bounding box center [536, 377] width 225 height 20
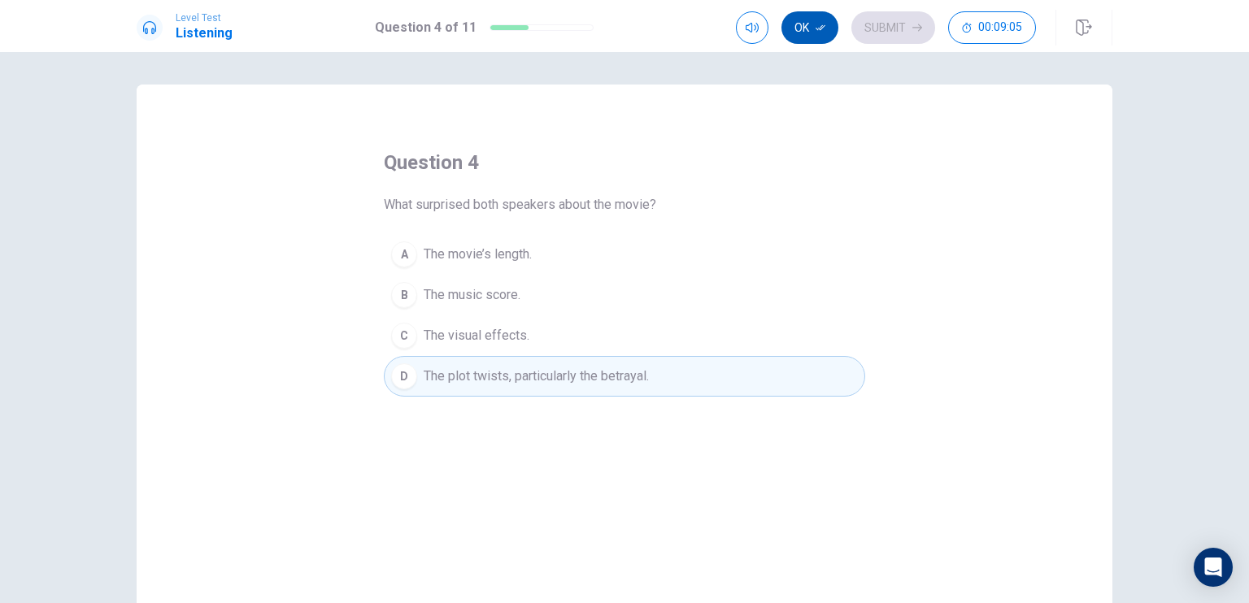
click at [810, 35] on button "Ok" at bounding box center [809, 27] width 57 height 33
click at [899, 38] on button "Submit" at bounding box center [893, 27] width 84 height 33
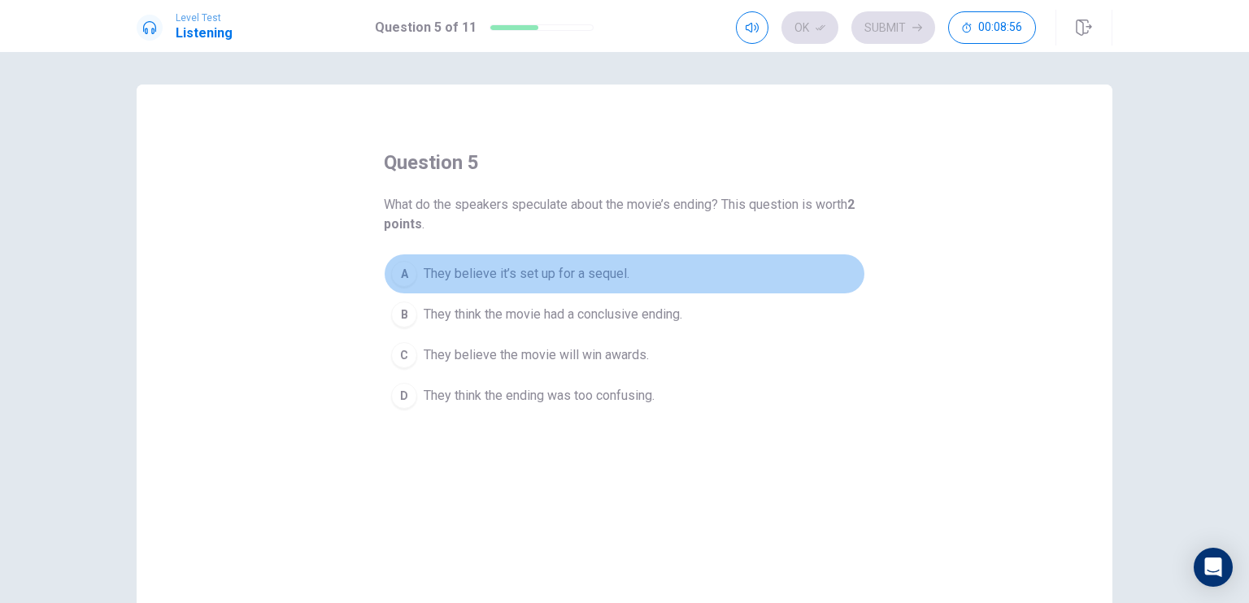
click at [579, 265] on span "They believe it’s set up for a sequel." at bounding box center [527, 274] width 206 height 20
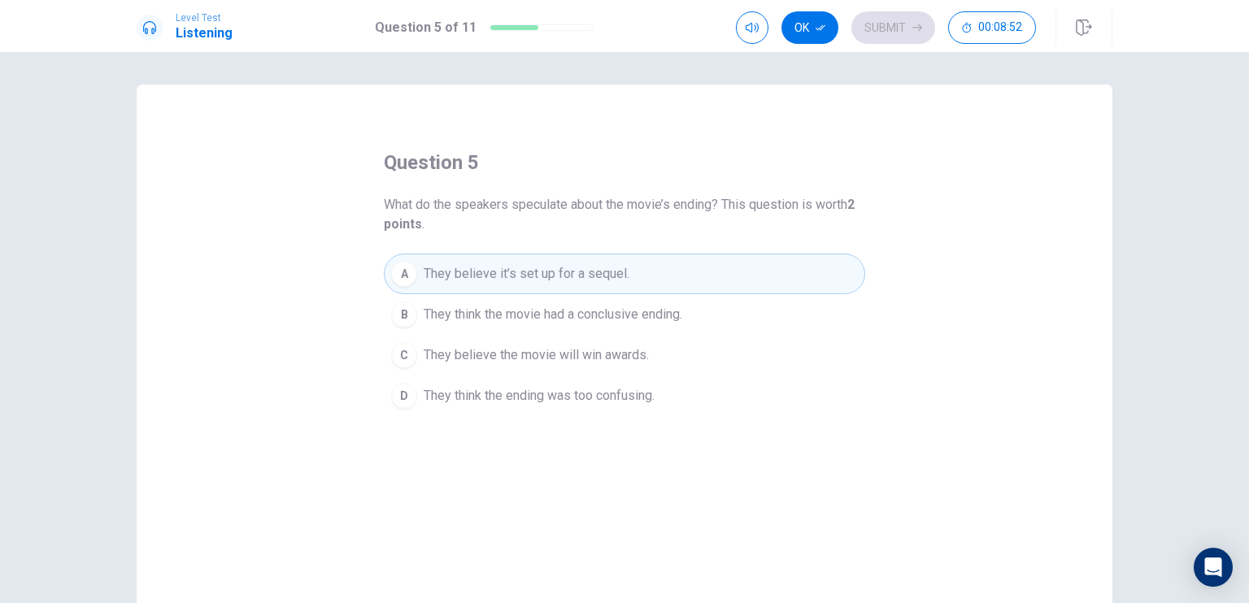
click at [610, 309] on span "They think the movie had a conclusive ending." at bounding box center [553, 315] width 258 height 20
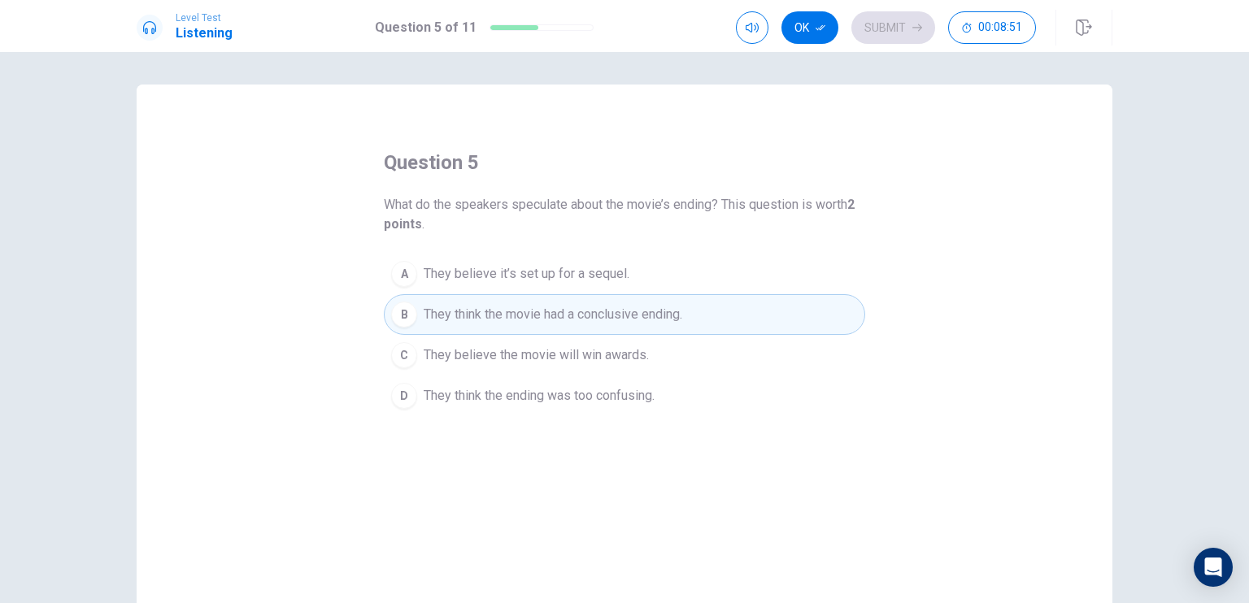
click at [590, 276] on span "They believe it’s set up for a sequel." at bounding box center [527, 274] width 206 height 20
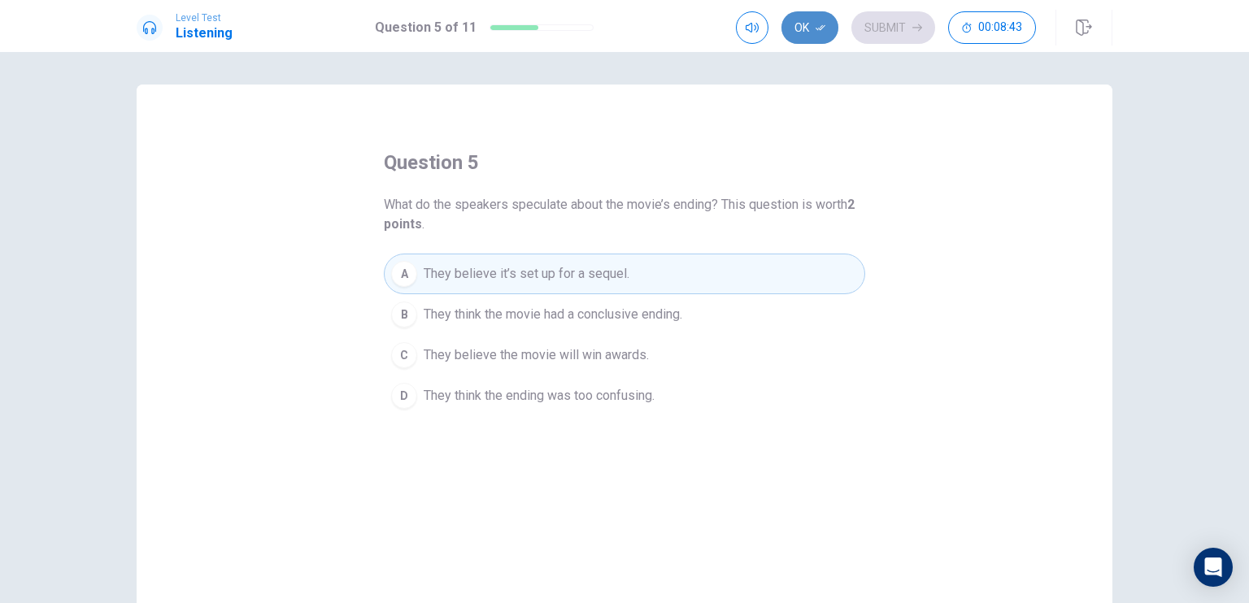
click at [809, 20] on button "Ok" at bounding box center [809, 27] width 57 height 33
click at [904, 39] on button "Submit" at bounding box center [893, 27] width 84 height 33
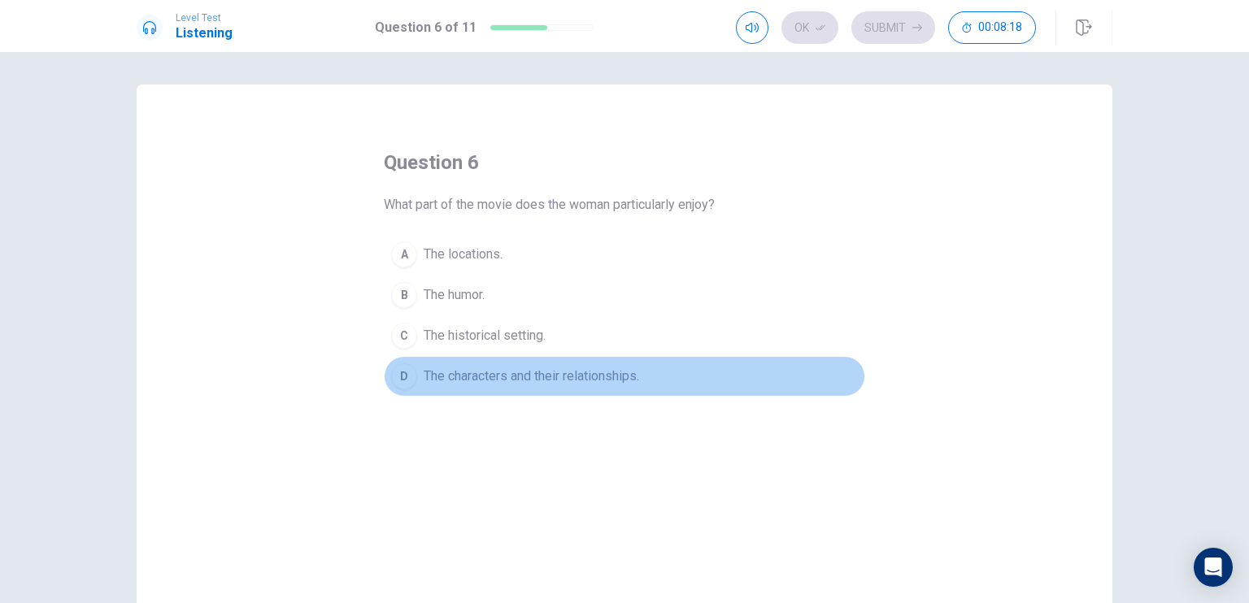
click at [469, 371] on span "The characters and their relationships." at bounding box center [531, 377] width 215 height 20
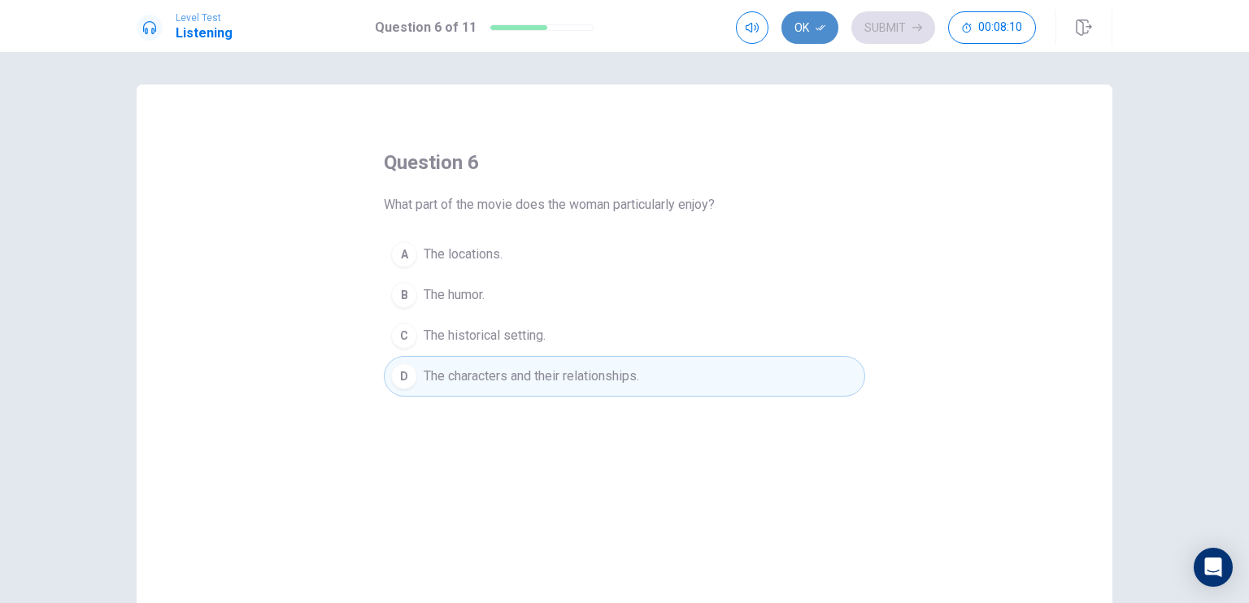
click at [815, 28] on button "Ok" at bounding box center [809, 27] width 57 height 33
click at [896, 26] on button "Submit" at bounding box center [893, 27] width 84 height 33
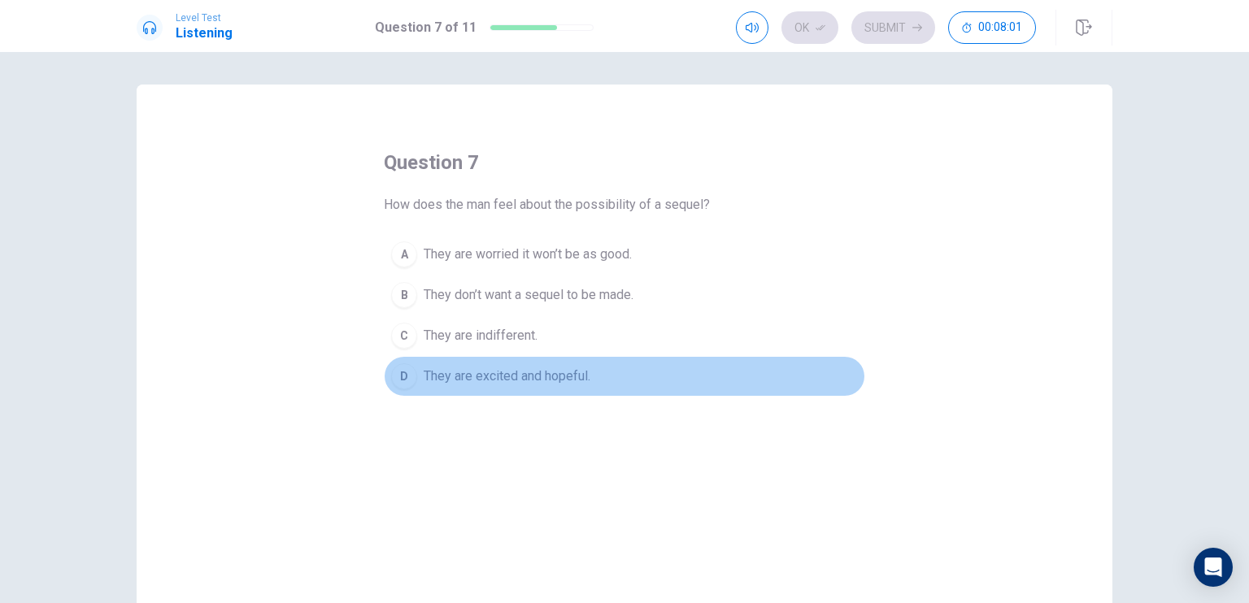
click at [550, 379] on span "They are excited and hopeful." at bounding box center [507, 377] width 167 height 20
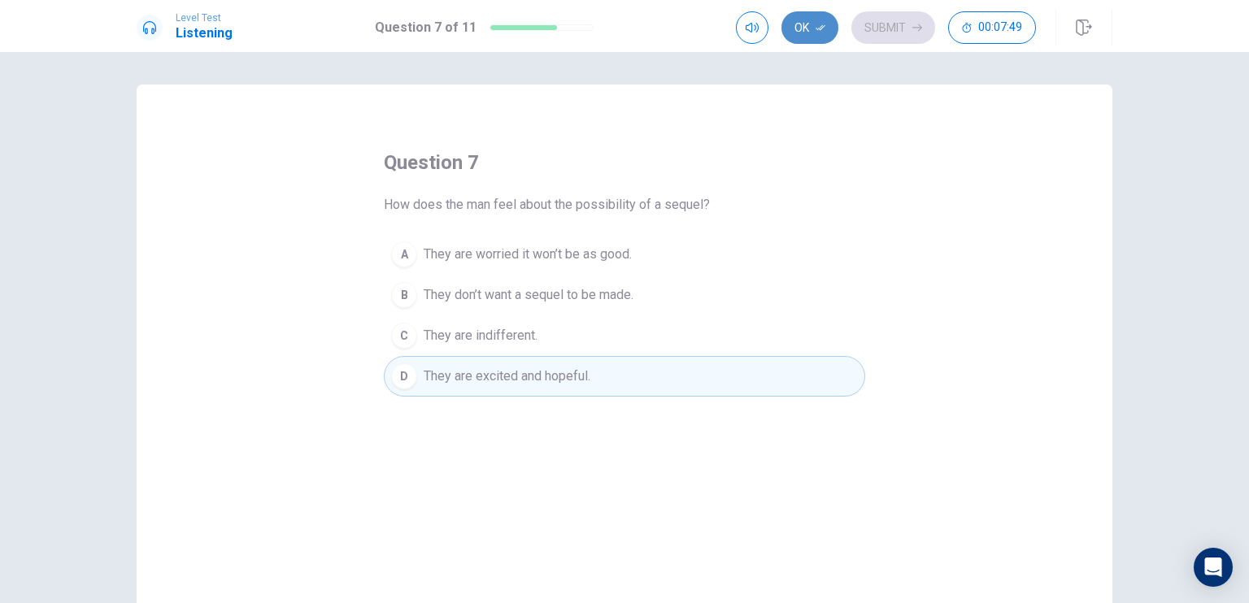
click at [806, 25] on button "Ok" at bounding box center [809, 27] width 57 height 33
click at [884, 30] on button "Submit" at bounding box center [893, 27] width 84 height 33
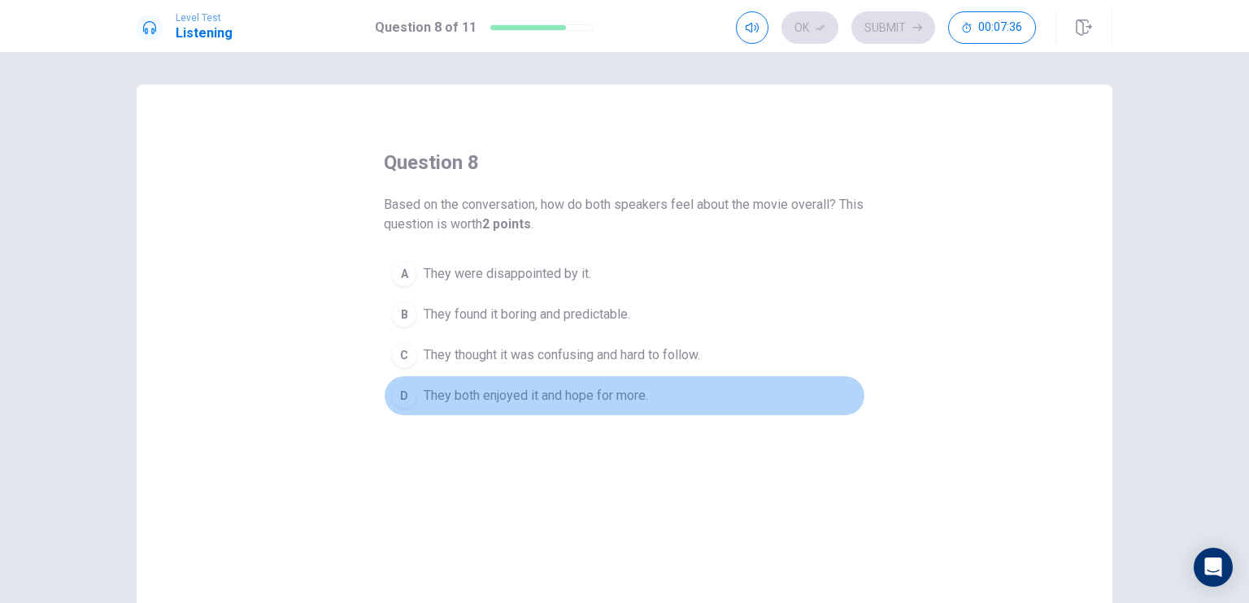
click at [609, 389] on span "They both enjoyed it and hope for more." at bounding box center [536, 396] width 224 height 20
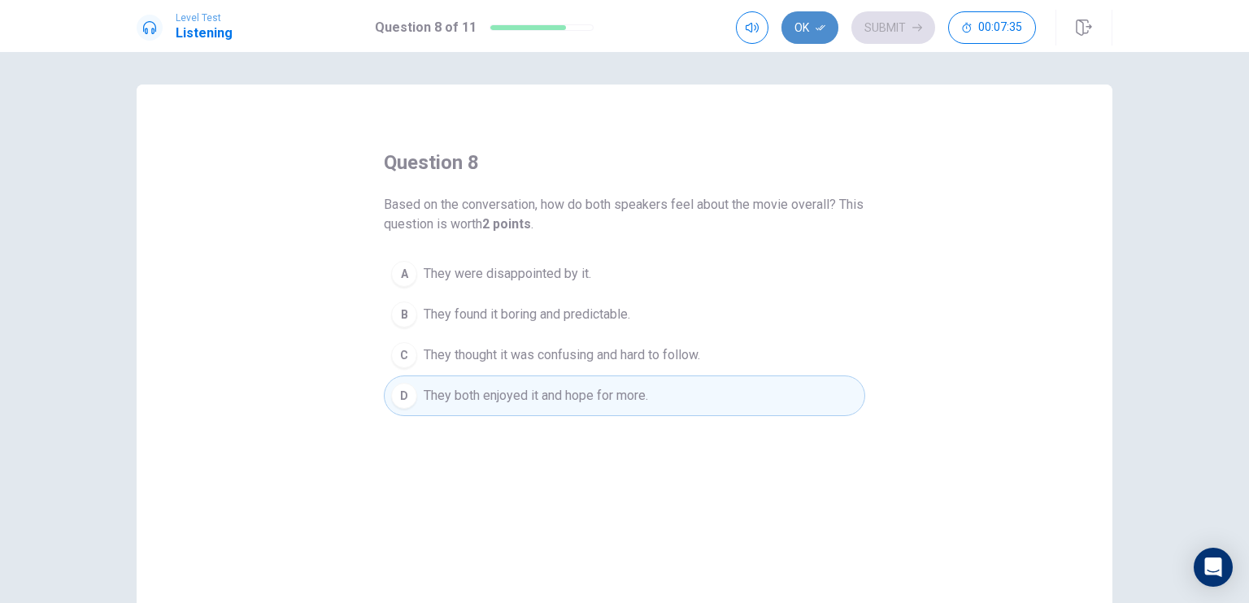
click at [819, 39] on button "Ok" at bounding box center [809, 27] width 57 height 33
click at [879, 19] on button "Submit" at bounding box center [893, 27] width 84 height 33
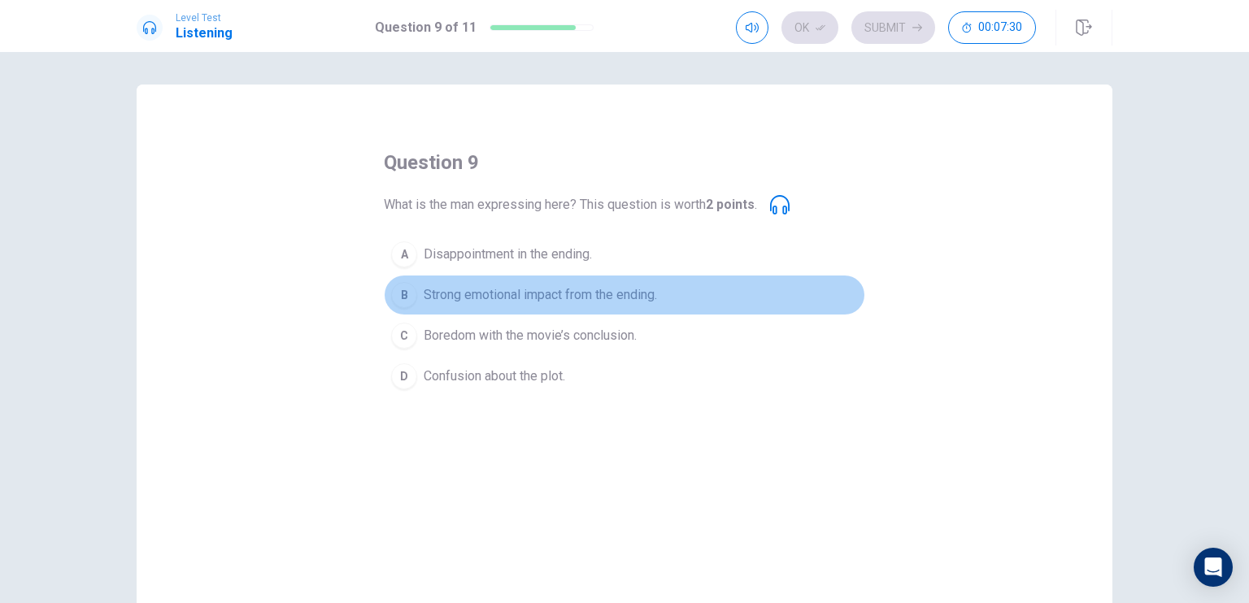
click at [647, 299] on span "Strong emotional impact from the ending." at bounding box center [540, 295] width 233 height 20
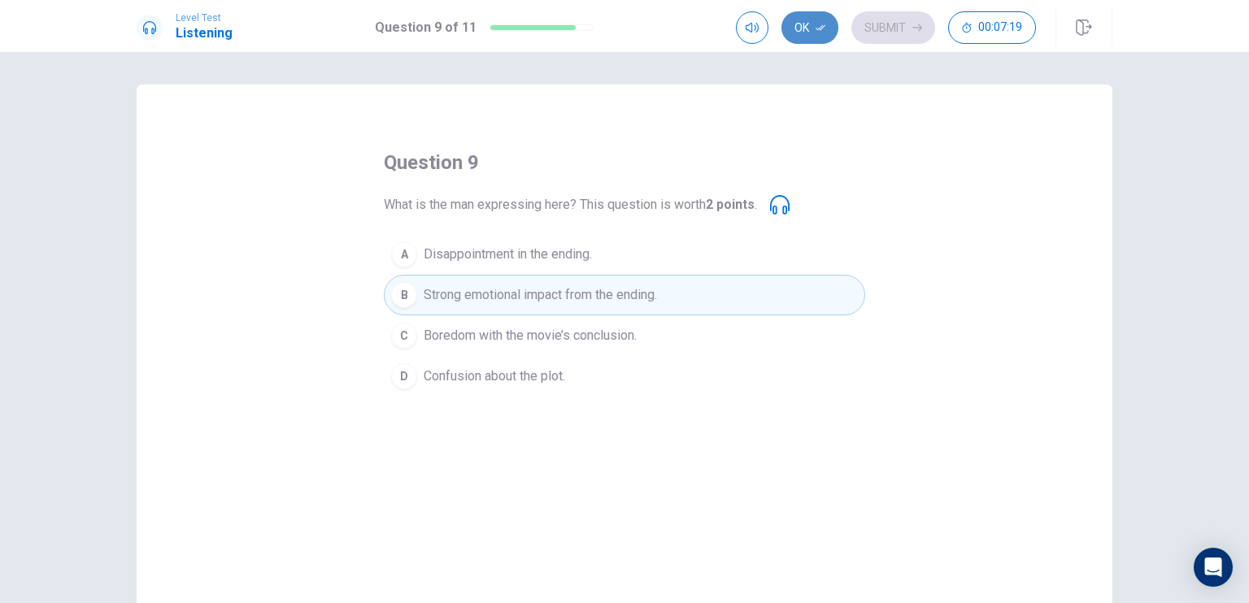
click at [806, 34] on button "Ok" at bounding box center [809, 27] width 57 height 33
click at [897, 35] on button "Submit" at bounding box center [893, 27] width 84 height 33
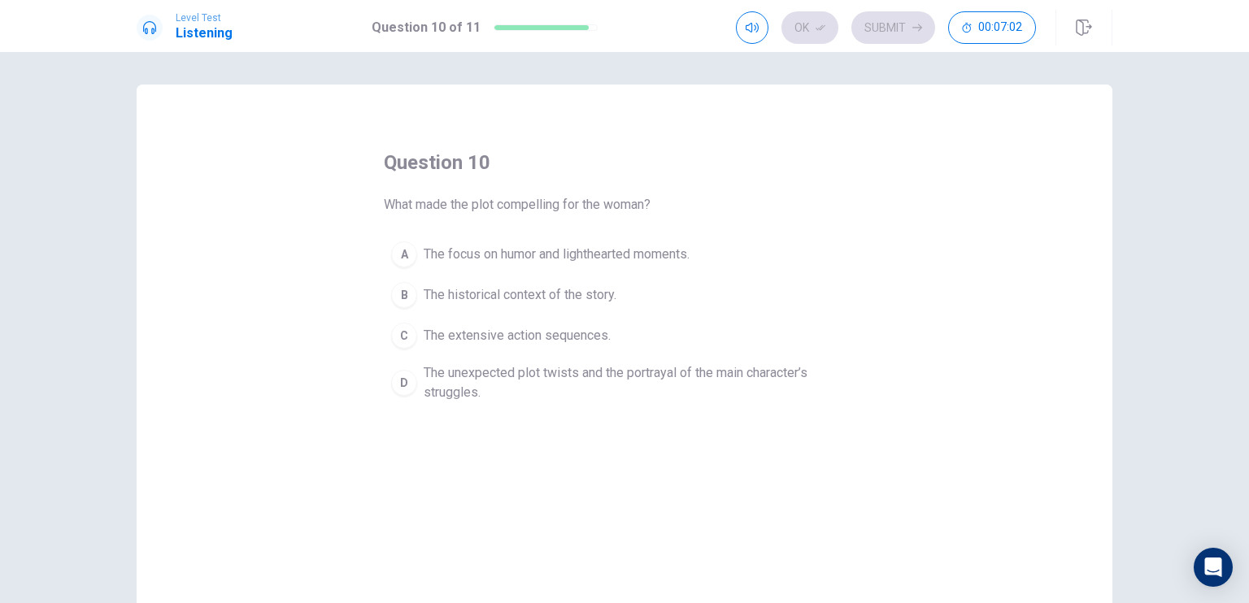
click at [646, 384] on span "The unexpected plot twists and the portrayal of the main character’s struggles." at bounding box center [641, 382] width 434 height 39
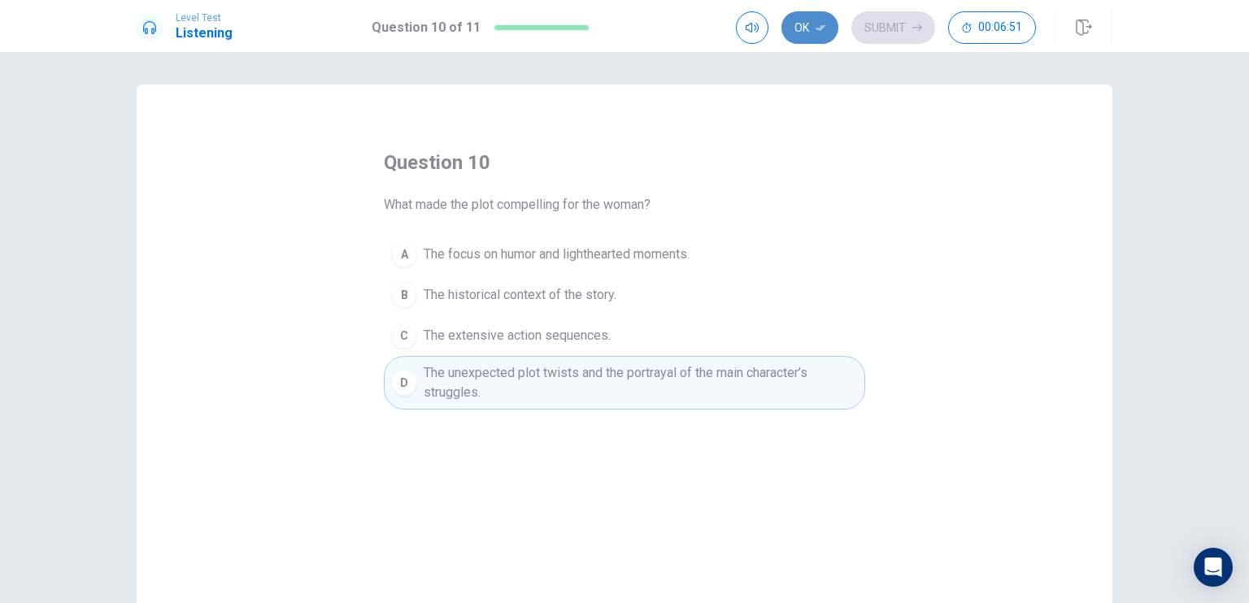
click at [823, 33] on button "Ok" at bounding box center [809, 27] width 57 height 33
click at [881, 30] on button "Submit" at bounding box center [893, 27] width 84 height 33
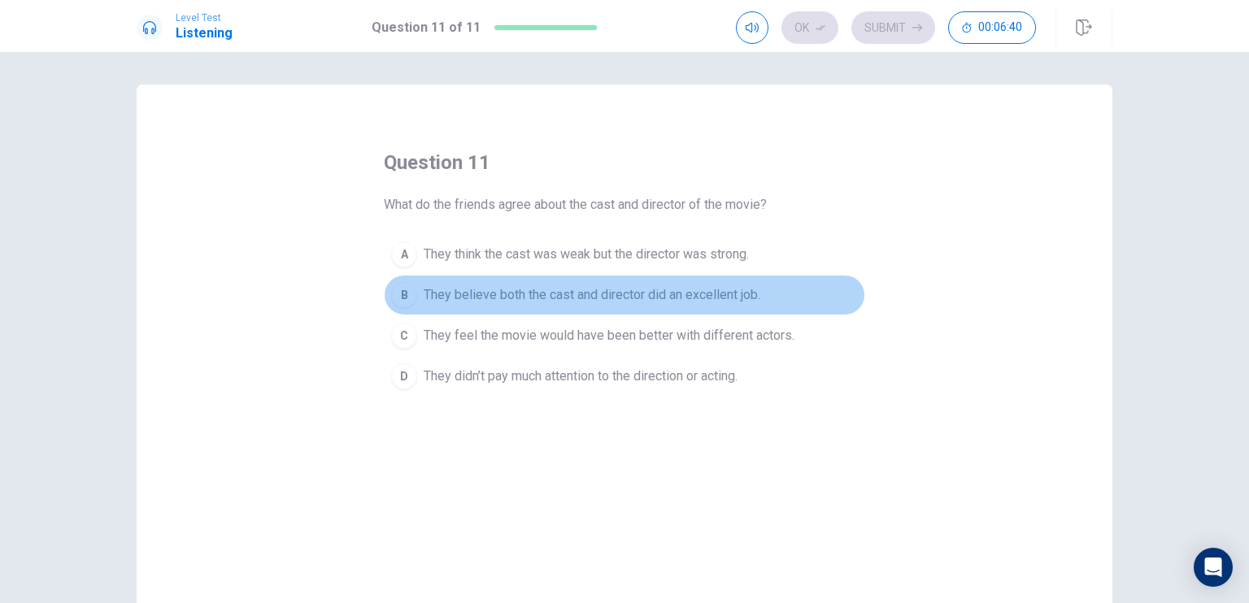
click at [737, 289] on span "They believe both the cast and director did an excellent job." at bounding box center [592, 295] width 337 height 20
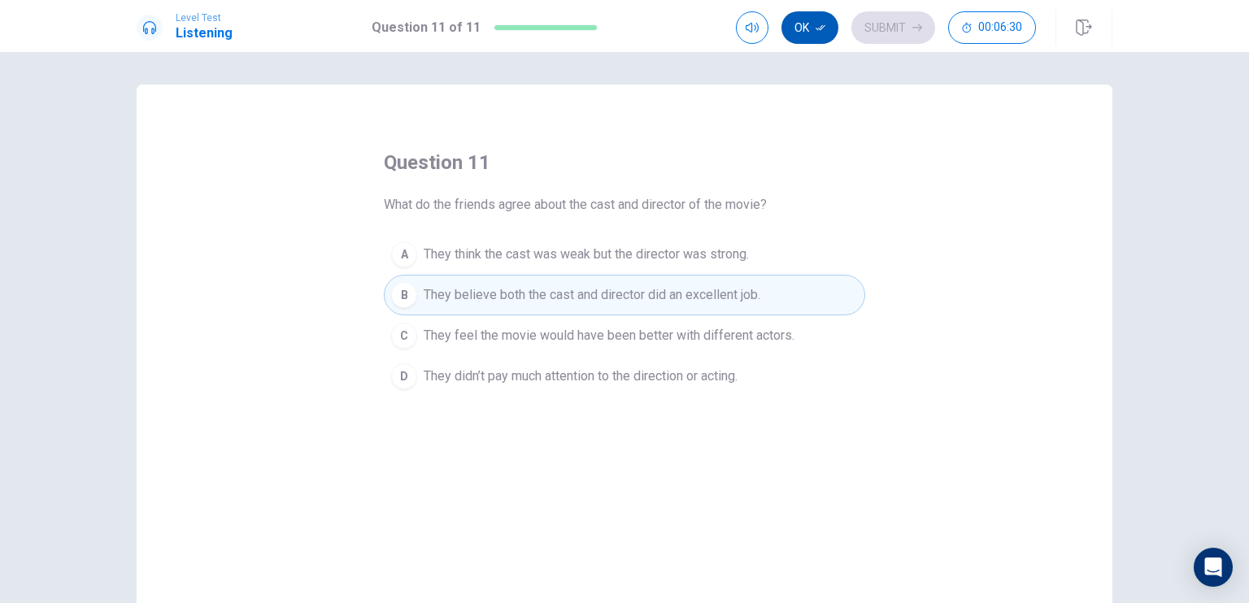
click at [817, 33] on button "Ok" at bounding box center [809, 27] width 57 height 33
click at [879, 33] on button "Submit" at bounding box center [893, 27] width 84 height 33
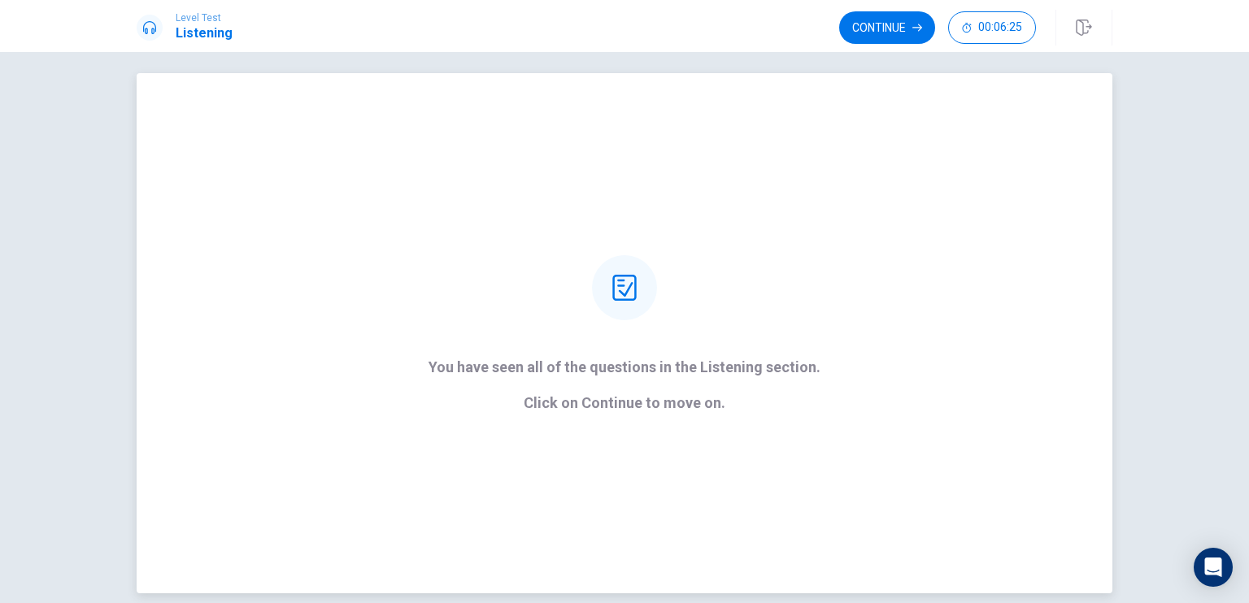
scroll to position [23, 0]
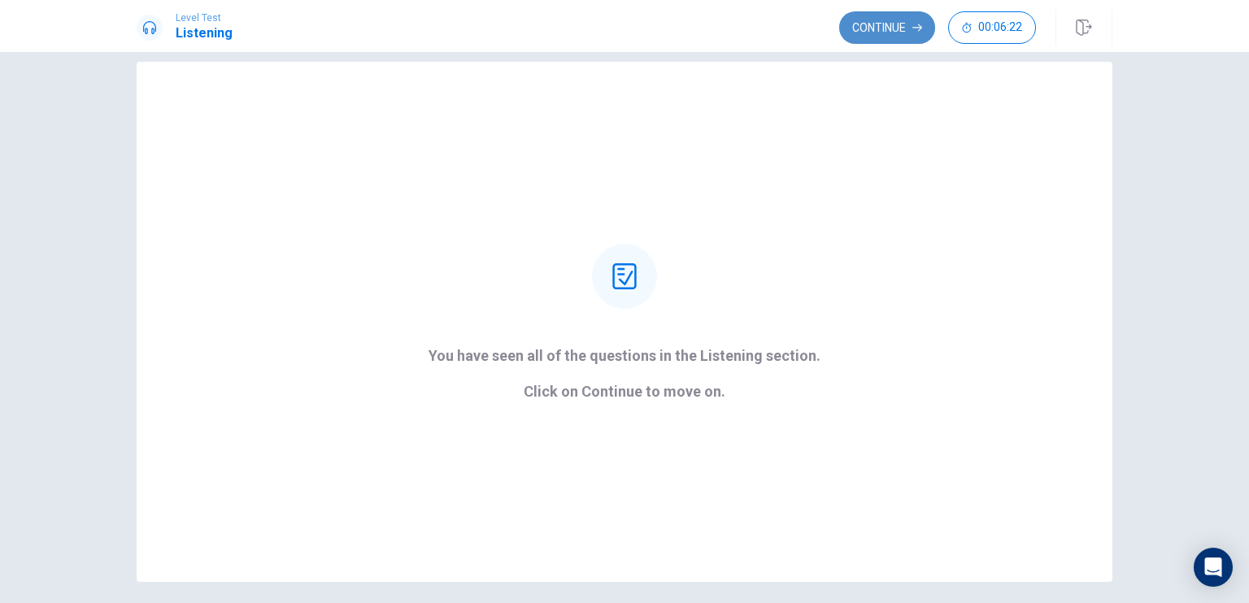
click at [894, 25] on button "Continue" at bounding box center [887, 27] width 96 height 33
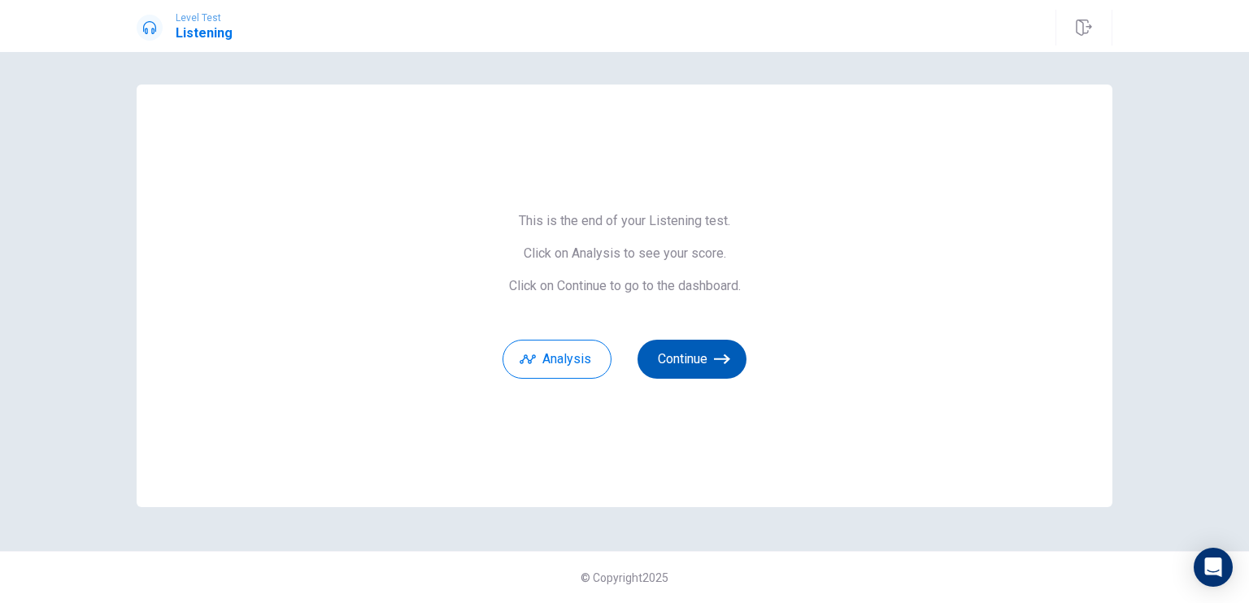
click at [710, 363] on button "Continue" at bounding box center [691, 359] width 109 height 39
